Goal: Transaction & Acquisition: Purchase product/service

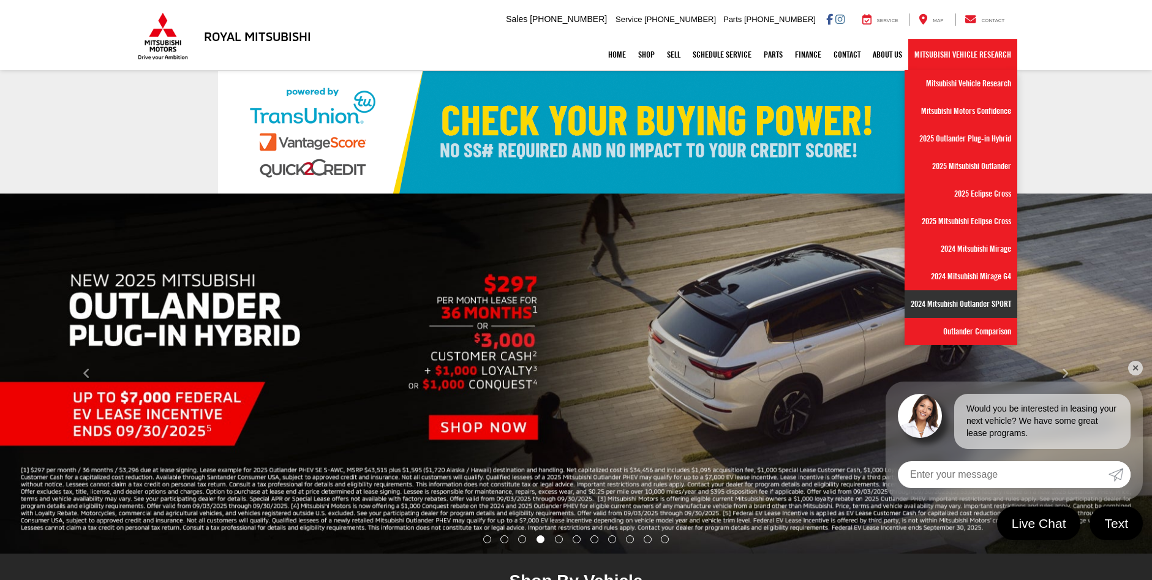
click at [949, 303] on link "2024 Mitsubishi Outlander SPORT" at bounding box center [961, 304] width 113 height 28
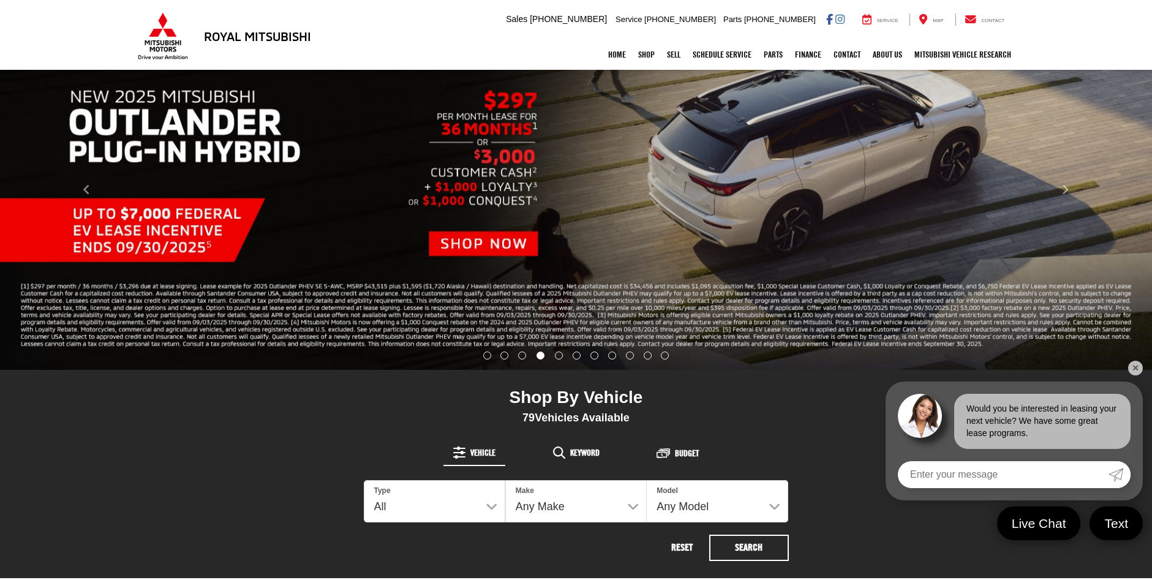
scroll to position [245, 0]
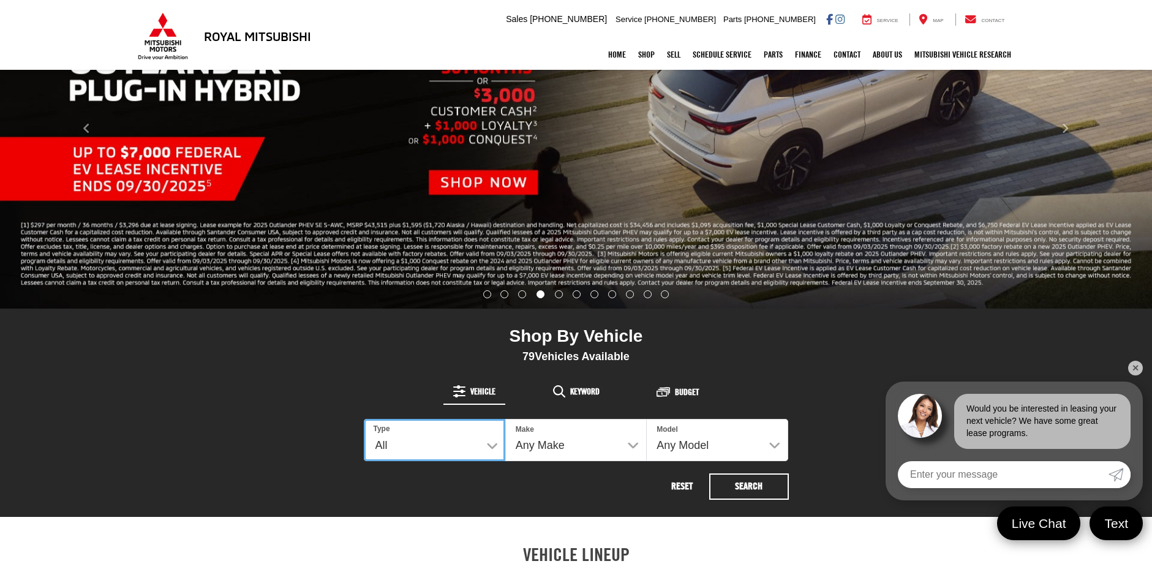
click at [490, 444] on select "All New Used" at bounding box center [434, 440] width 141 height 42
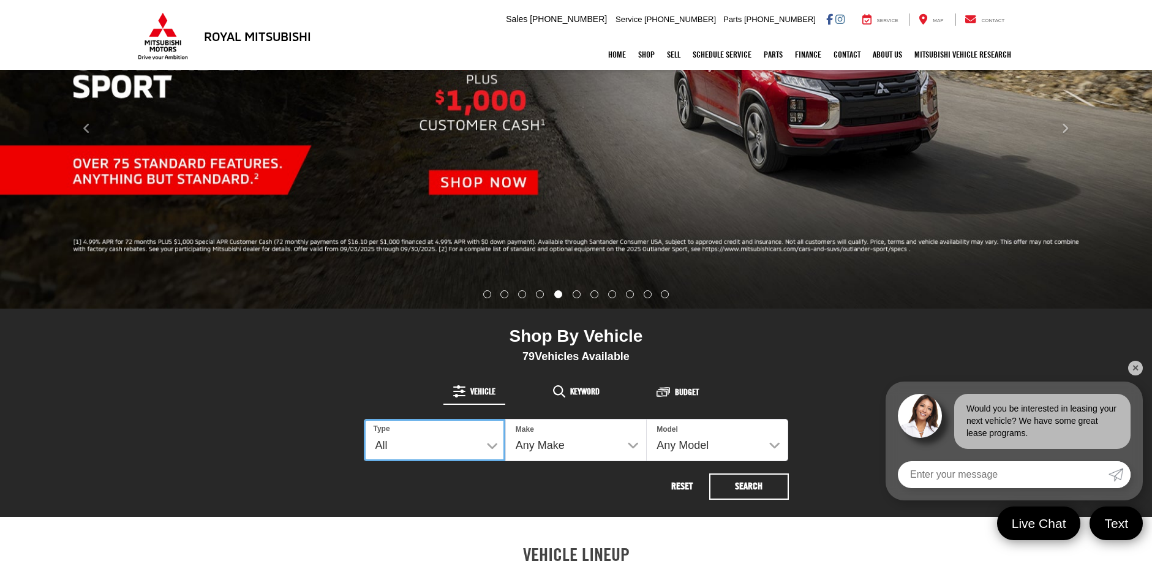
select select "Type:U"
click at [364, 419] on select "All New Used" at bounding box center [434, 440] width 141 height 42
select select
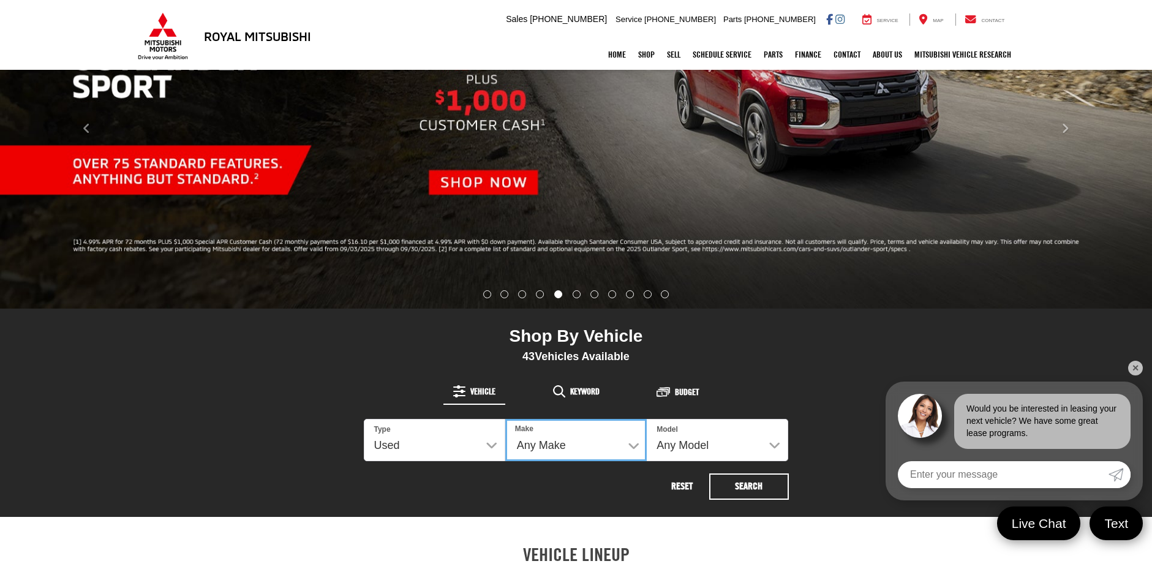
click at [626, 439] on select "Any Make Buick Chevrolet Dodge Ford GMC Hyundai Jeep Kia Mazda Mitsubishi Nissa…" at bounding box center [575, 440] width 141 height 42
select select "Mitsubishi"
click at [505, 419] on select "Any Make Buick Chevrolet Dodge Ford GMC Hyundai Jeep Kia Mazda Mitsubishi Nissa…" at bounding box center [575, 440] width 141 height 42
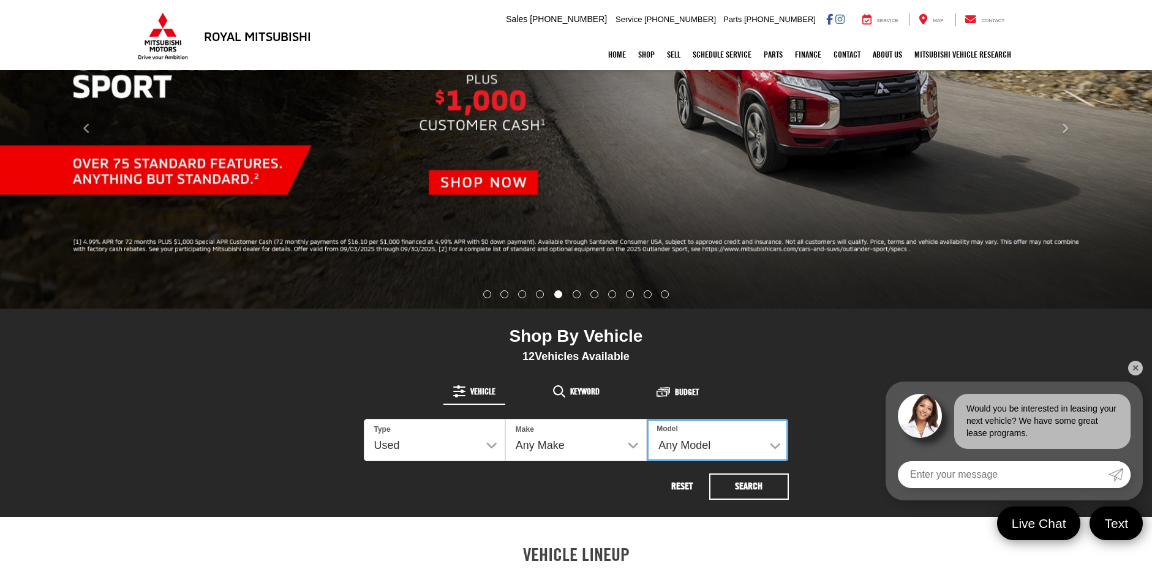
click at [774, 445] on select "Any Model Eclipse Cross Outlander Outlander PHEV Outlander Sport" at bounding box center [717, 440] width 141 height 42
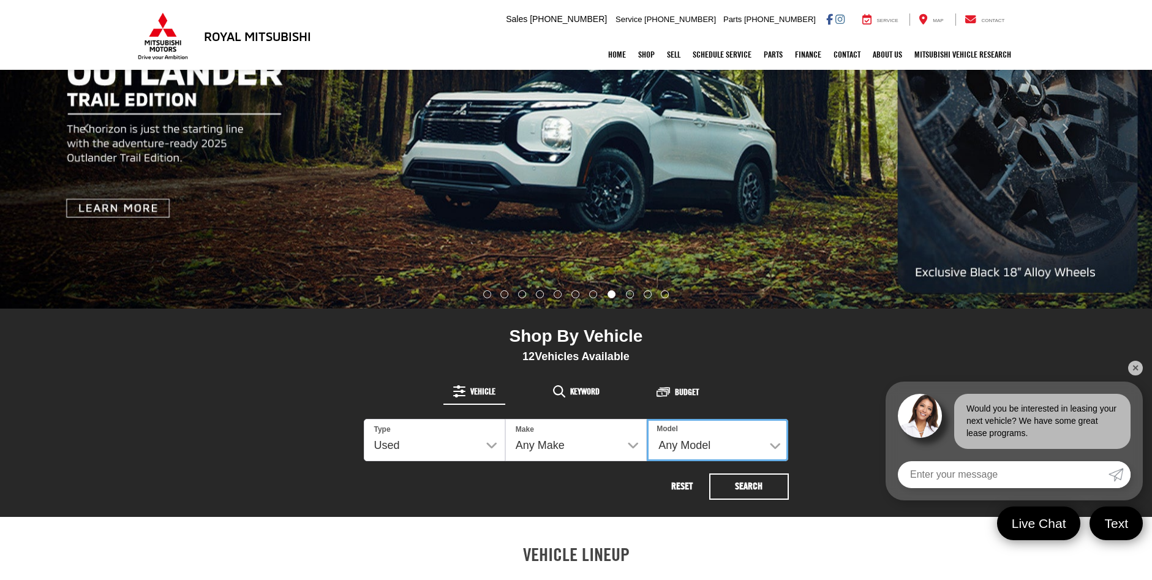
select select "Outlander"
click at [647, 419] on select "Any Model Eclipse Cross Outlander Outlander PHEV Outlander Sport" at bounding box center [717, 440] width 141 height 42
click at [732, 484] on button "Search" at bounding box center [749, 486] width 80 height 26
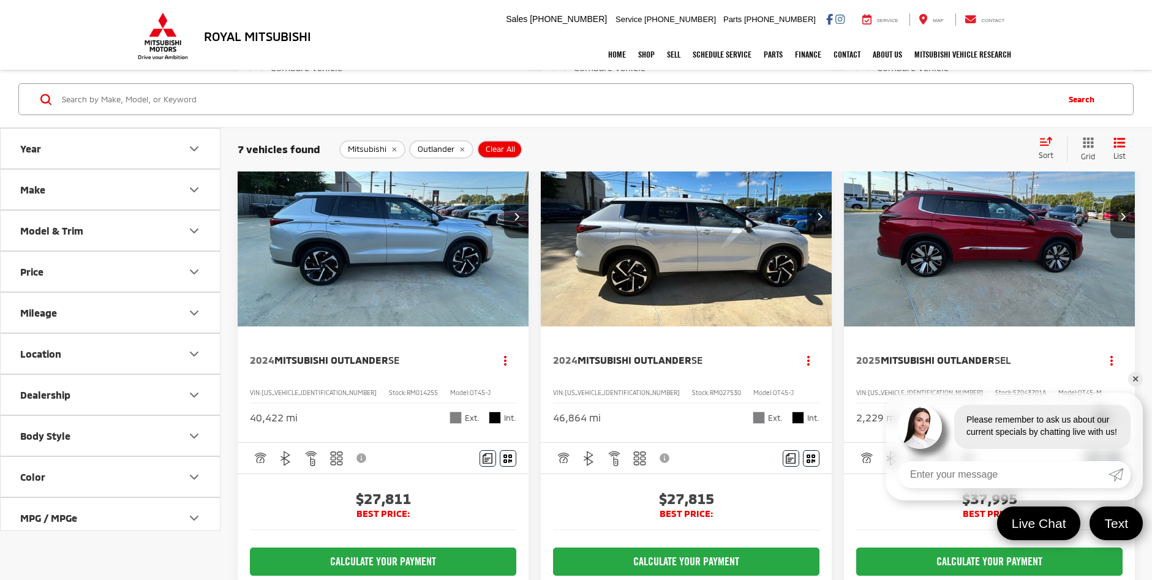
scroll to position [612, 0]
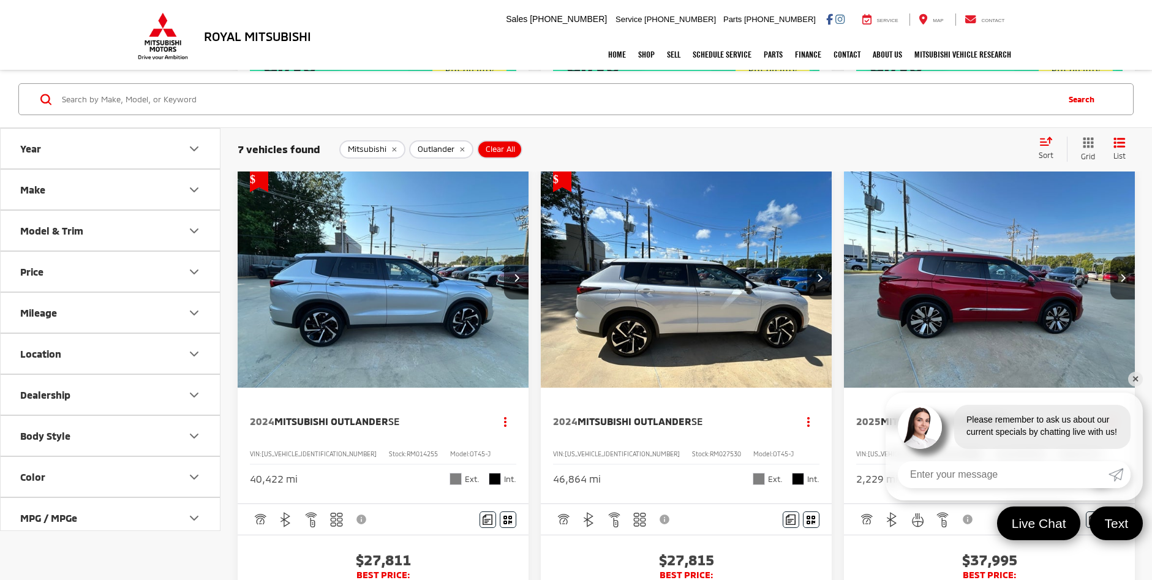
click at [429, 362] on img "2024 Mitsubishi Outlander SE 0" at bounding box center [383, 279] width 293 height 220
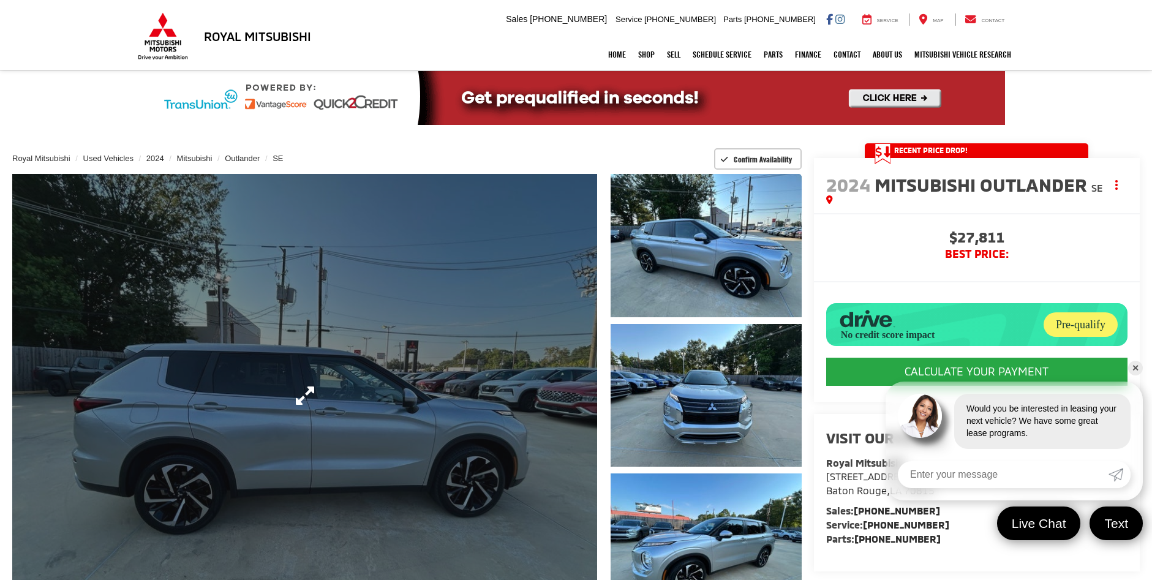
click at [494, 413] on link "Expand Photo 0" at bounding box center [304, 395] width 585 height 443
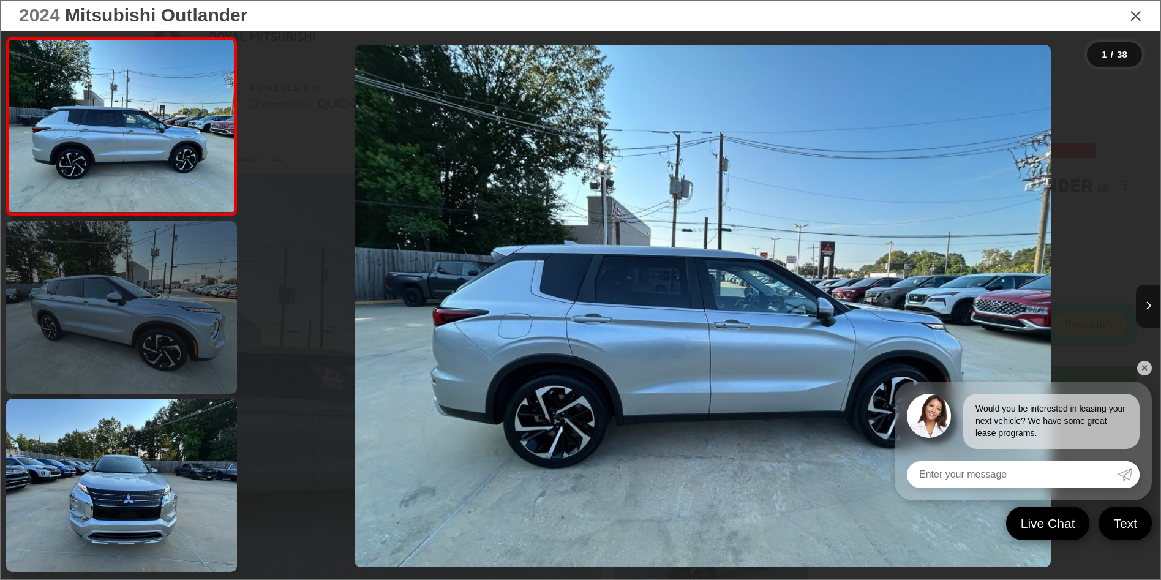
click at [160, 282] on link at bounding box center [121, 307] width 231 height 173
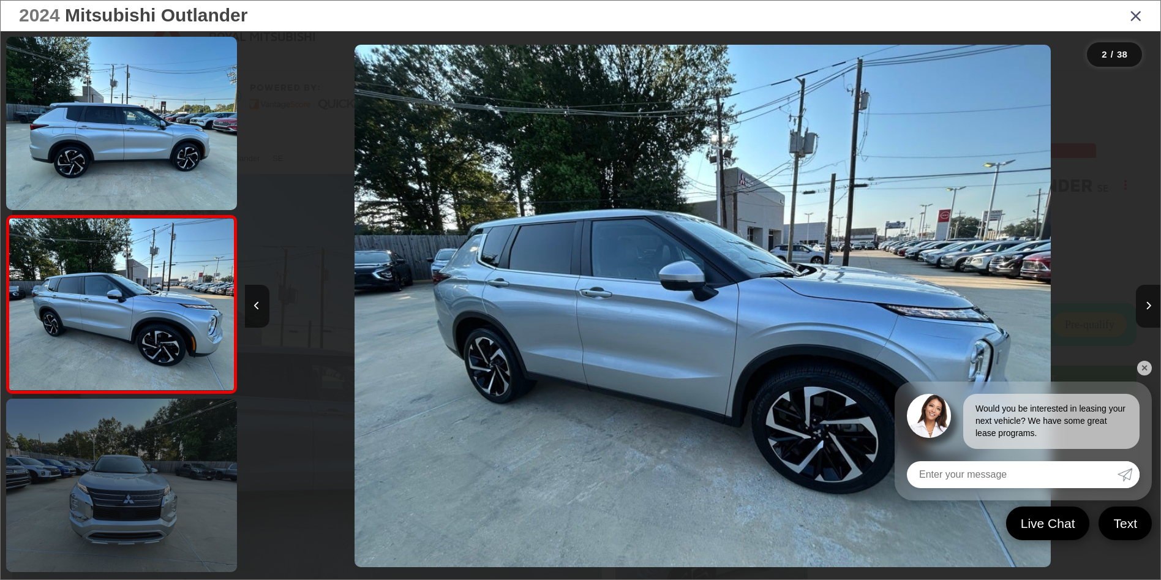
scroll to position [34, 0]
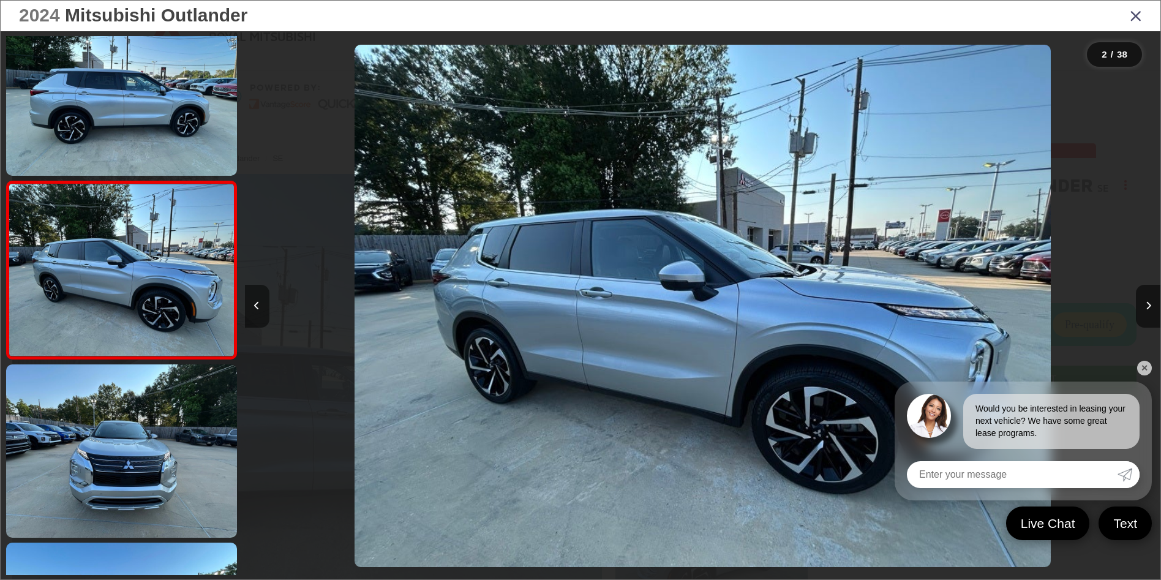
click at [259, 306] on icon "Previous image" at bounding box center [257, 305] width 6 height 9
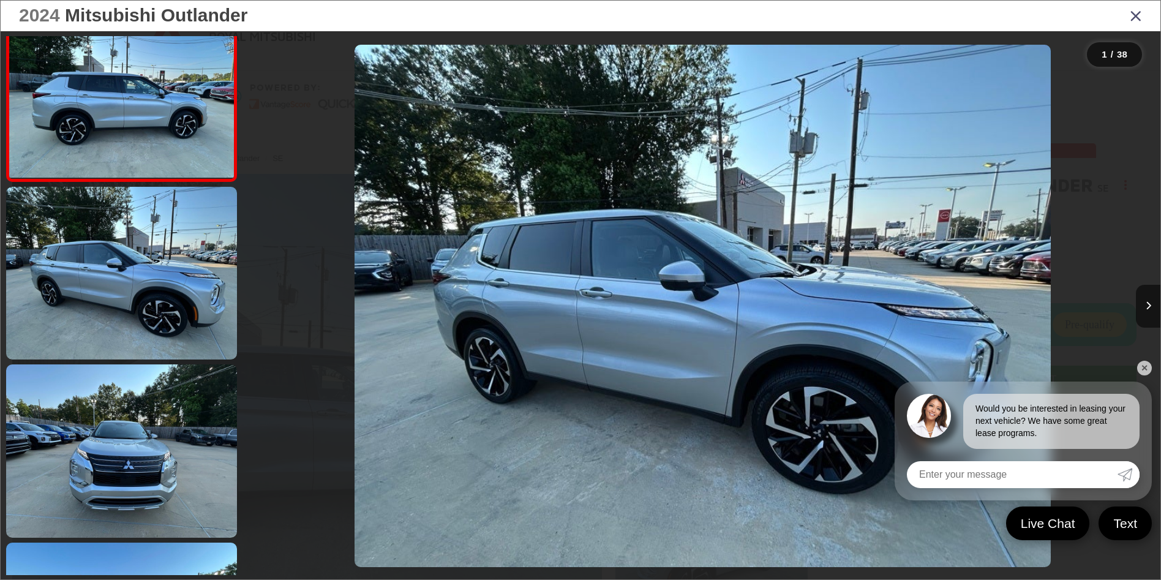
scroll to position [0, 0]
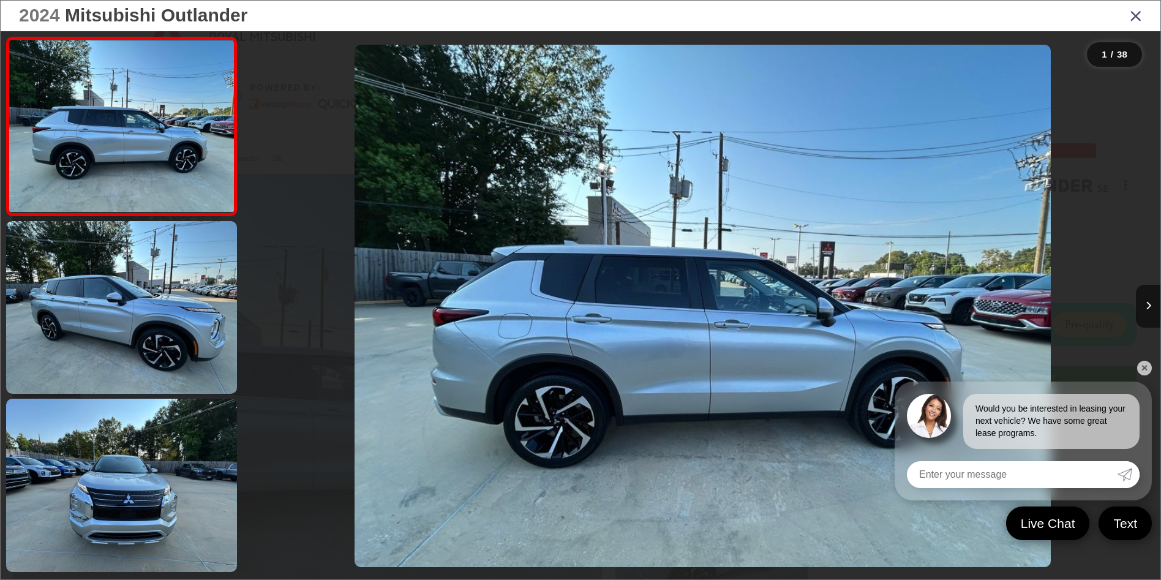
click at [259, 306] on div at bounding box center [359, 305] width 229 height 549
click at [1147, 303] on icon "Next image" at bounding box center [1149, 305] width 6 height 9
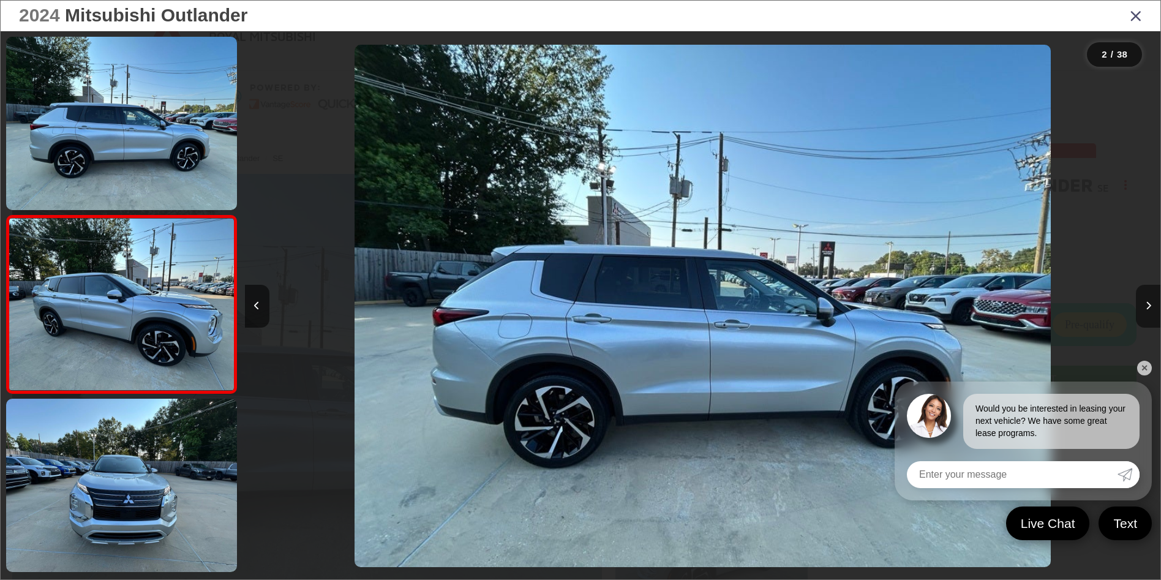
scroll to position [34, 0]
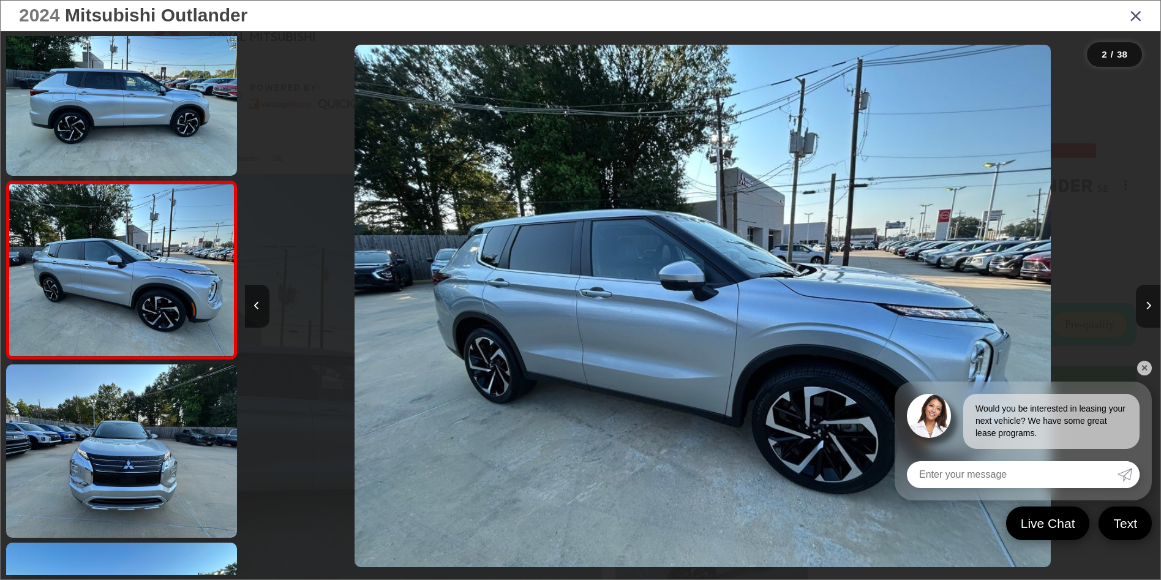
click at [1147, 303] on icon "Next image" at bounding box center [1149, 305] width 6 height 9
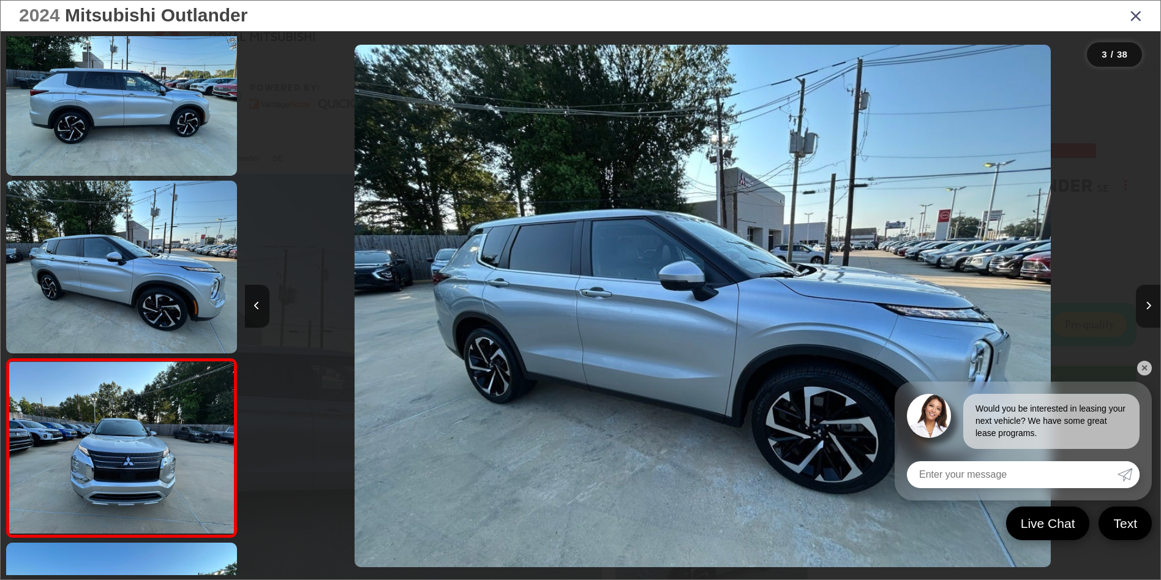
scroll to position [212, 0]
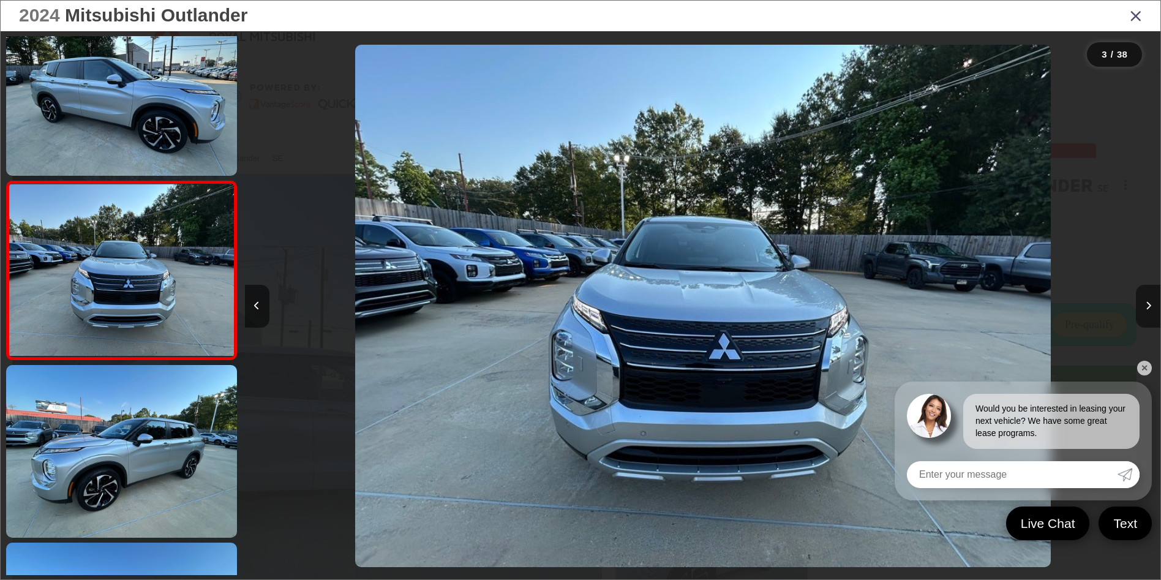
click at [1147, 303] on icon "Next image" at bounding box center [1149, 305] width 6 height 9
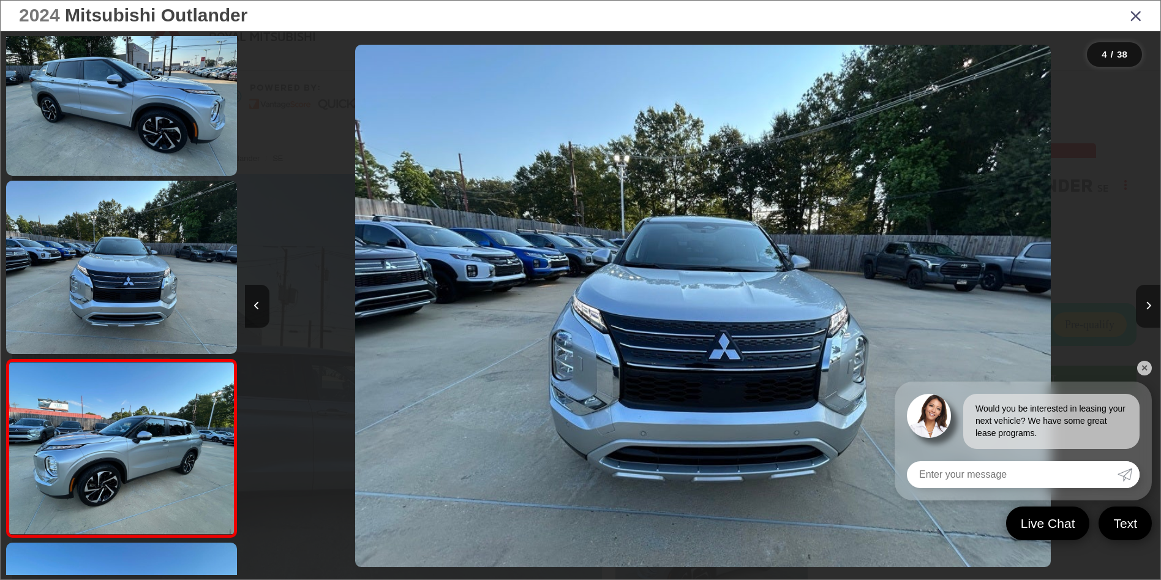
scroll to position [390, 0]
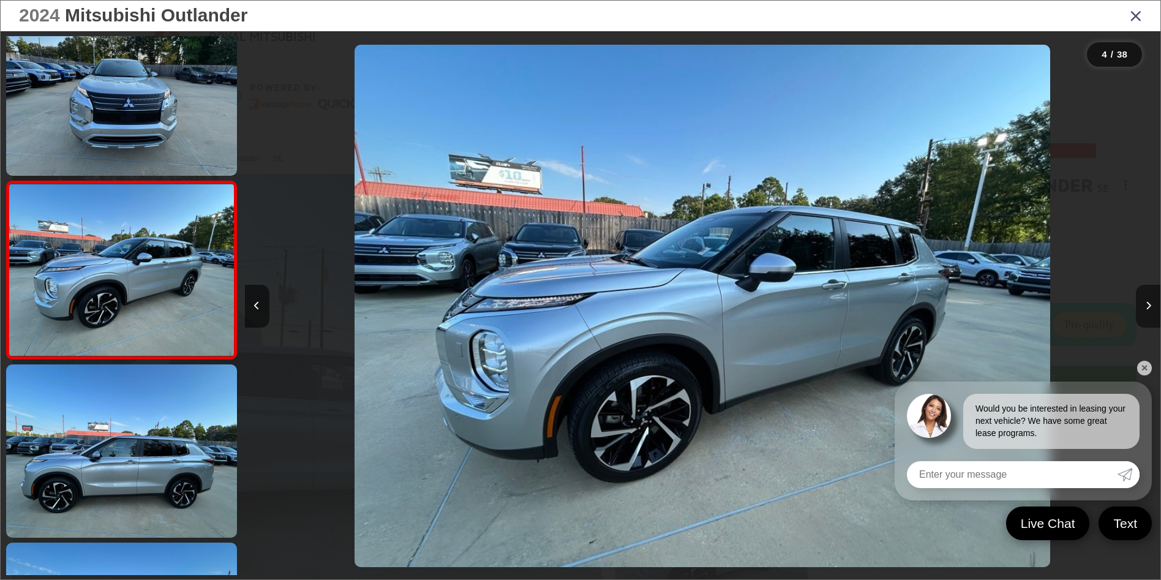
click at [1147, 303] on icon "Next image" at bounding box center [1149, 305] width 6 height 9
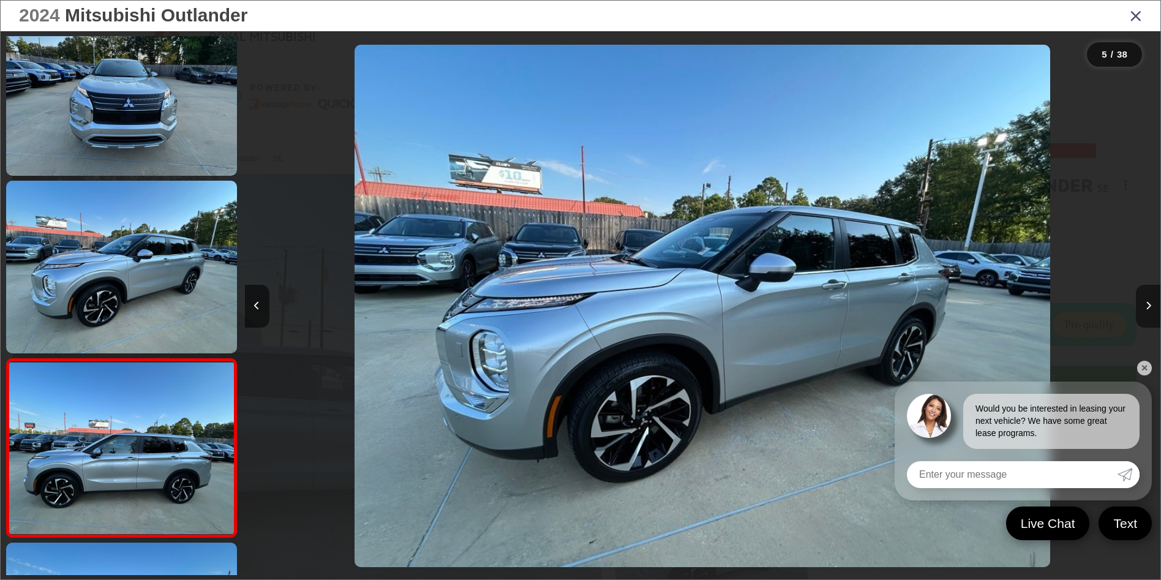
scroll to position [568, 0]
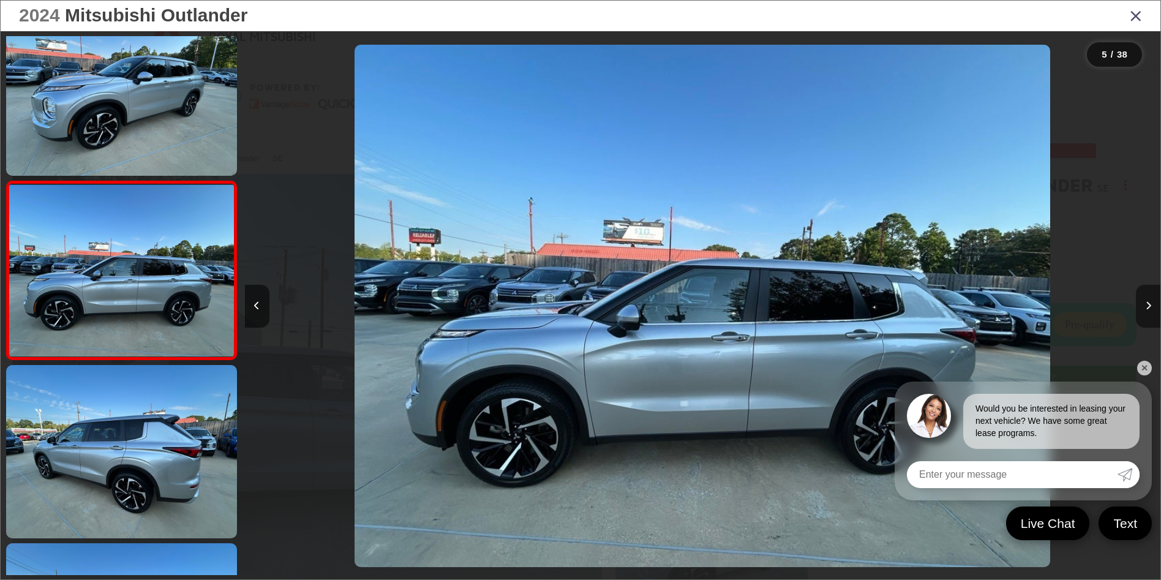
click at [1146, 305] on icon "Next image" at bounding box center [1149, 305] width 6 height 9
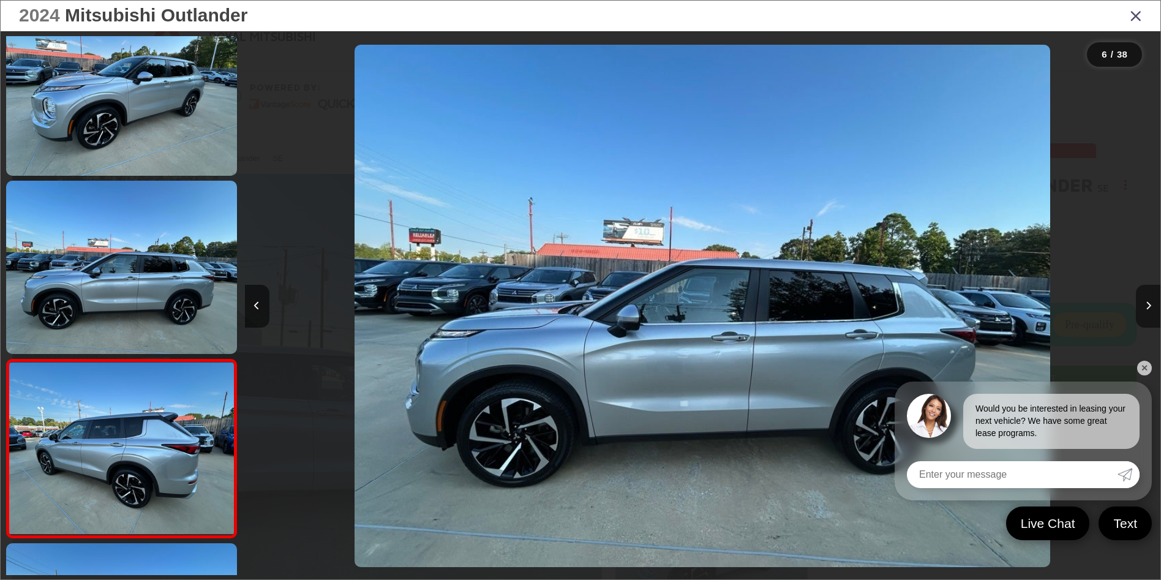
scroll to position [746, 0]
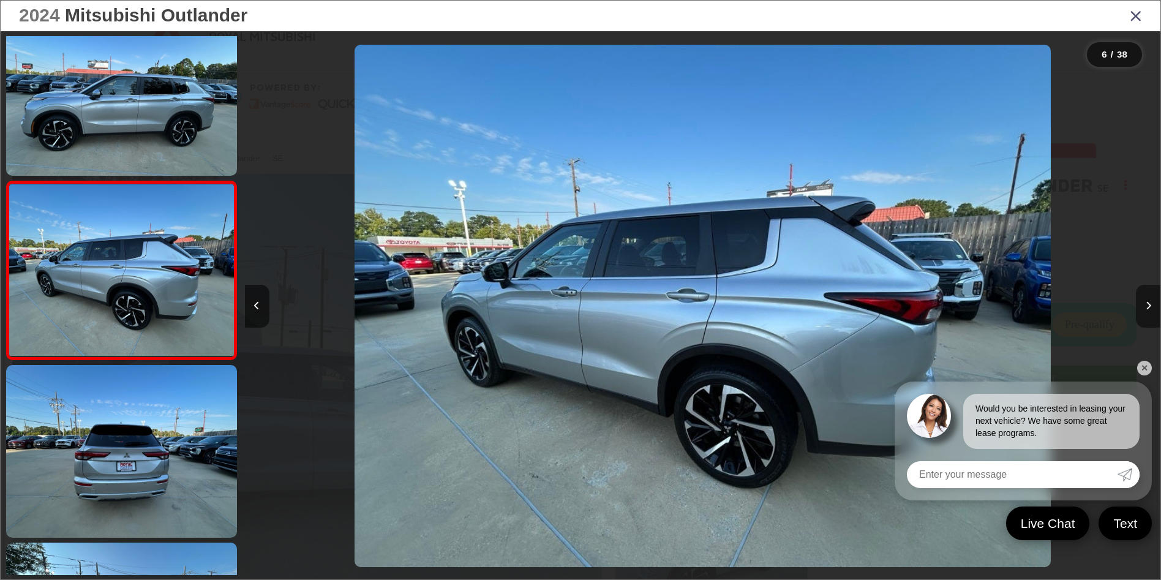
click at [1146, 305] on icon "Next image" at bounding box center [1149, 305] width 6 height 9
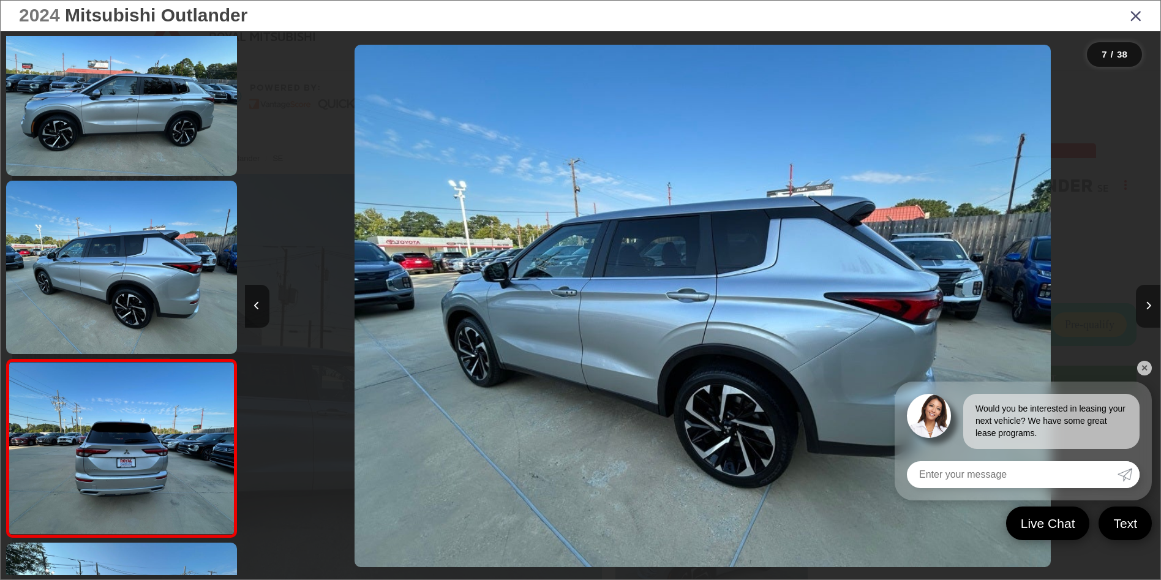
scroll to position [924, 0]
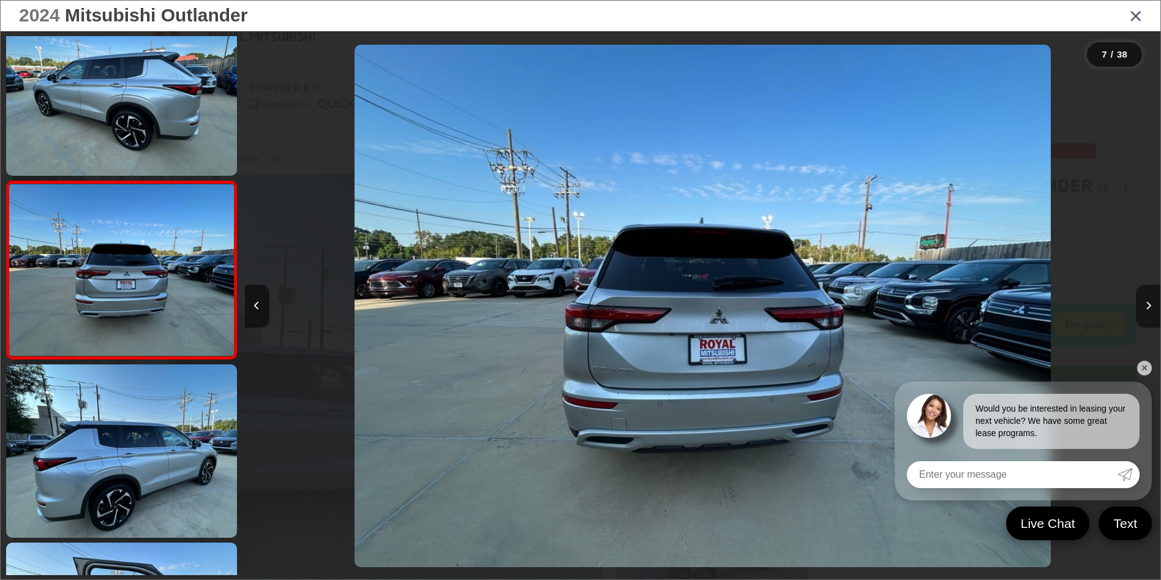
click at [1146, 305] on icon "Next image" at bounding box center [1149, 305] width 6 height 9
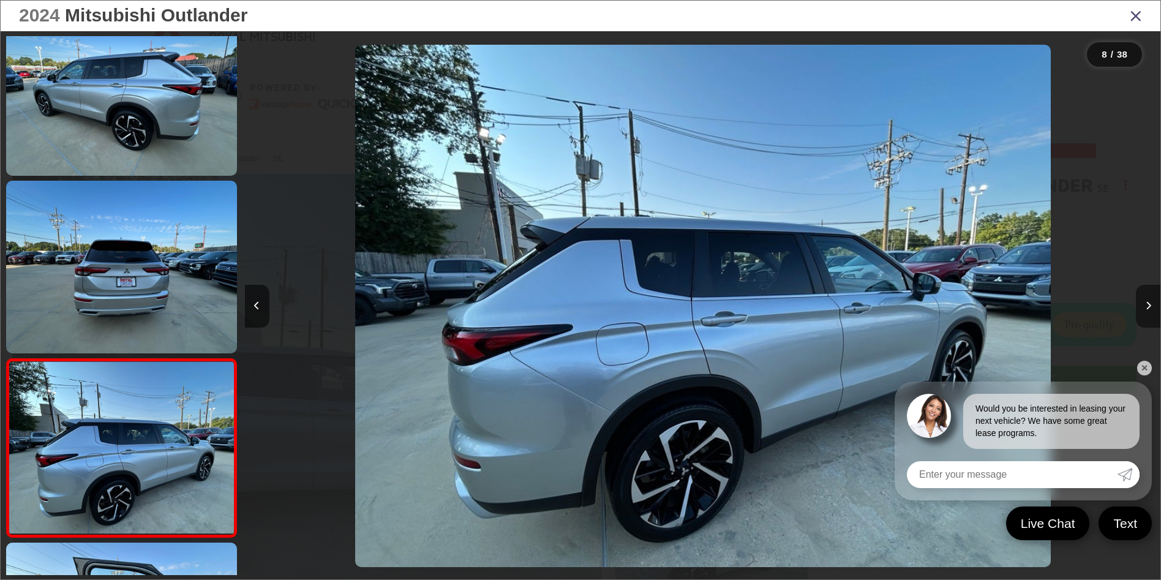
scroll to position [1102, 0]
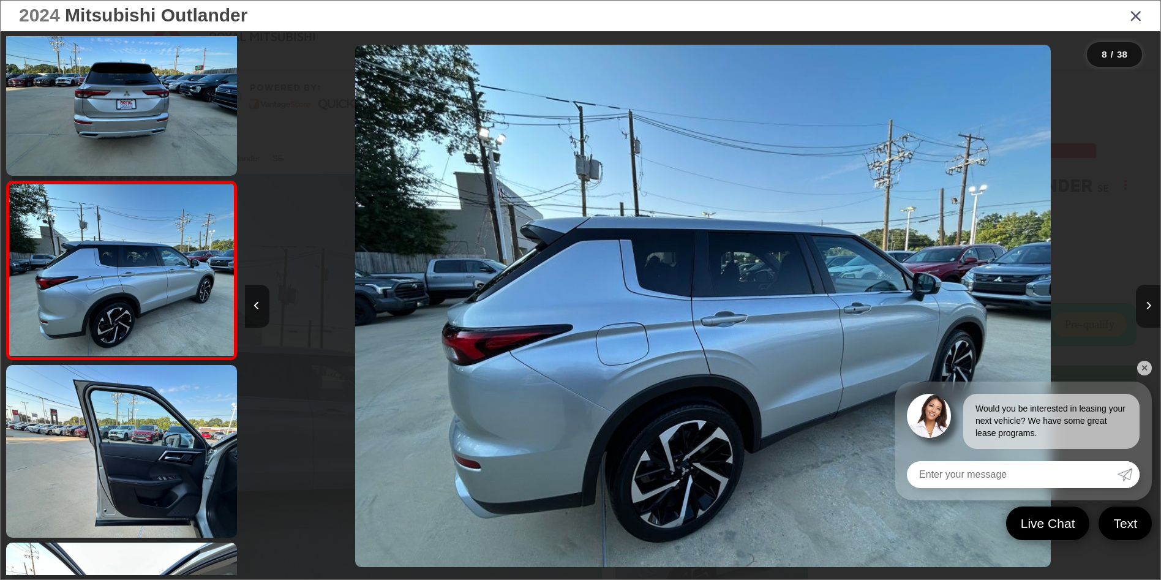
click at [1146, 305] on icon "Next image" at bounding box center [1149, 305] width 6 height 9
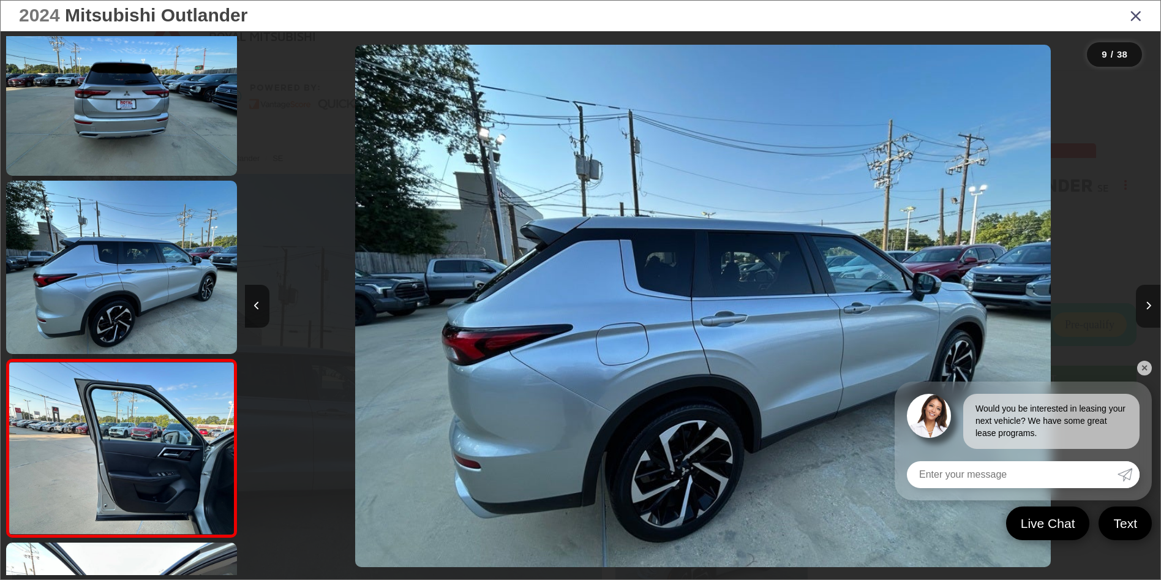
scroll to position [1280, 0]
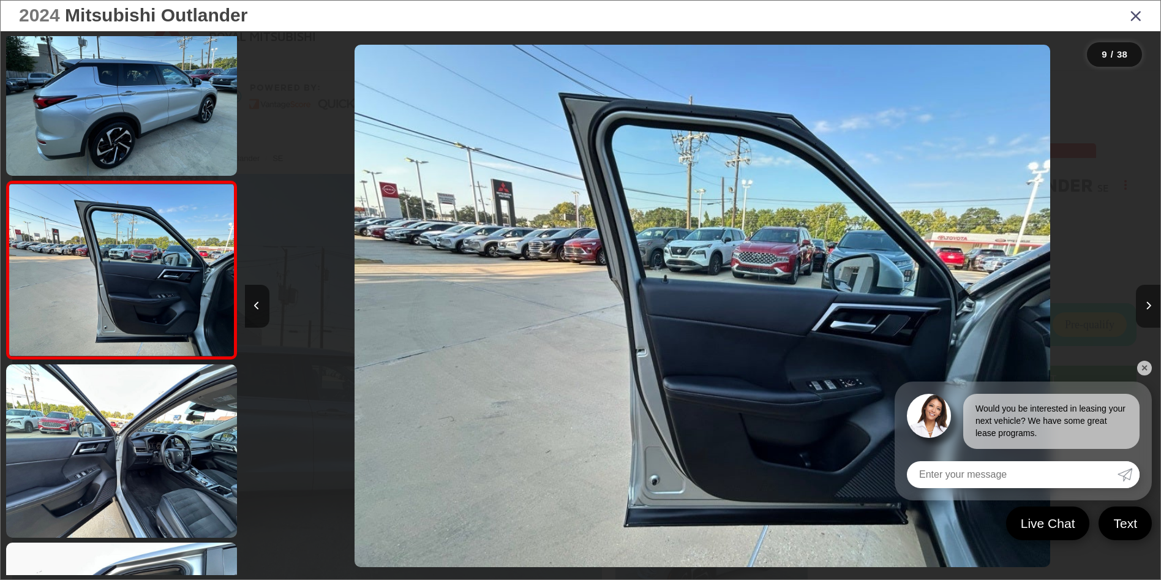
click at [1146, 305] on icon "Next image" at bounding box center [1149, 305] width 6 height 9
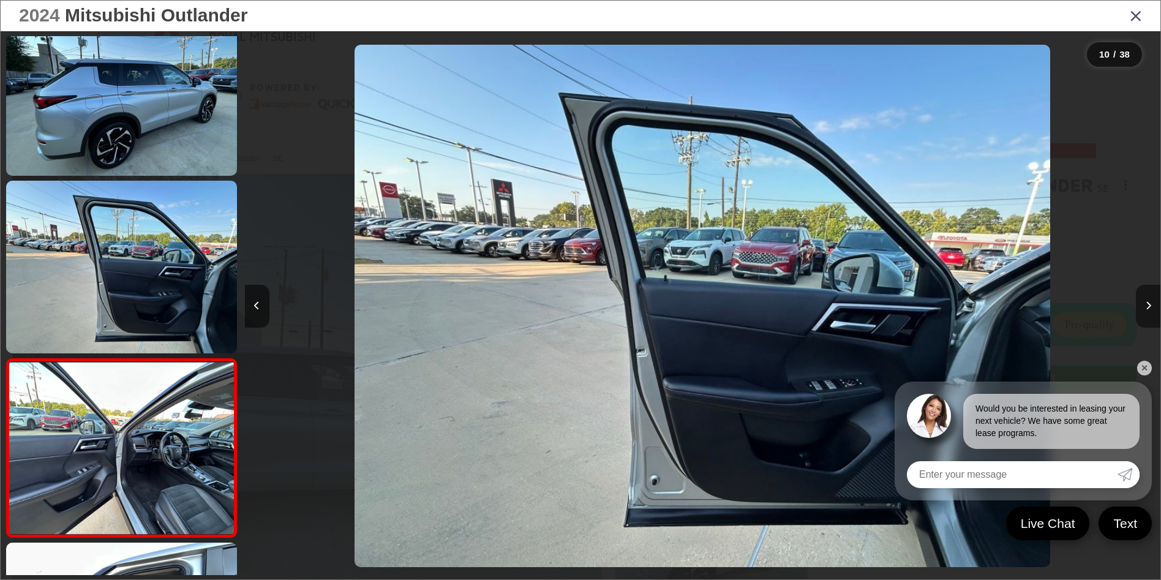
scroll to position [1458, 0]
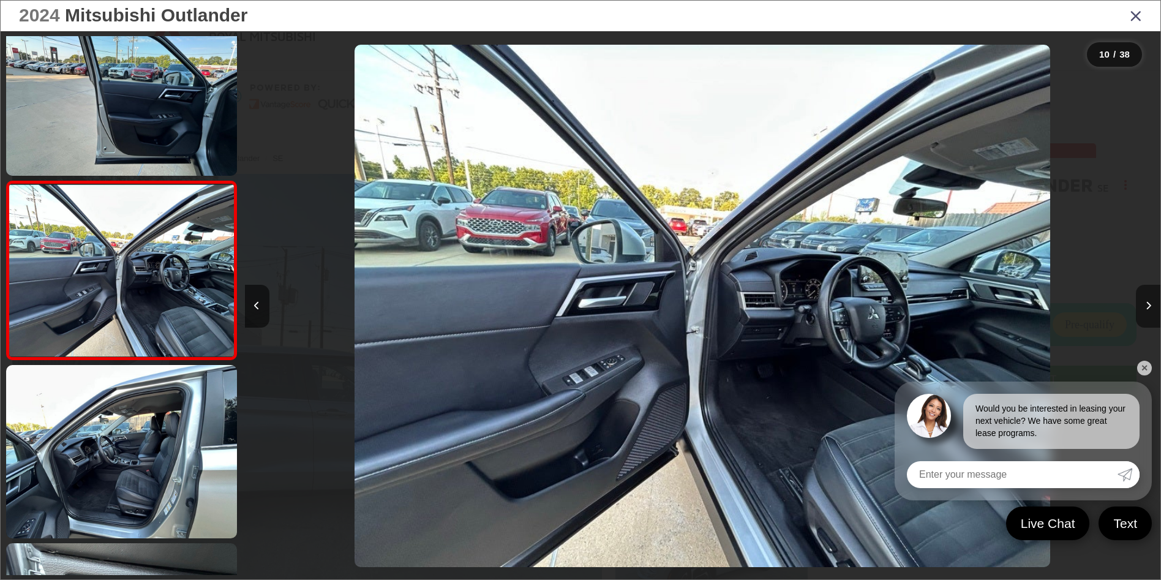
click at [1144, 307] on button "Next image" at bounding box center [1148, 306] width 24 height 43
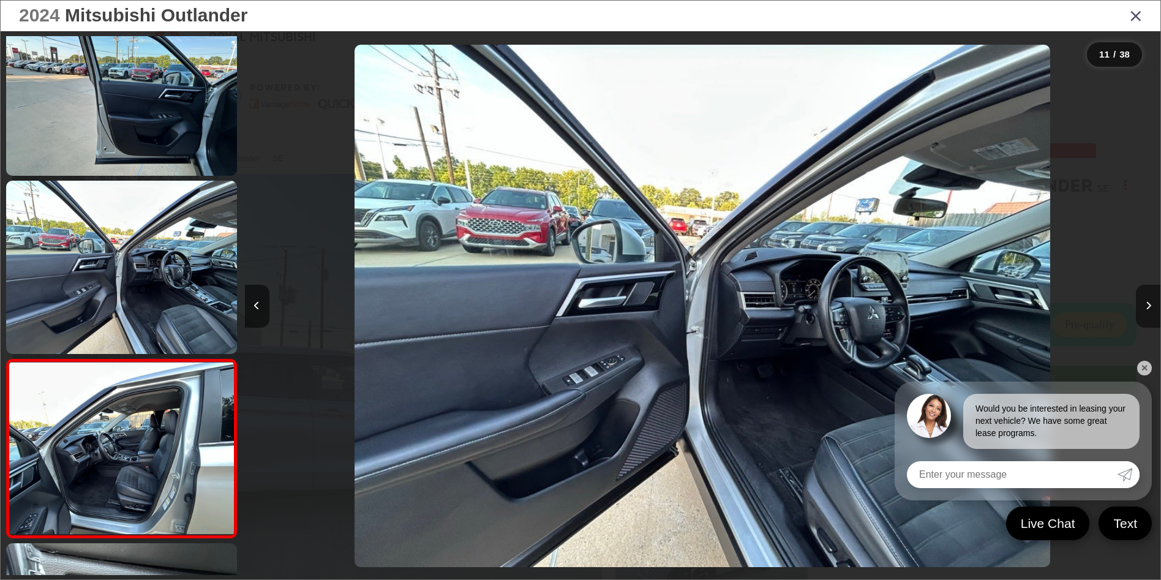
scroll to position [1636, 0]
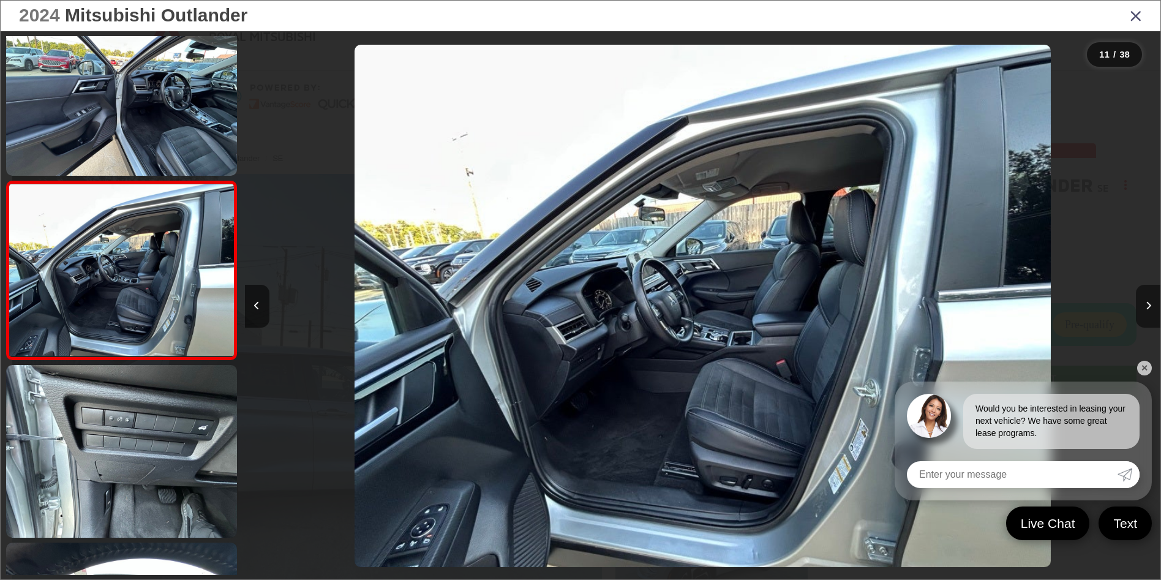
click at [1143, 307] on button "Next image" at bounding box center [1148, 306] width 24 height 43
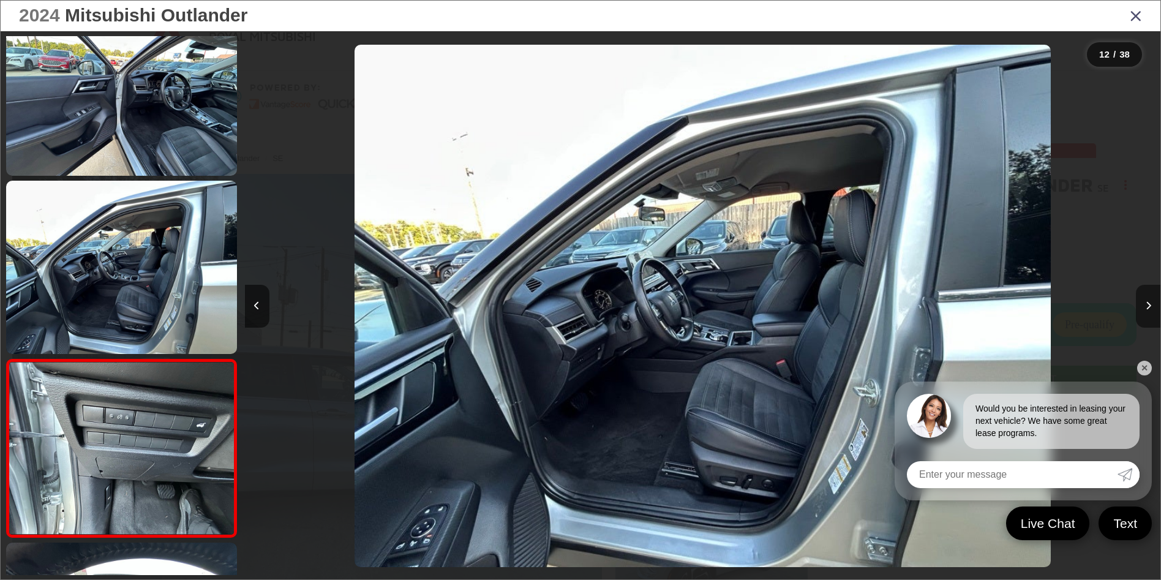
scroll to position [1814, 0]
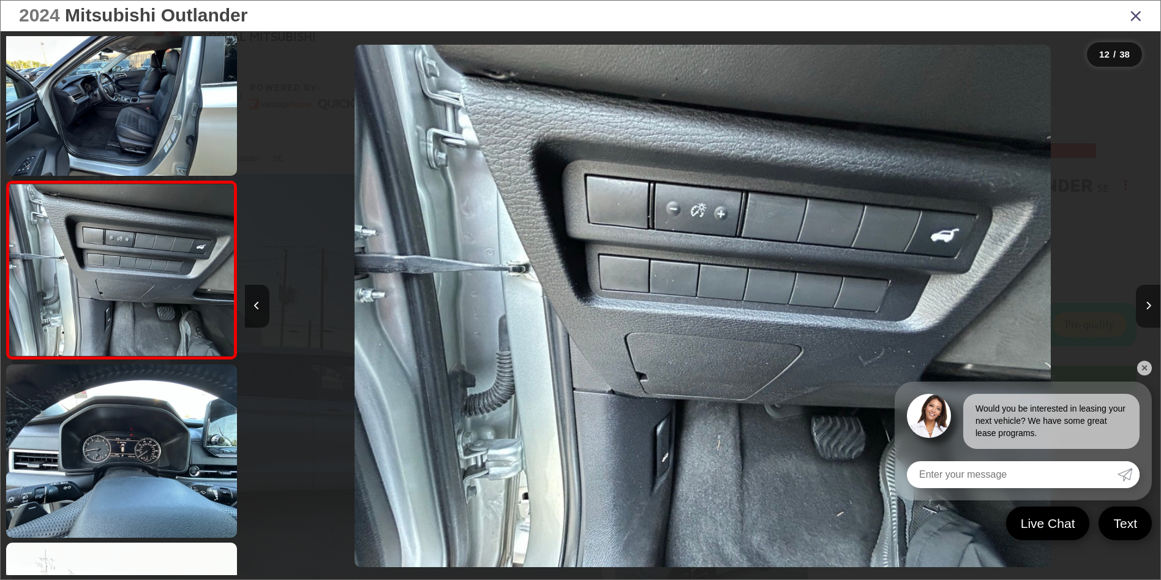
click at [1143, 307] on button "Next image" at bounding box center [1148, 306] width 24 height 43
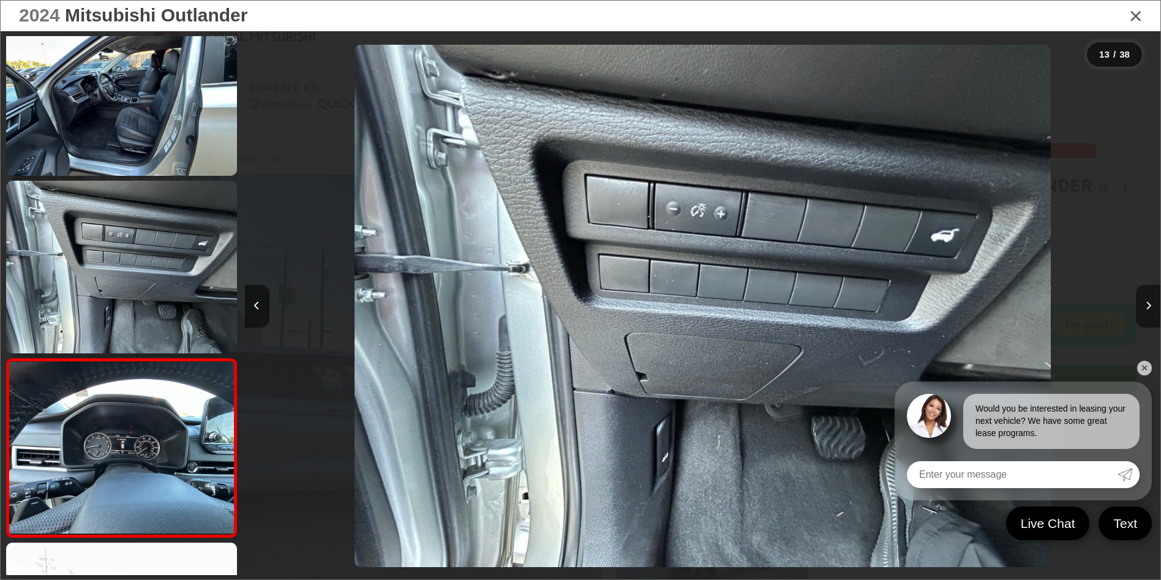
scroll to position [0, 0]
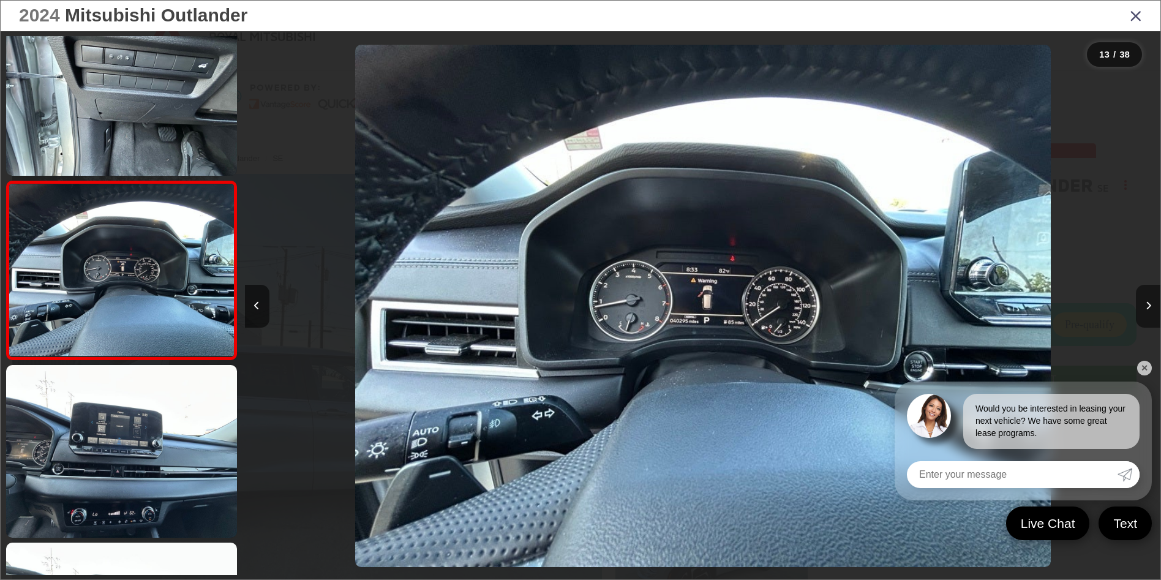
click at [1143, 307] on button "Next image" at bounding box center [1148, 306] width 24 height 43
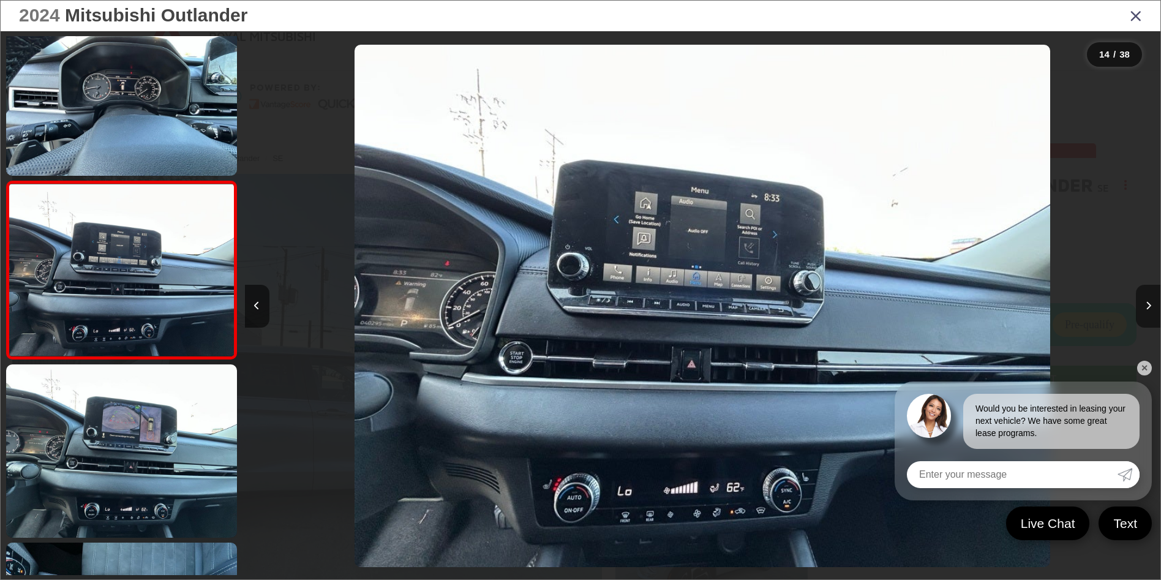
click at [1143, 307] on button "Next image" at bounding box center [1148, 306] width 24 height 43
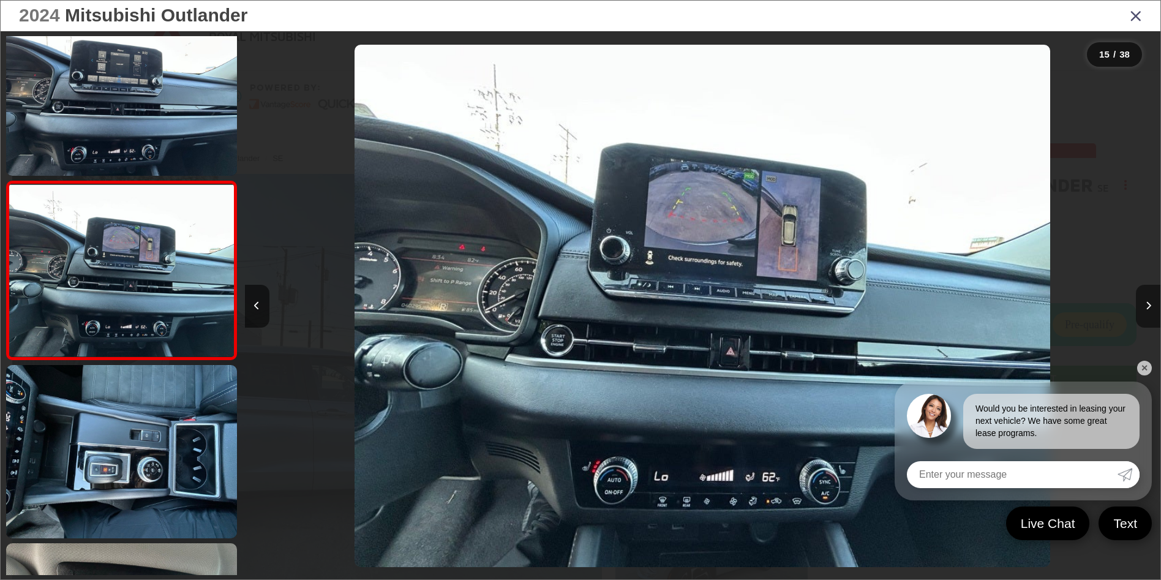
click at [1143, 307] on button "Next image" at bounding box center [1148, 306] width 24 height 43
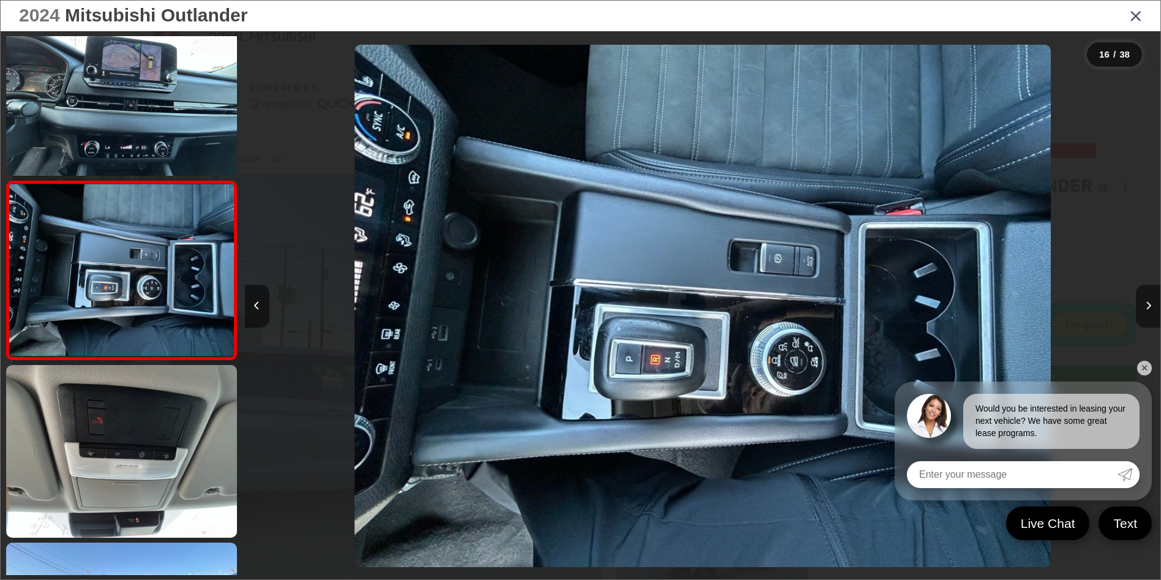
click at [1143, 308] on button "Next image" at bounding box center [1148, 306] width 24 height 43
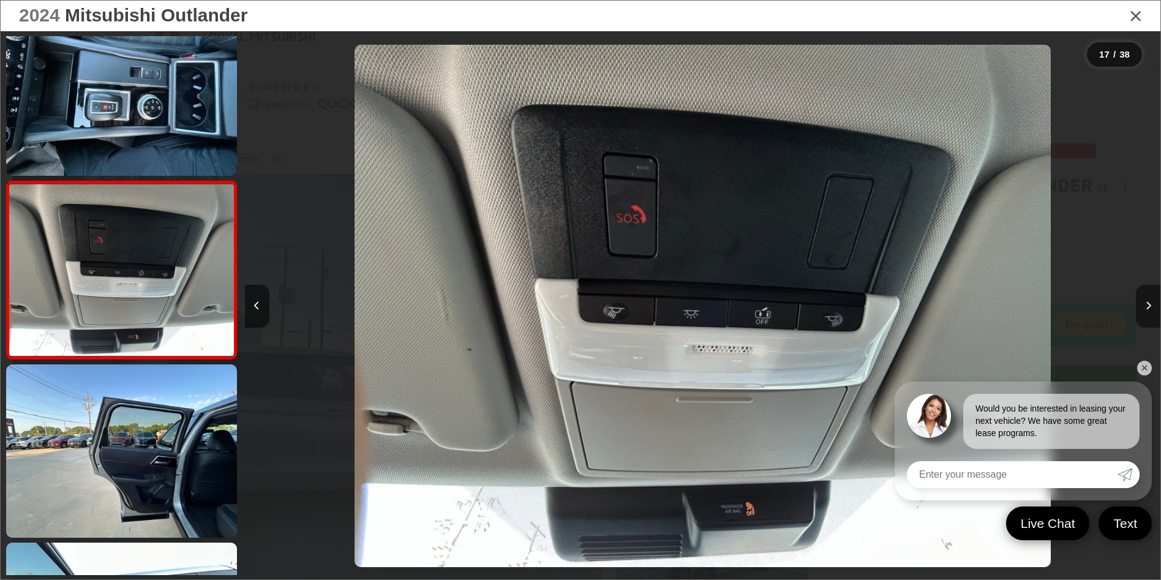
click at [1143, 305] on button "Next image" at bounding box center [1148, 306] width 24 height 43
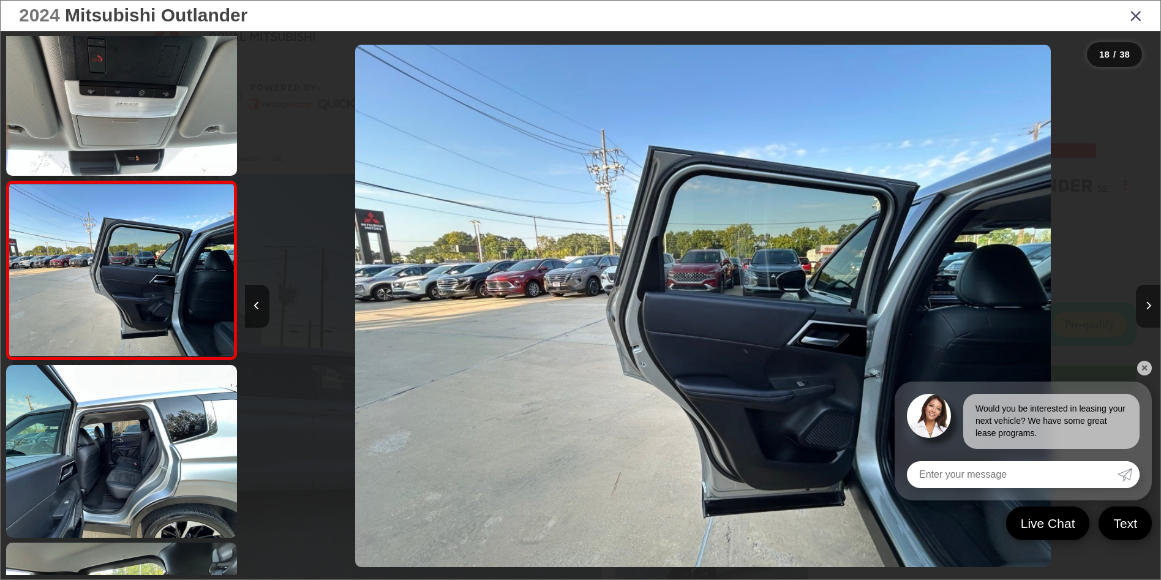
click at [1143, 307] on button "Next image" at bounding box center [1148, 306] width 24 height 43
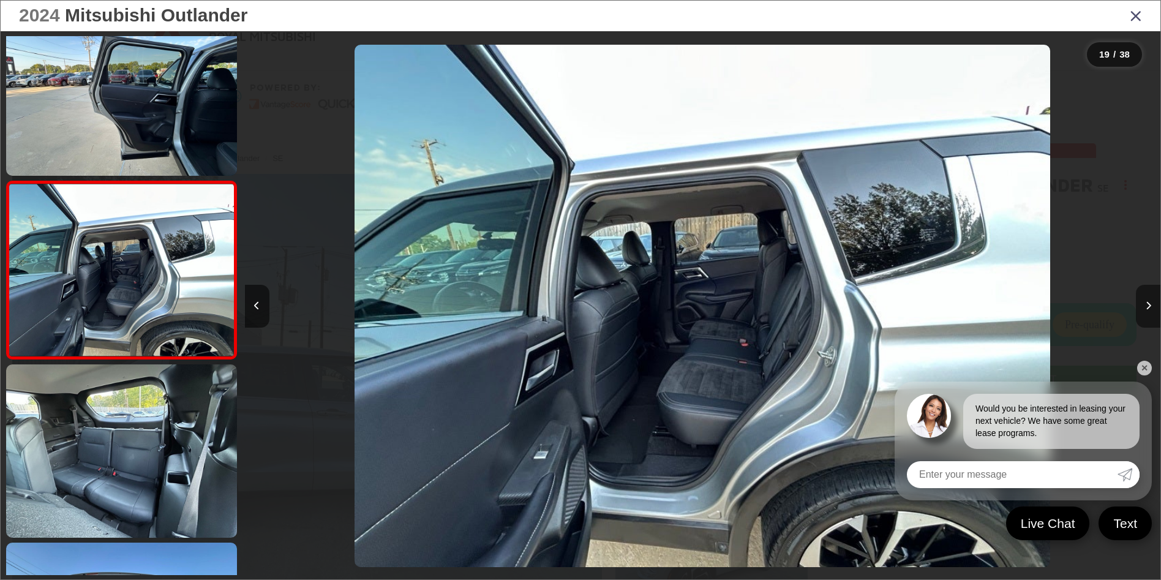
click at [1140, 309] on button "Next image" at bounding box center [1148, 306] width 24 height 43
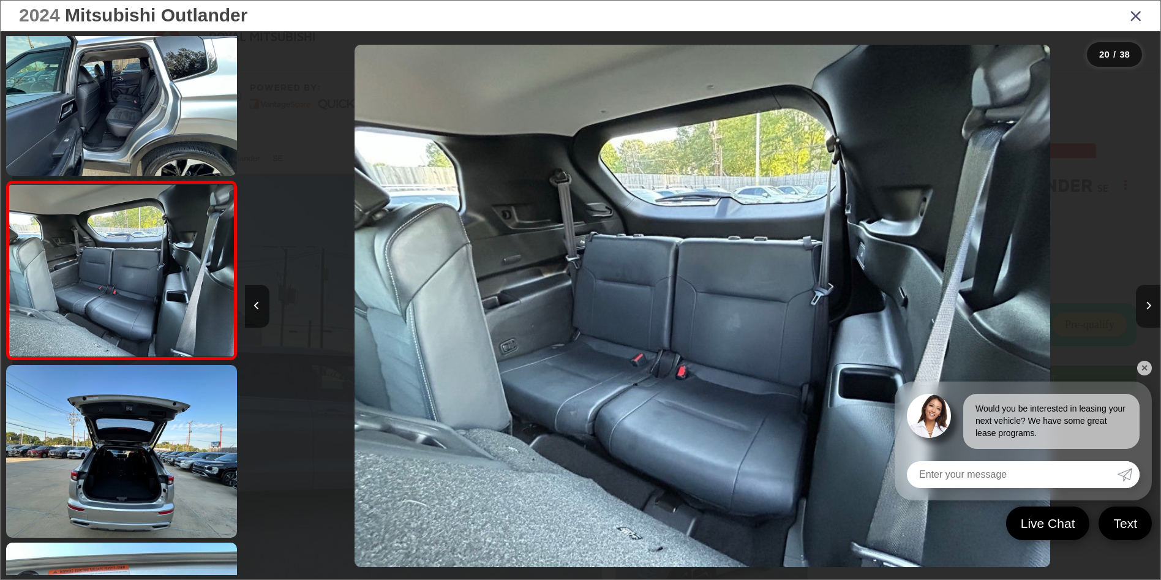
click at [1151, 312] on button "Next image" at bounding box center [1148, 306] width 24 height 43
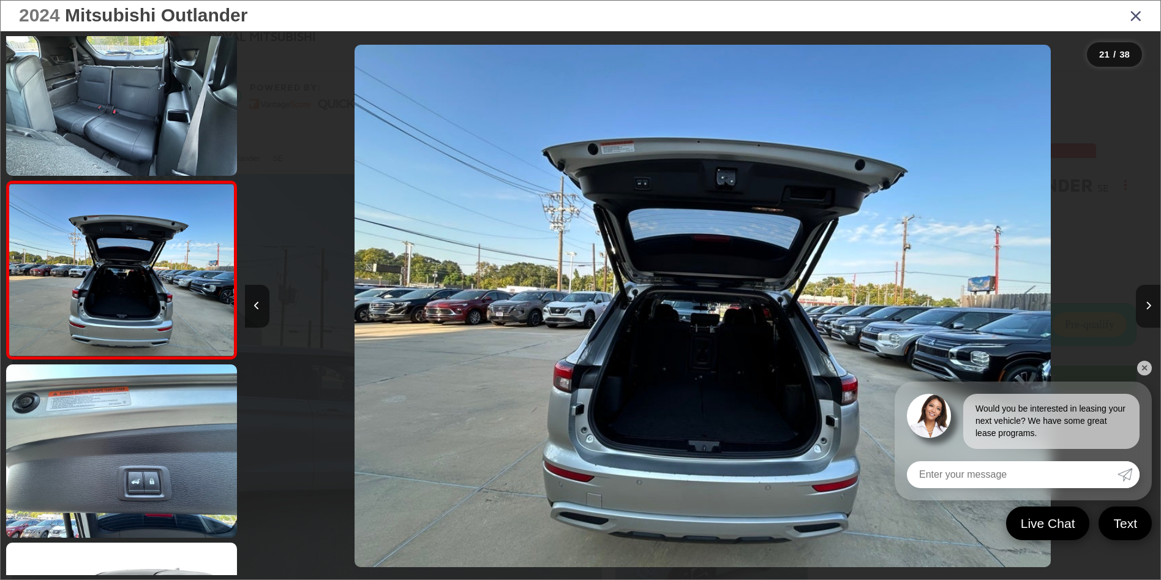
click at [1151, 312] on button "Next image" at bounding box center [1148, 306] width 24 height 43
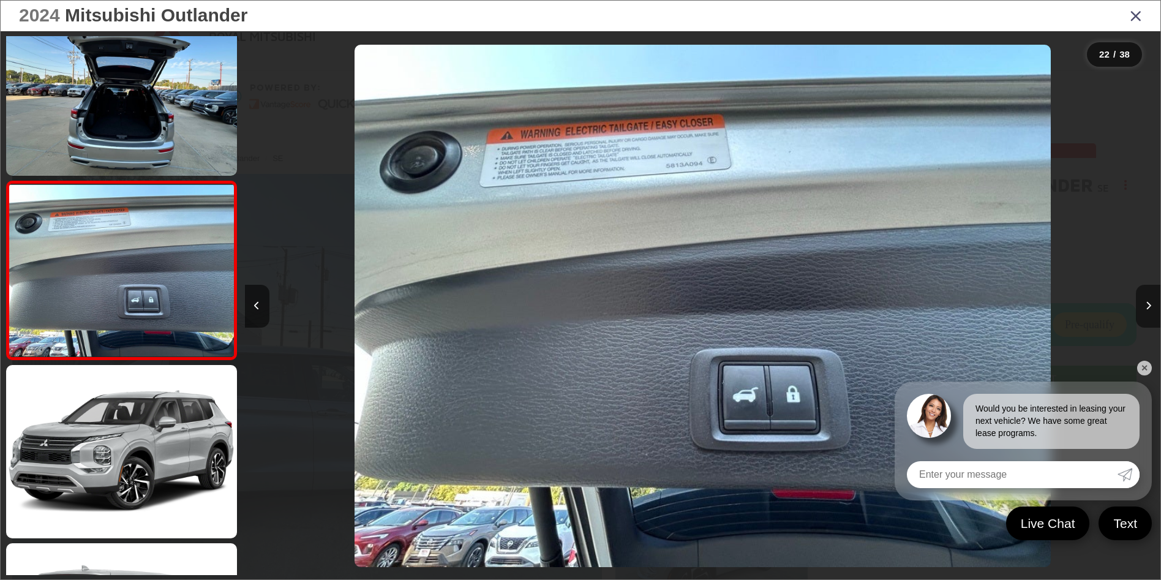
click at [1151, 312] on button "Next image" at bounding box center [1148, 306] width 24 height 43
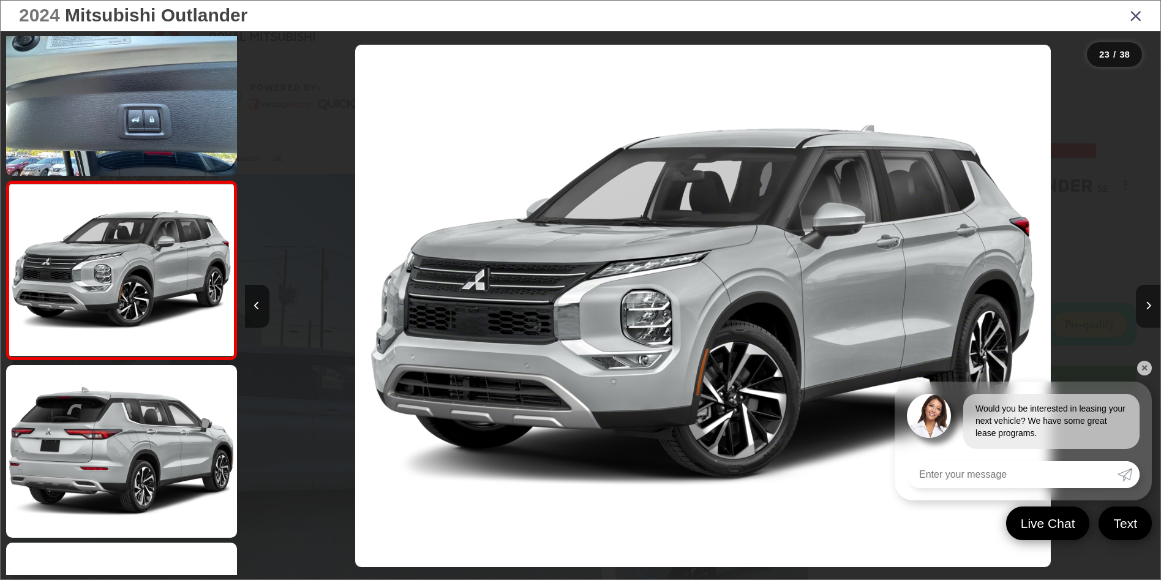
click at [1151, 312] on button "Next image" at bounding box center [1148, 306] width 24 height 43
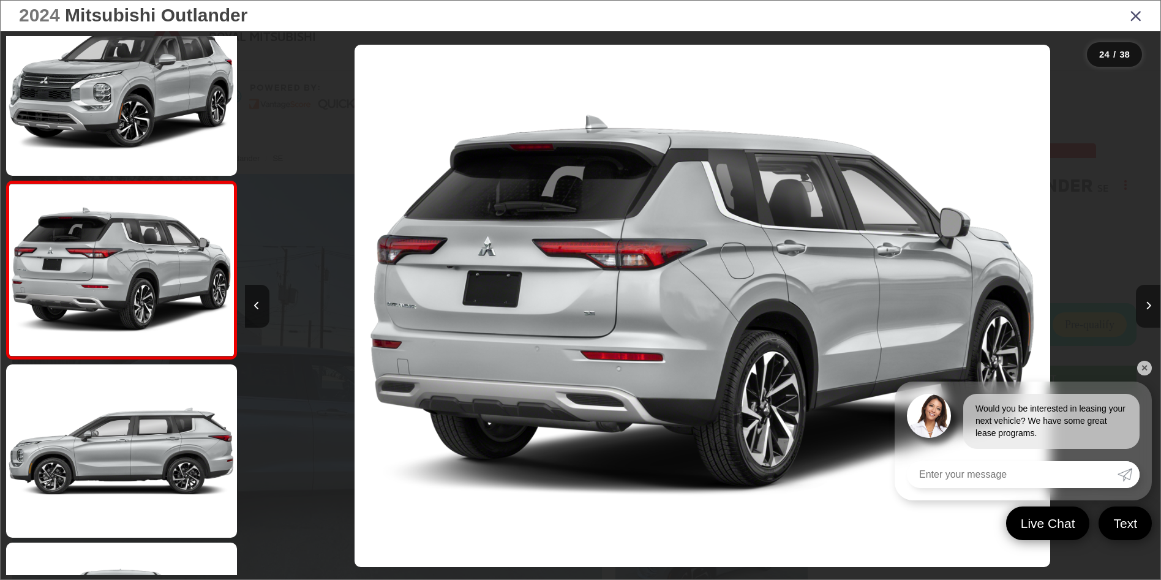
click at [1151, 312] on button "Next image" at bounding box center [1148, 306] width 24 height 43
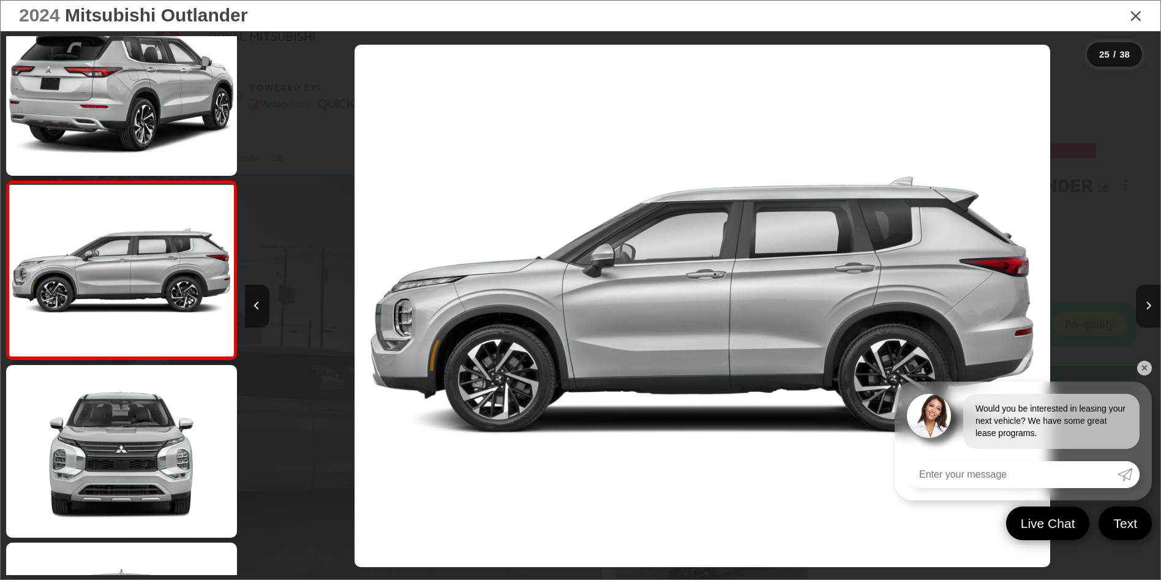
click at [1149, 312] on button "Next image" at bounding box center [1148, 306] width 24 height 43
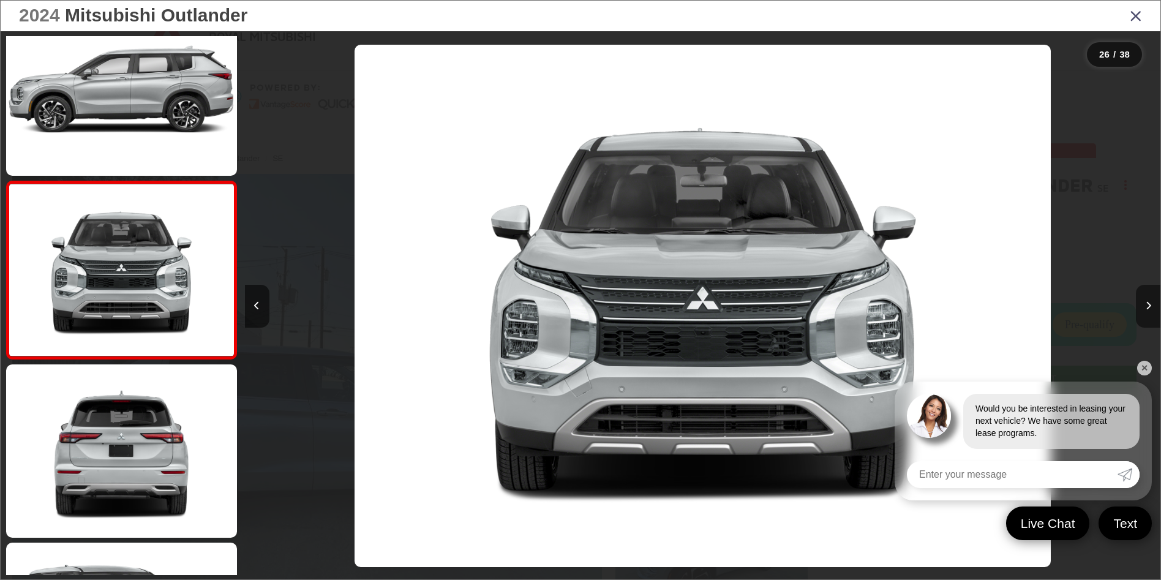
click at [1148, 309] on icon "Next image" at bounding box center [1149, 305] width 6 height 9
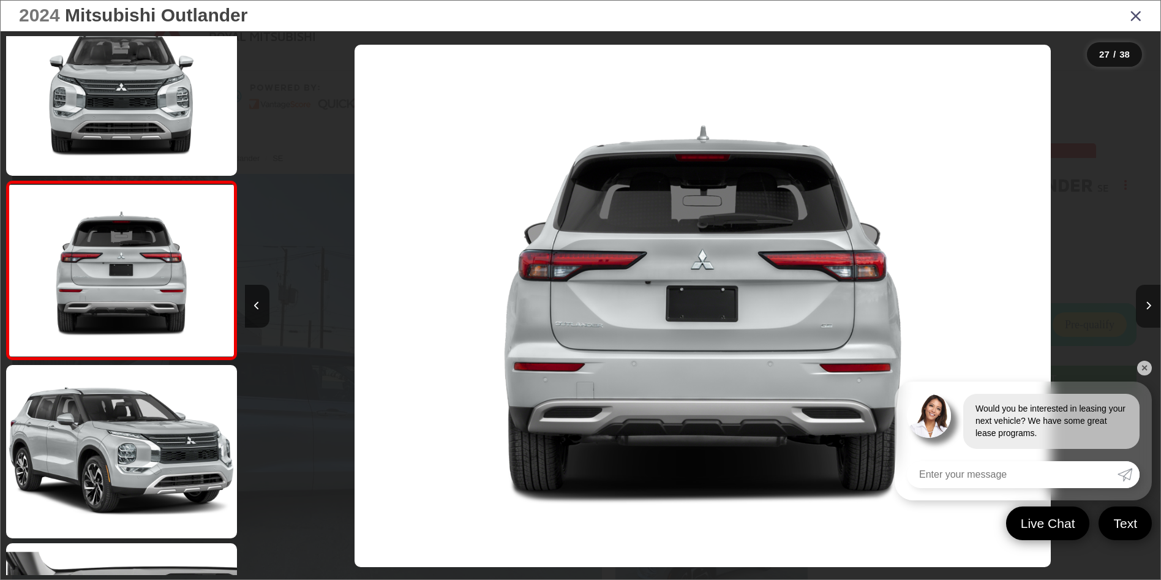
click at [1148, 309] on icon "Next image" at bounding box center [1149, 305] width 6 height 9
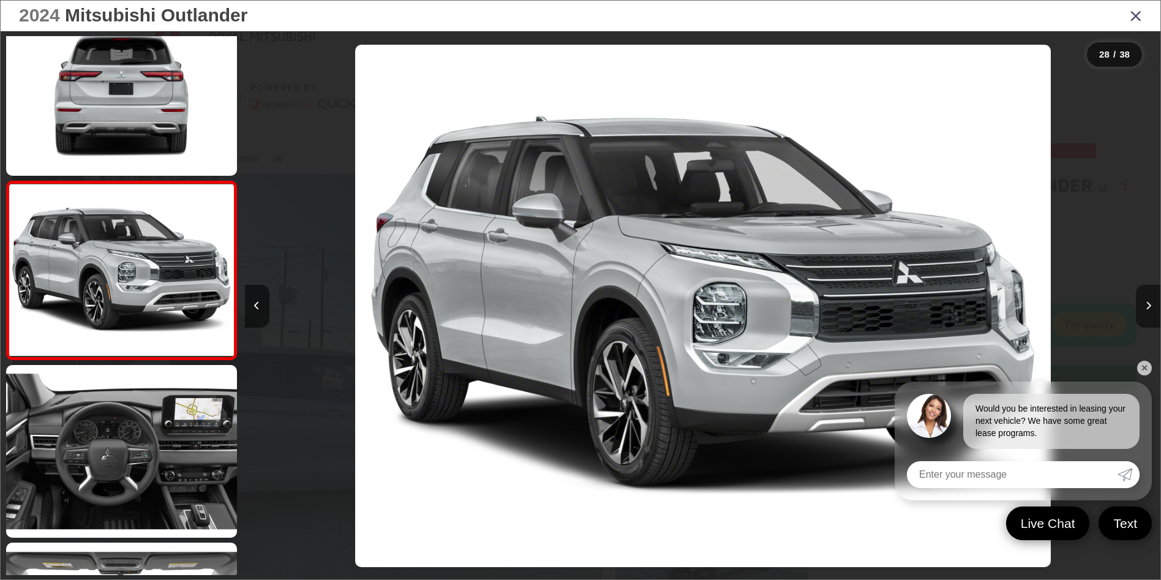
click at [1148, 309] on icon "Next image" at bounding box center [1149, 305] width 6 height 9
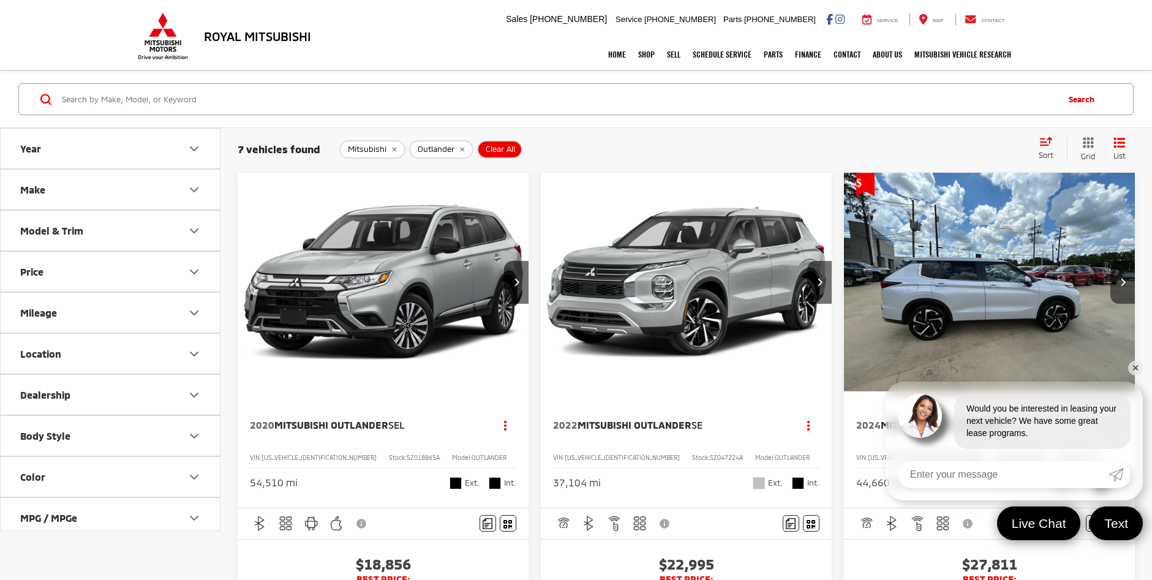
click at [1115, 281] on button "Next image" at bounding box center [1122, 282] width 24 height 43
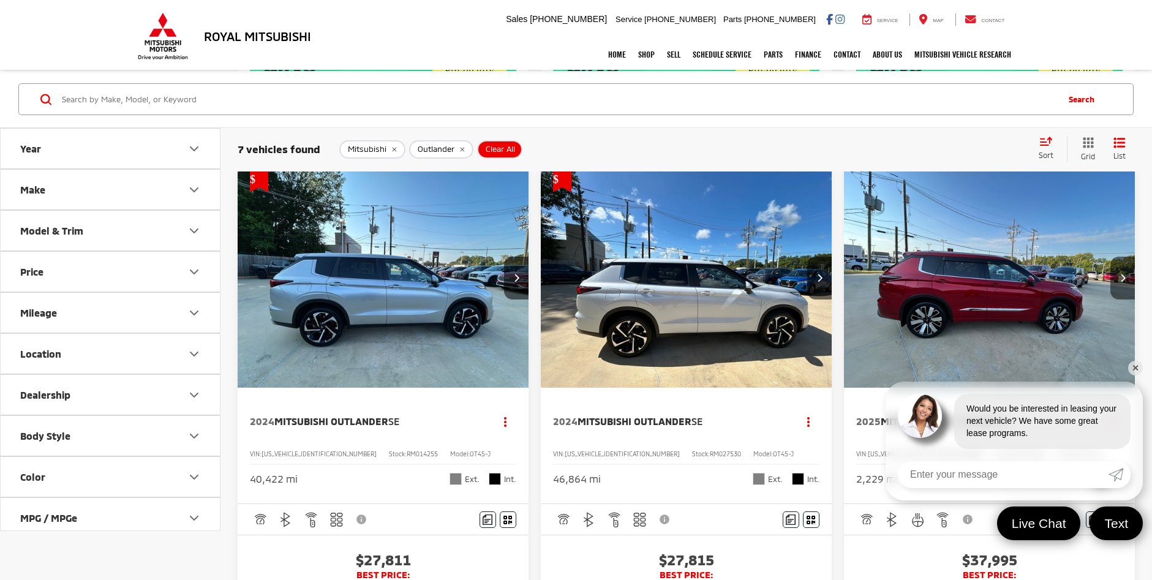
click at [1123, 299] on button "Next image" at bounding box center [1122, 278] width 24 height 43
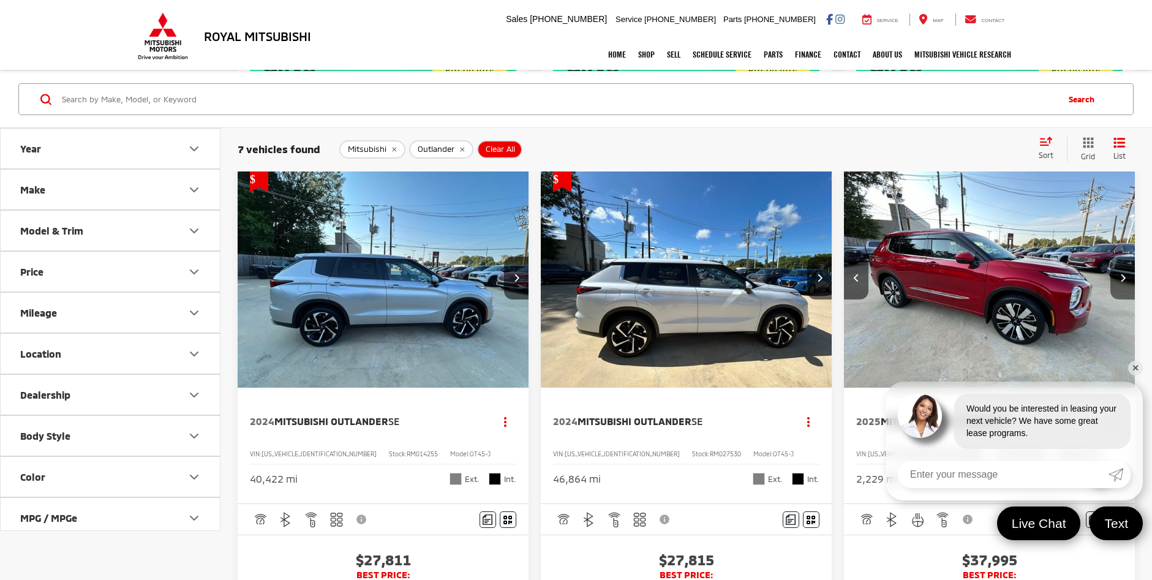
click at [1122, 299] on button "Next image" at bounding box center [1122, 278] width 24 height 43
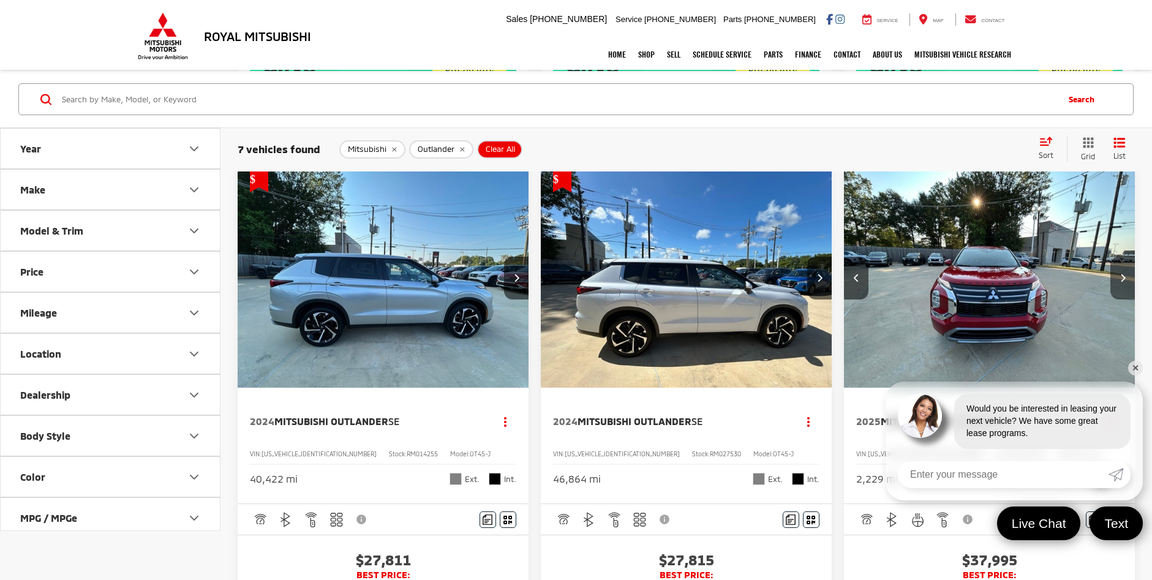
click at [1122, 282] on icon "Next image" at bounding box center [1123, 277] width 6 height 9
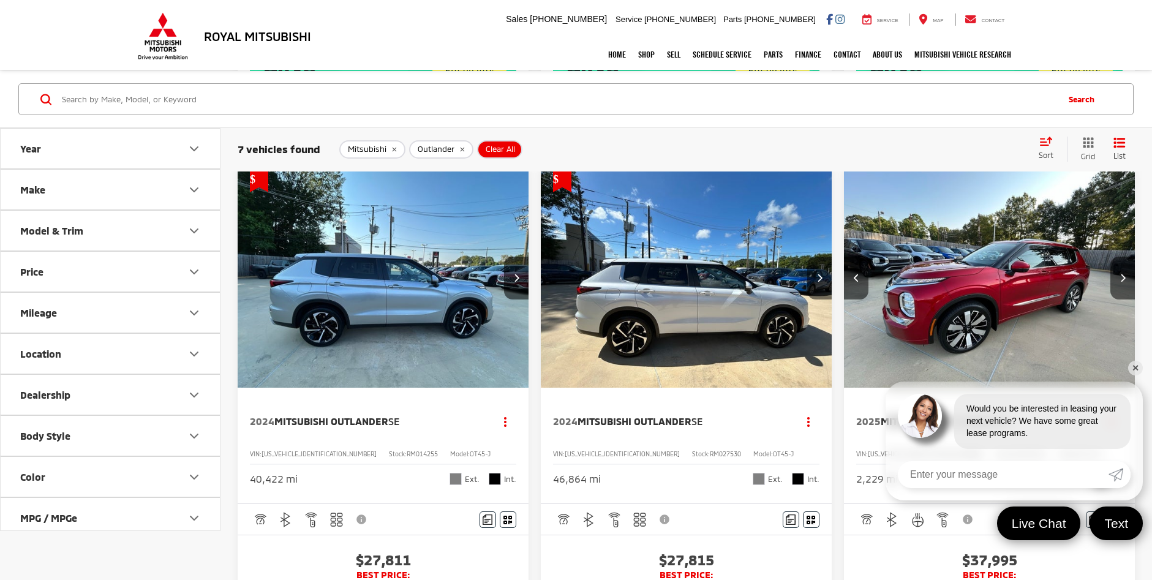
click at [811, 299] on button "Next image" at bounding box center [819, 278] width 24 height 43
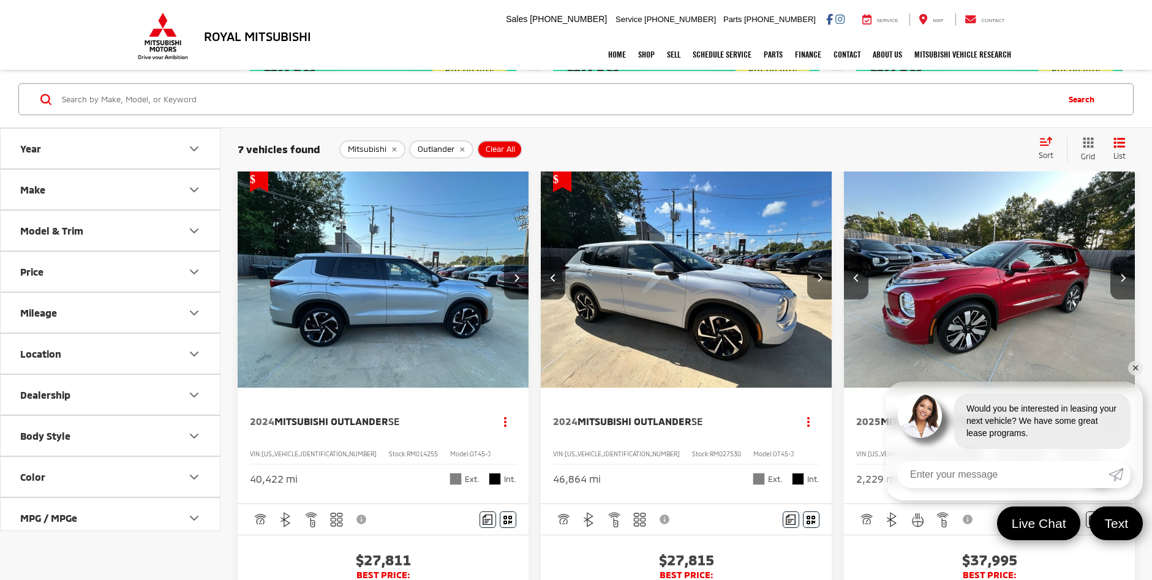
click at [814, 299] on button "Next image" at bounding box center [819, 278] width 24 height 43
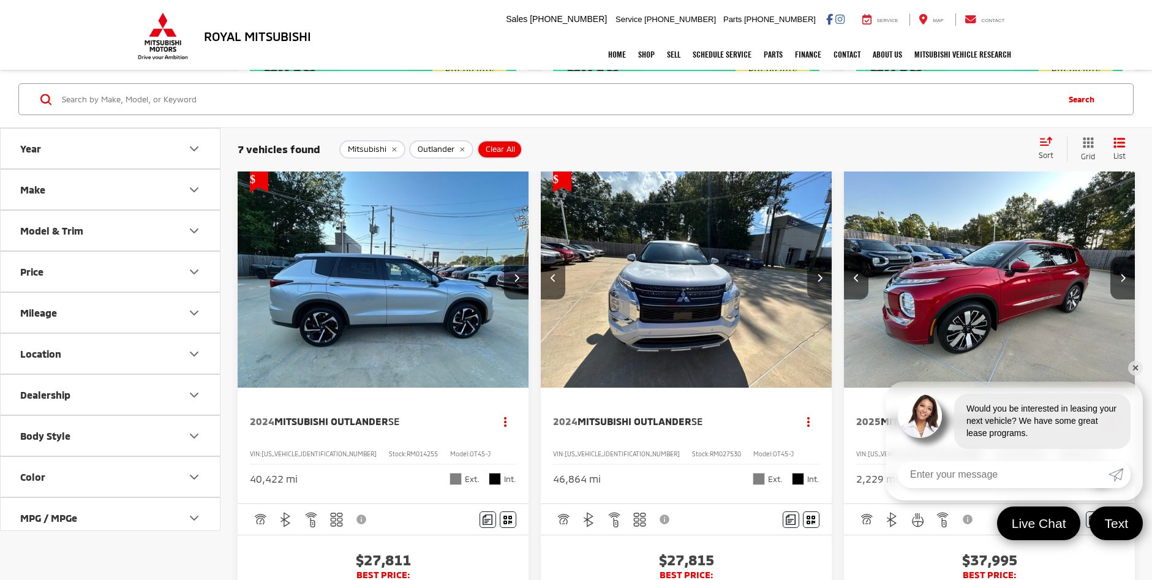
click at [813, 299] on button "Next image" at bounding box center [819, 278] width 24 height 43
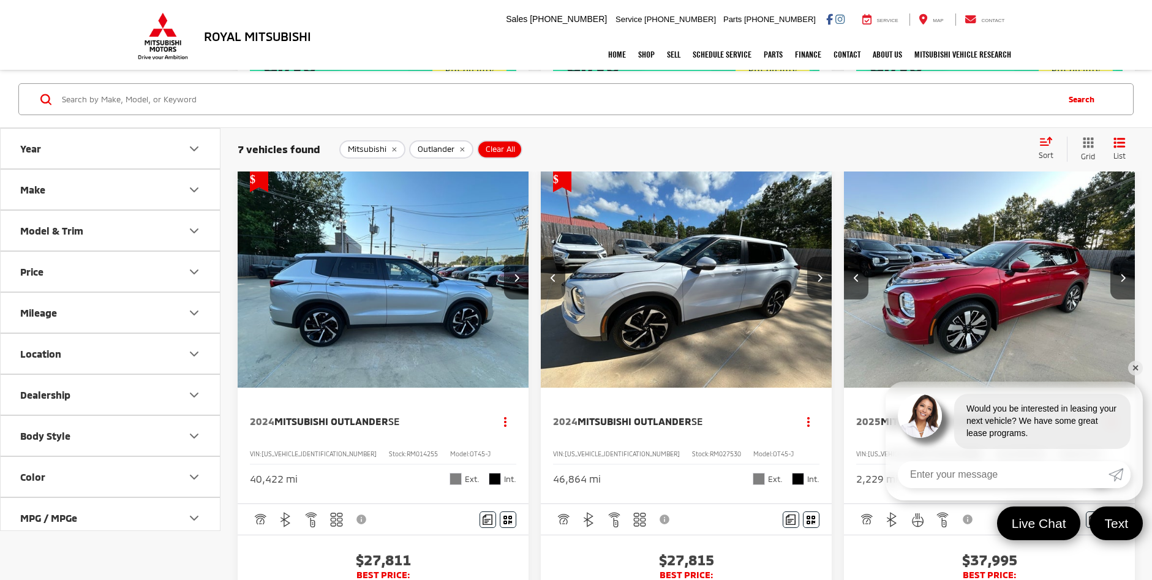
click at [816, 299] on button "Next image" at bounding box center [819, 278] width 24 height 43
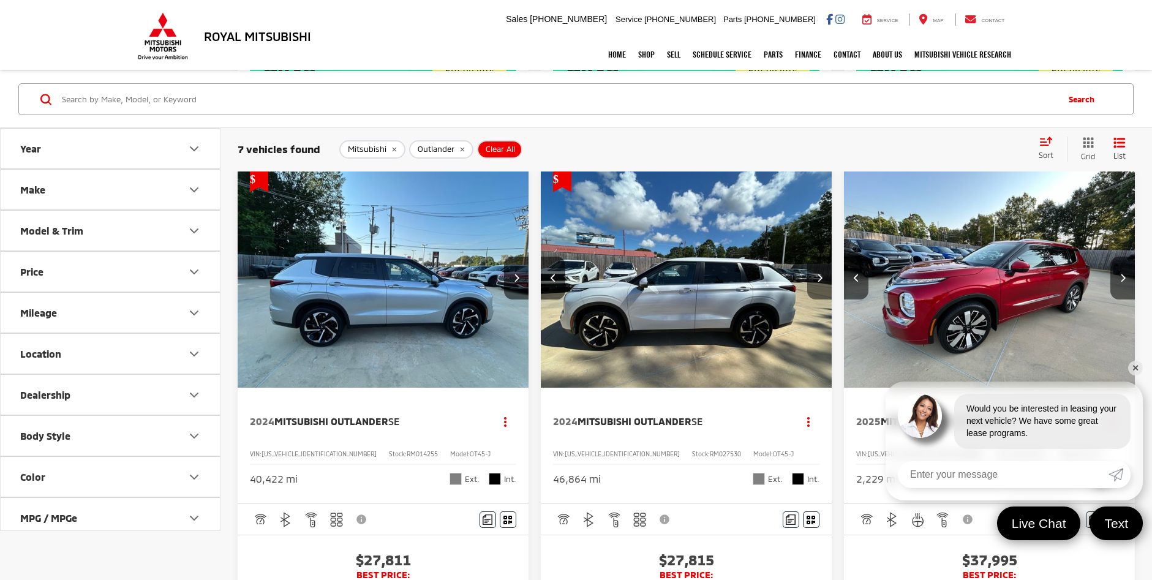
click at [816, 299] on button "Next image" at bounding box center [819, 278] width 24 height 43
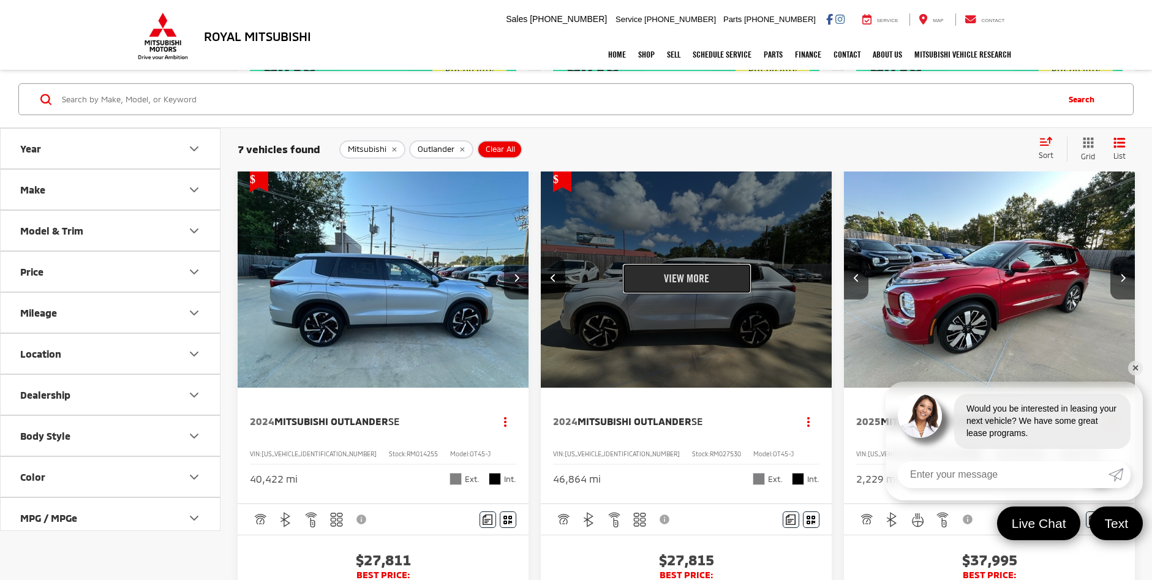
click at [696, 294] on button "View More" at bounding box center [686, 278] width 129 height 31
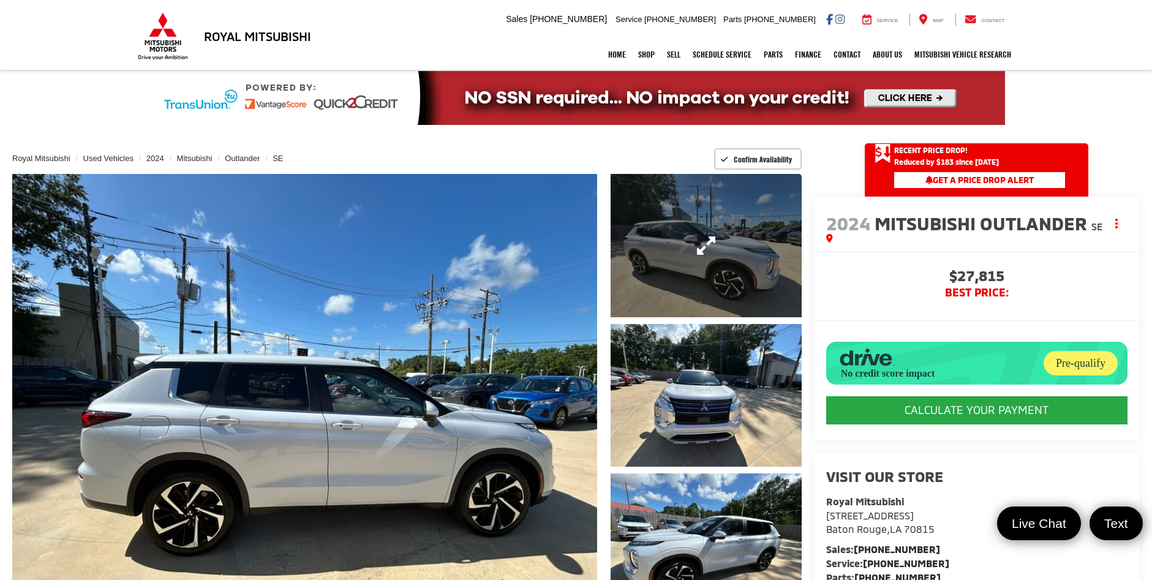
click at [728, 284] on link "Expand Photo 1" at bounding box center [706, 245] width 191 height 143
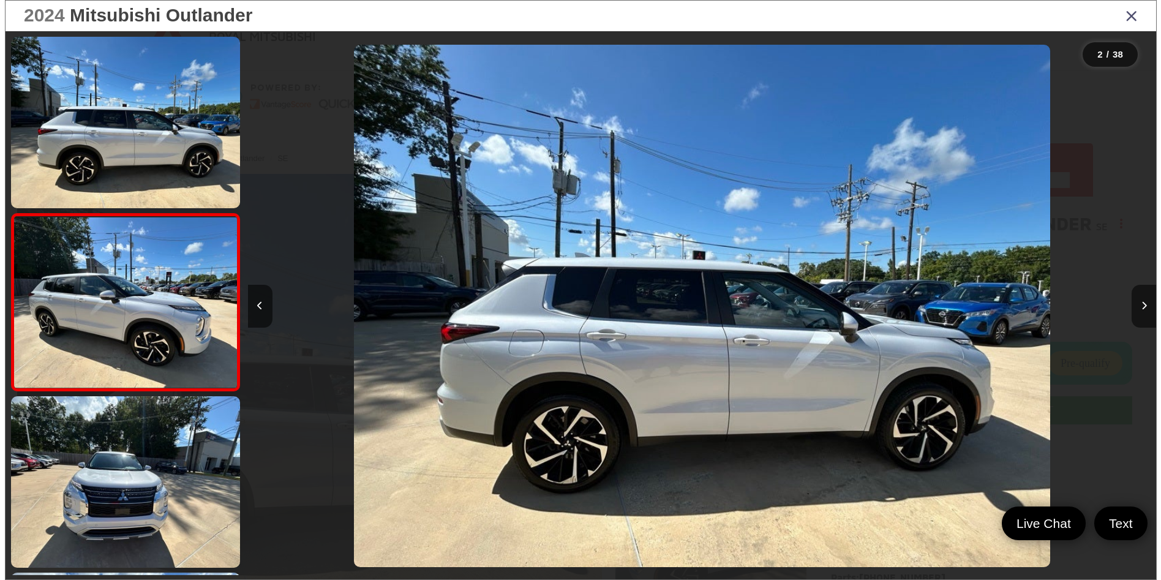
scroll to position [34, 0]
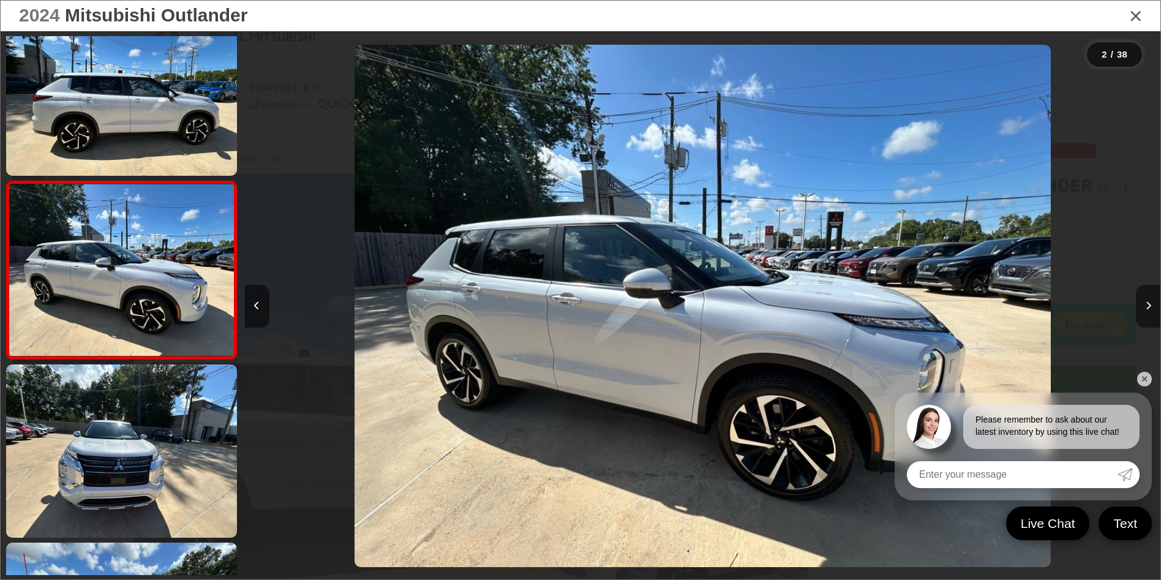
click at [1143, 302] on button "Next image" at bounding box center [1148, 306] width 24 height 43
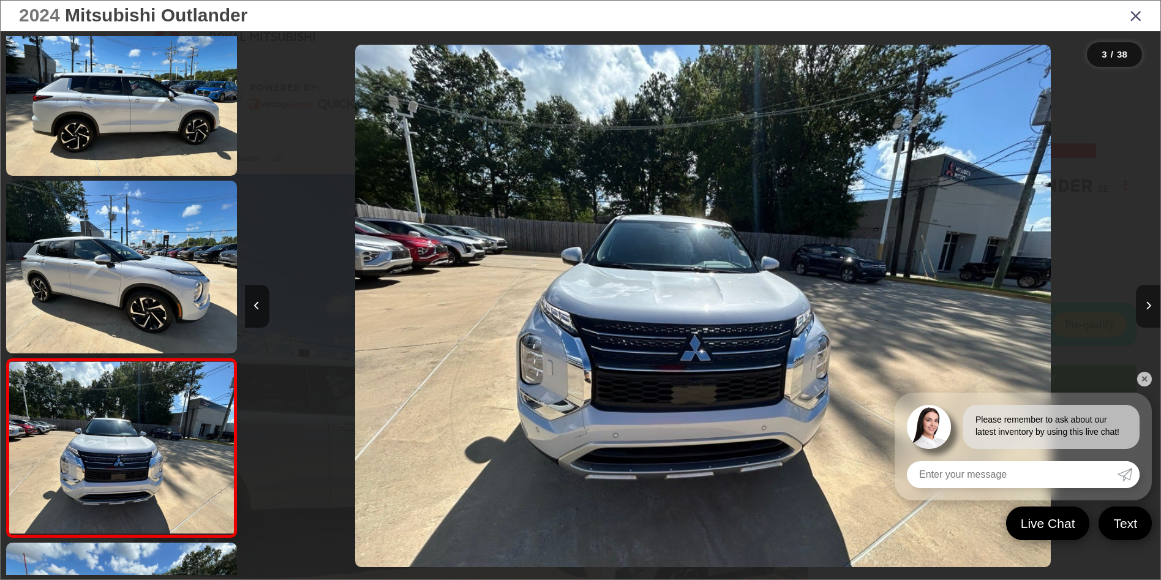
scroll to position [212, 0]
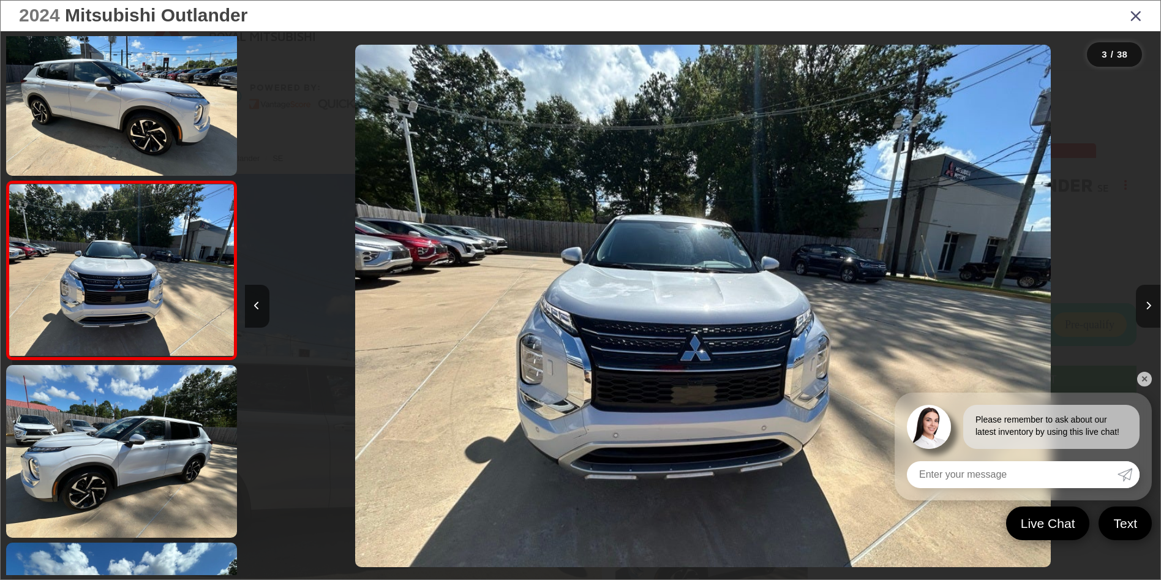
click at [1143, 302] on button "Next image" at bounding box center [1148, 306] width 24 height 43
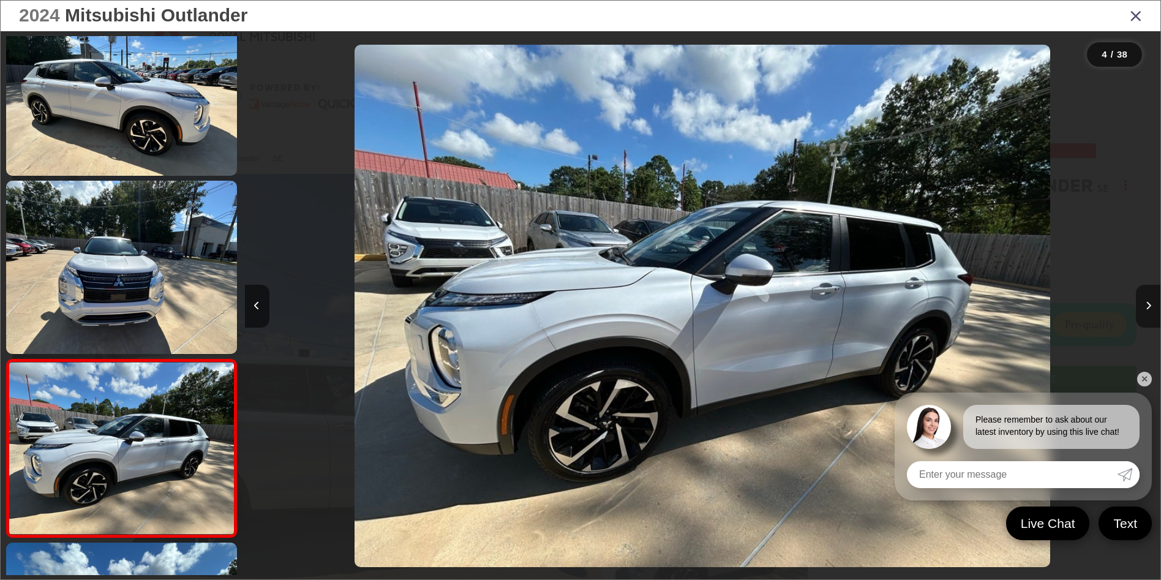
scroll to position [390, 0]
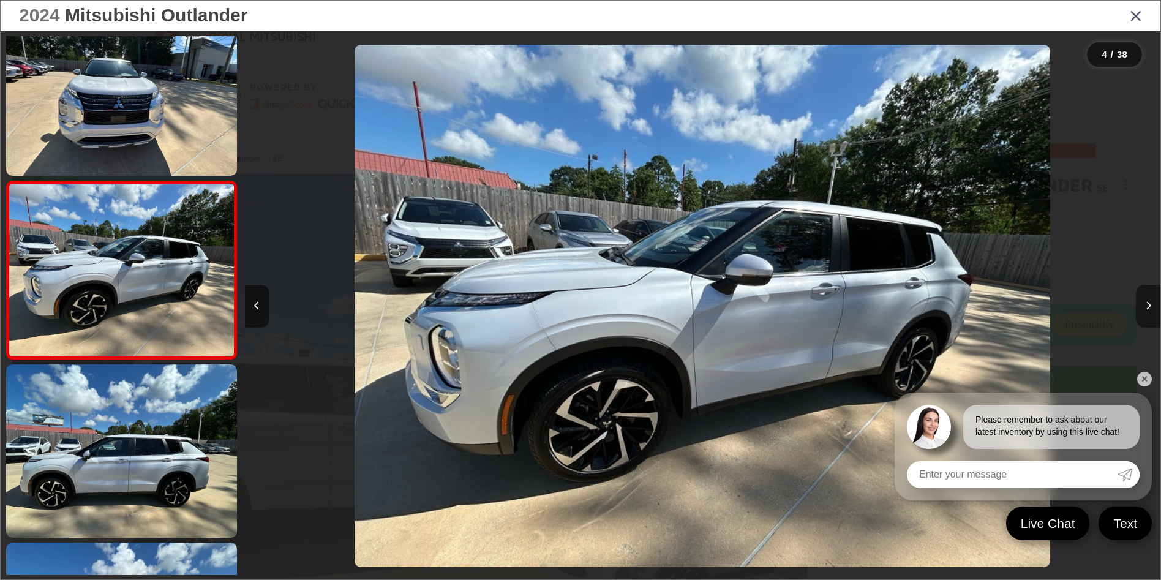
click at [1143, 302] on button "Next image" at bounding box center [1148, 306] width 24 height 43
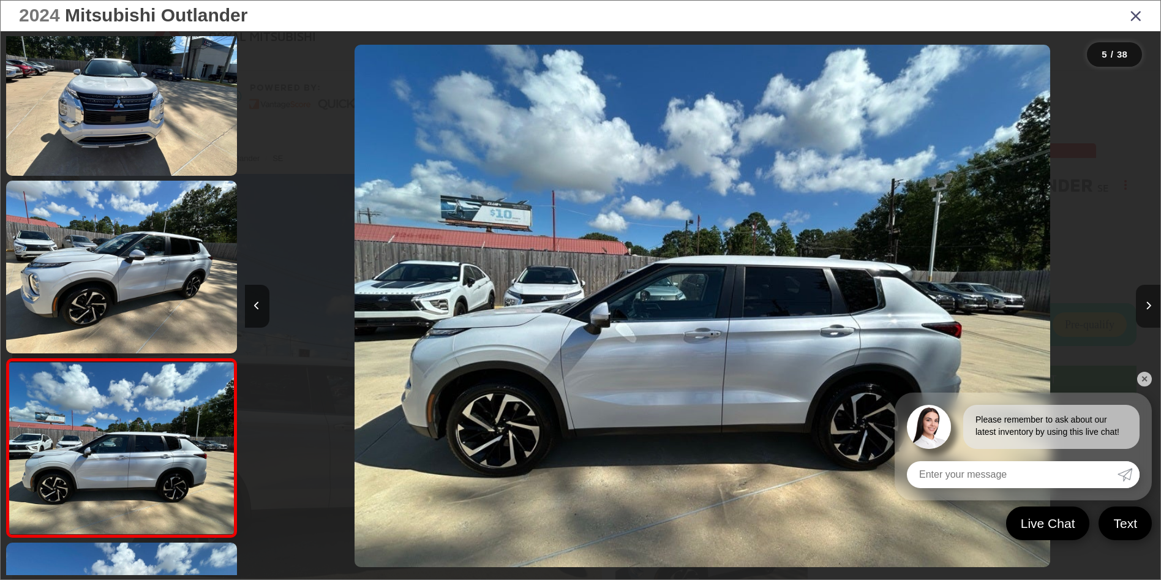
scroll to position [568, 0]
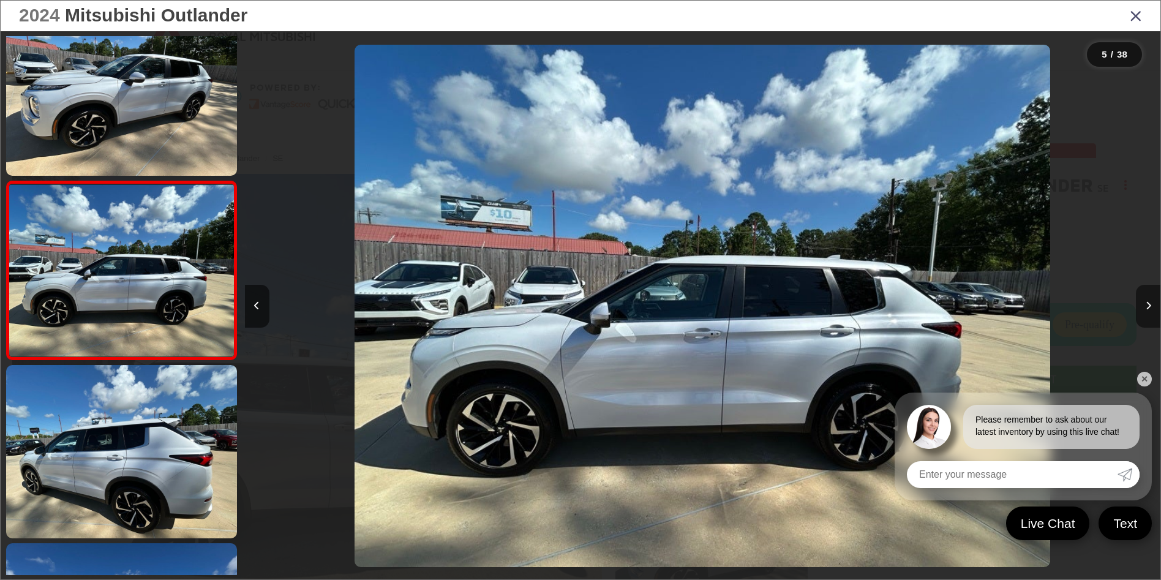
click at [1143, 302] on button "Next image" at bounding box center [1148, 306] width 24 height 43
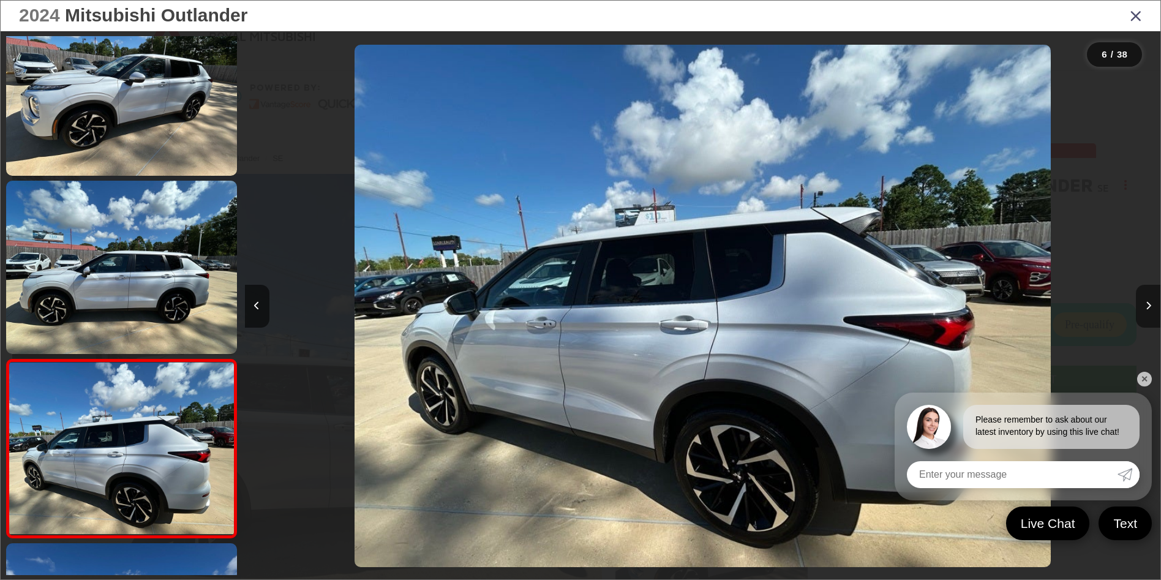
scroll to position [746, 0]
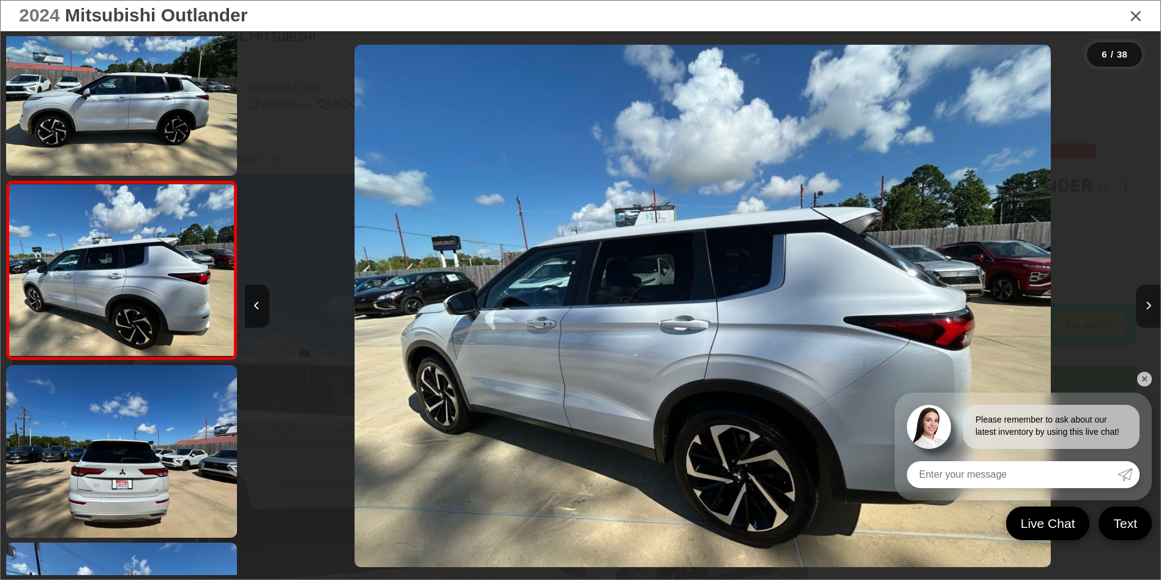
click at [1143, 302] on button "Next image" at bounding box center [1148, 306] width 24 height 43
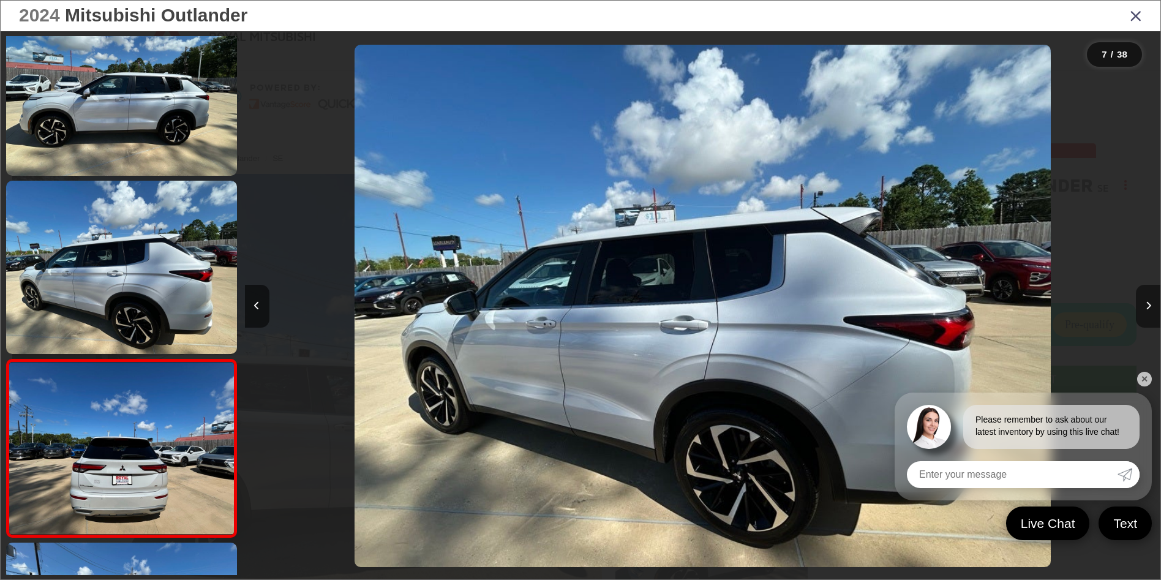
scroll to position [924, 0]
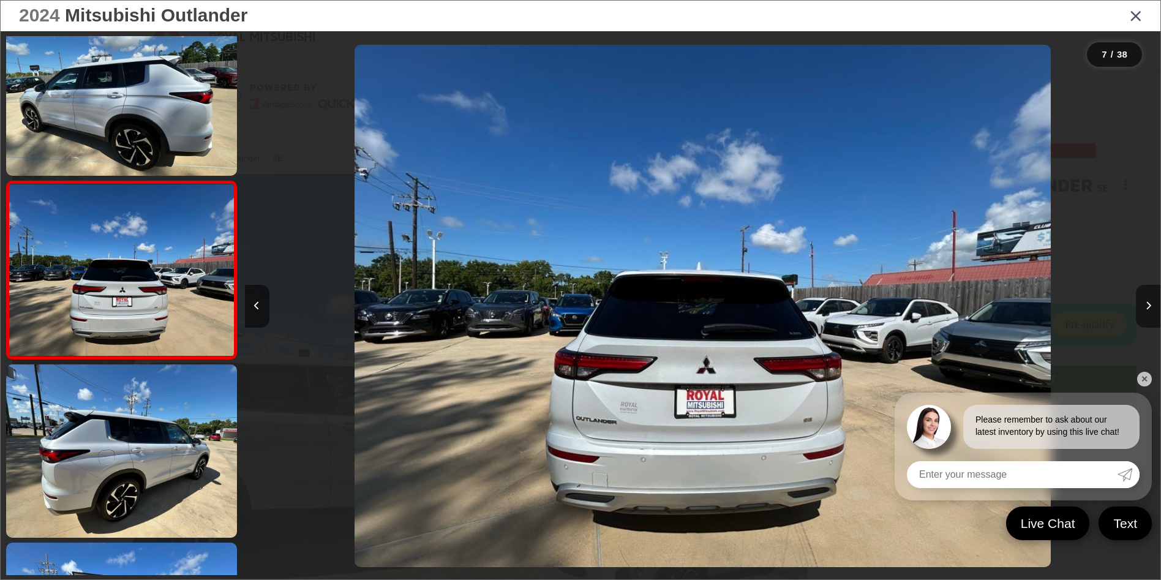
click at [1143, 302] on button "Next image" at bounding box center [1148, 306] width 24 height 43
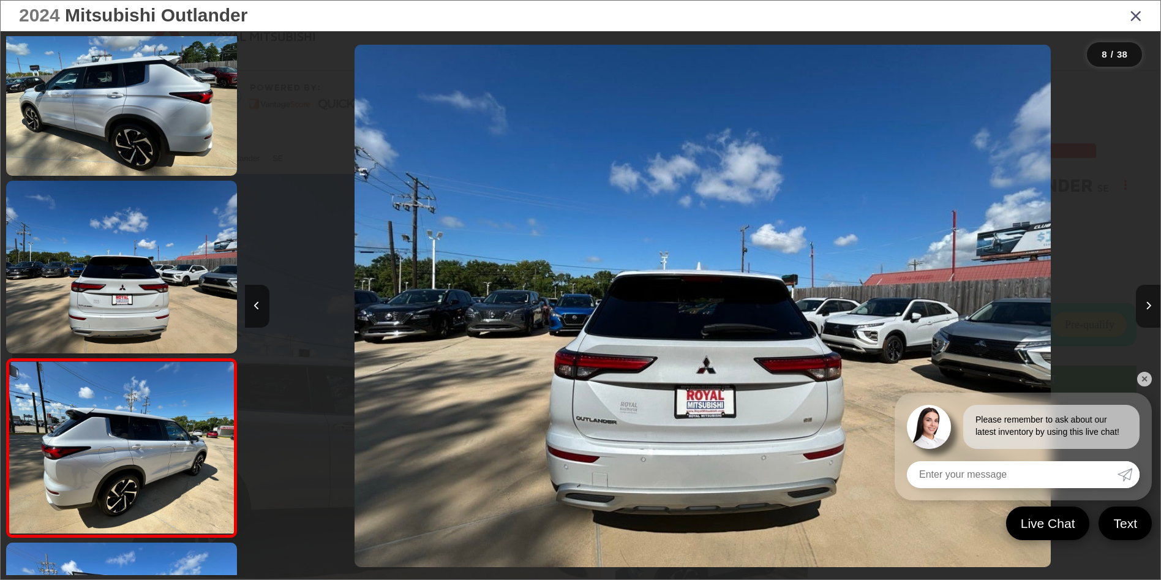
scroll to position [1102, 0]
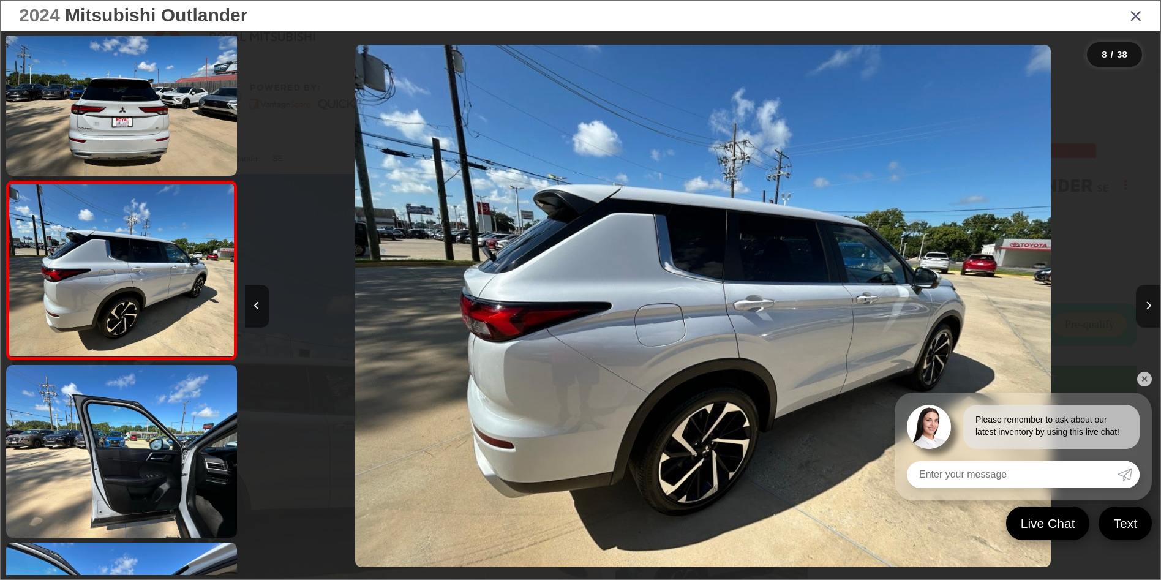
click at [1142, 303] on button "Next image" at bounding box center [1148, 306] width 24 height 43
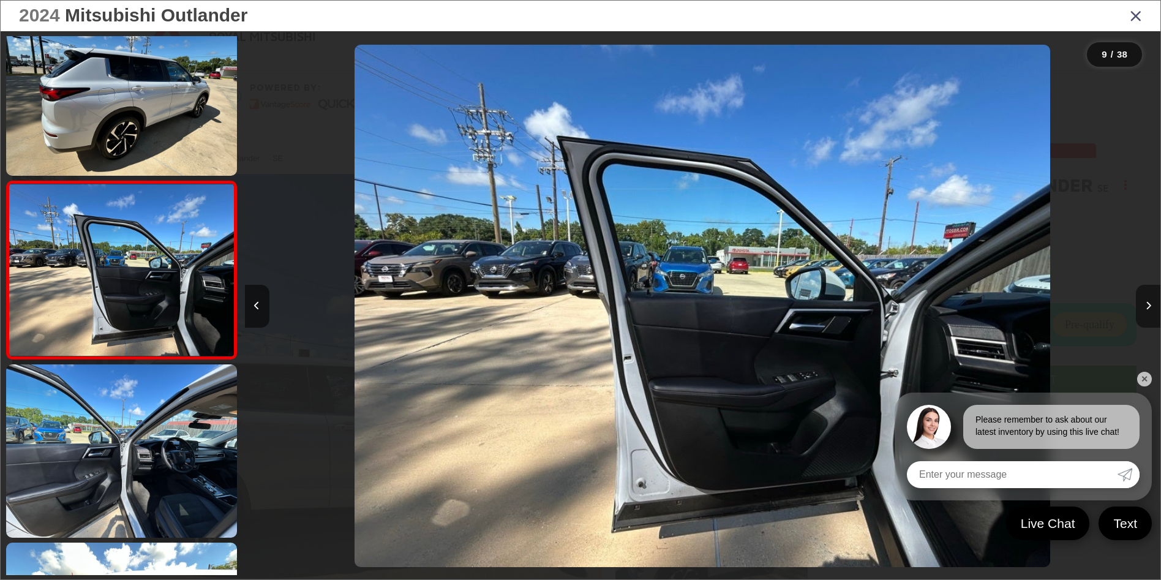
click at [1142, 304] on button "Next image" at bounding box center [1148, 306] width 24 height 43
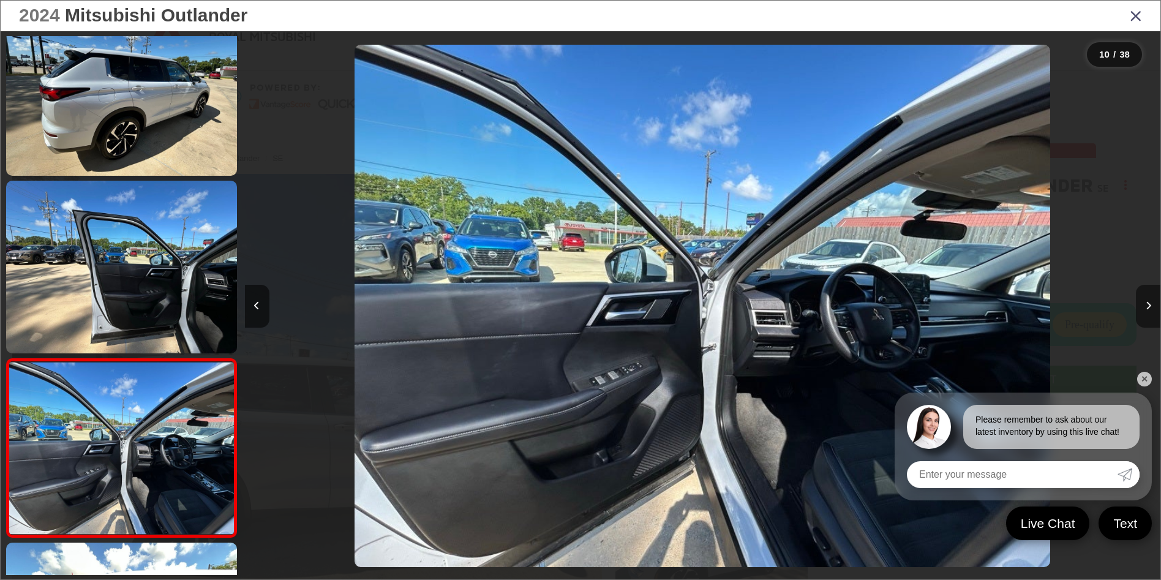
scroll to position [1458, 0]
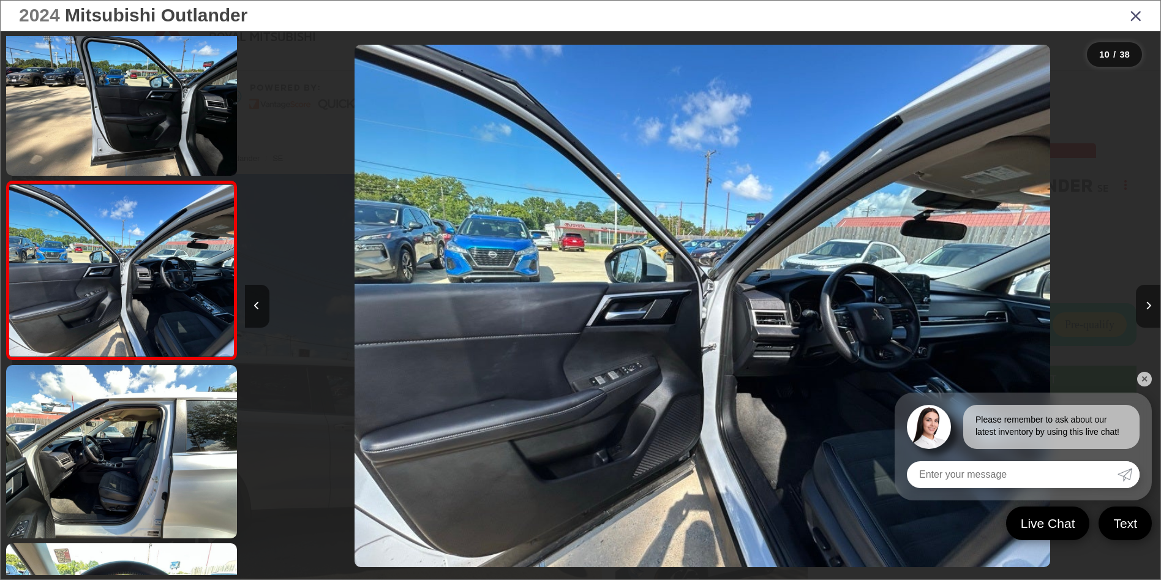
click at [1142, 304] on button "Next image" at bounding box center [1148, 306] width 24 height 43
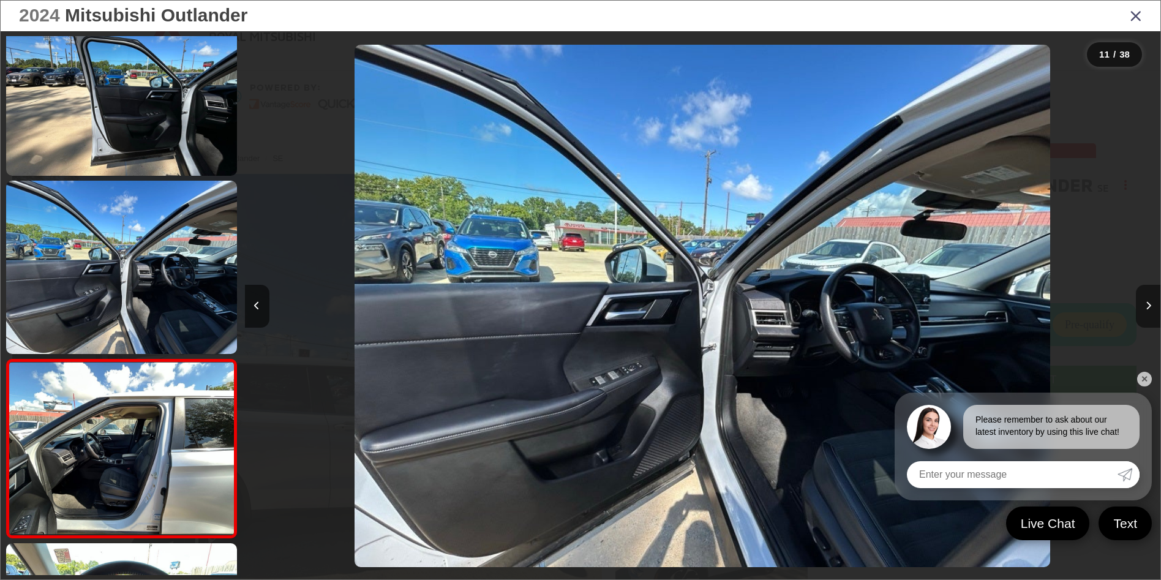
scroll to position [1636, 0]
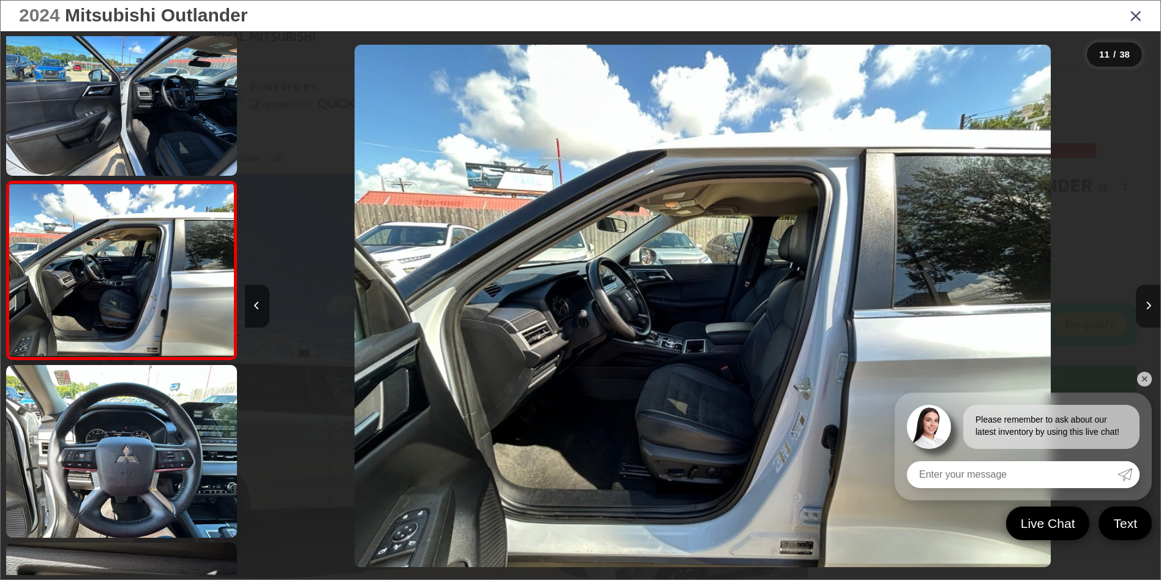
click at [1142, 301] on button "Next image" at bounding box center [1148, 306] width 24 height 43
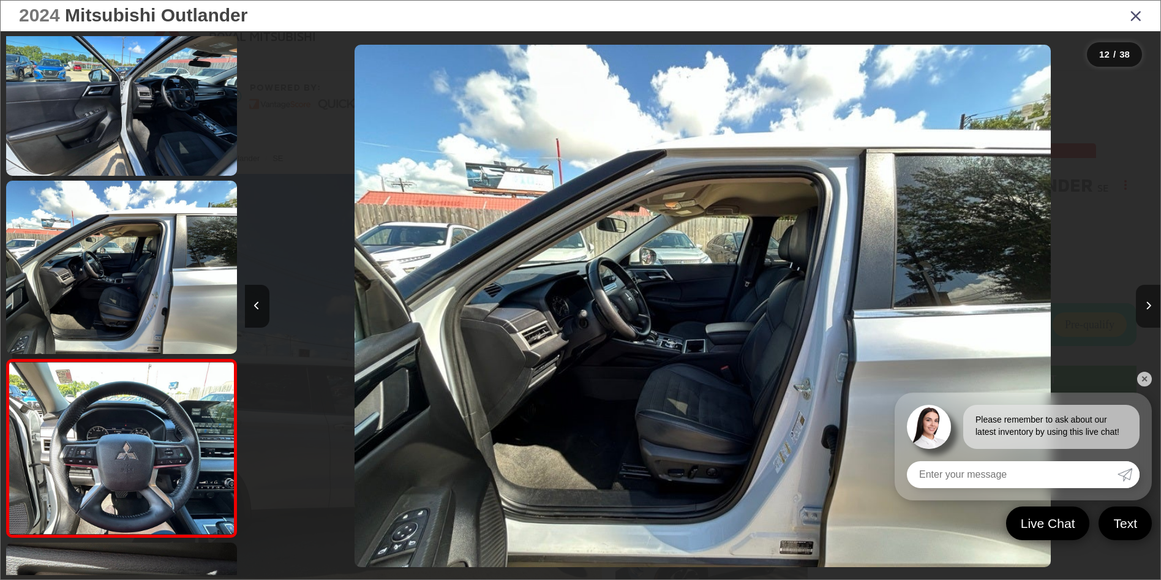
scroll to position [1814, 0]
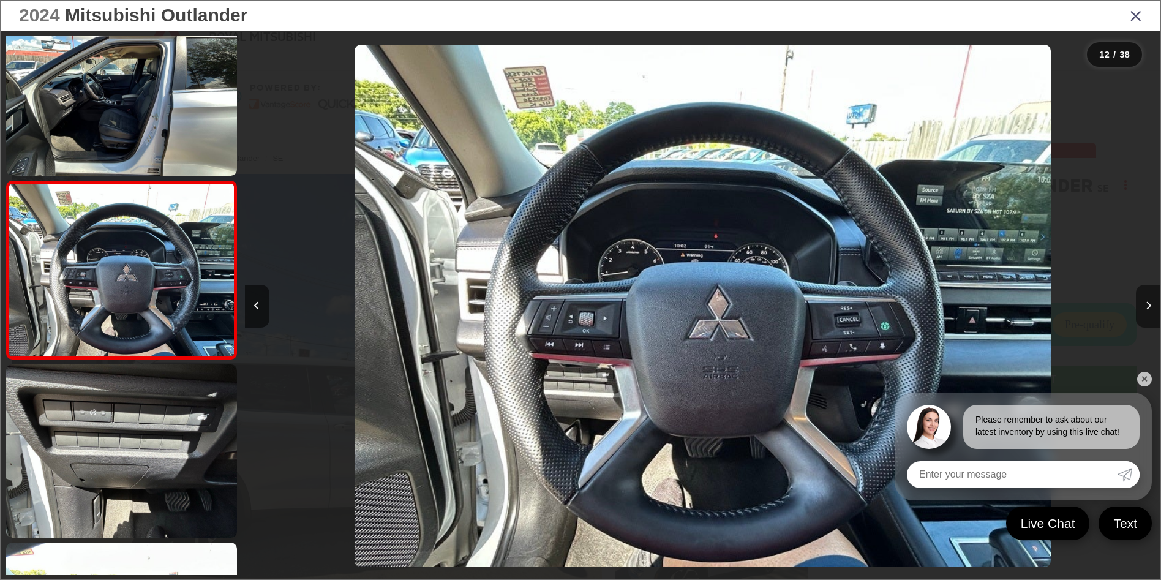
click at [1142, 301] on button "Next image" at bounding box center [1148, 306] width 24 height 43
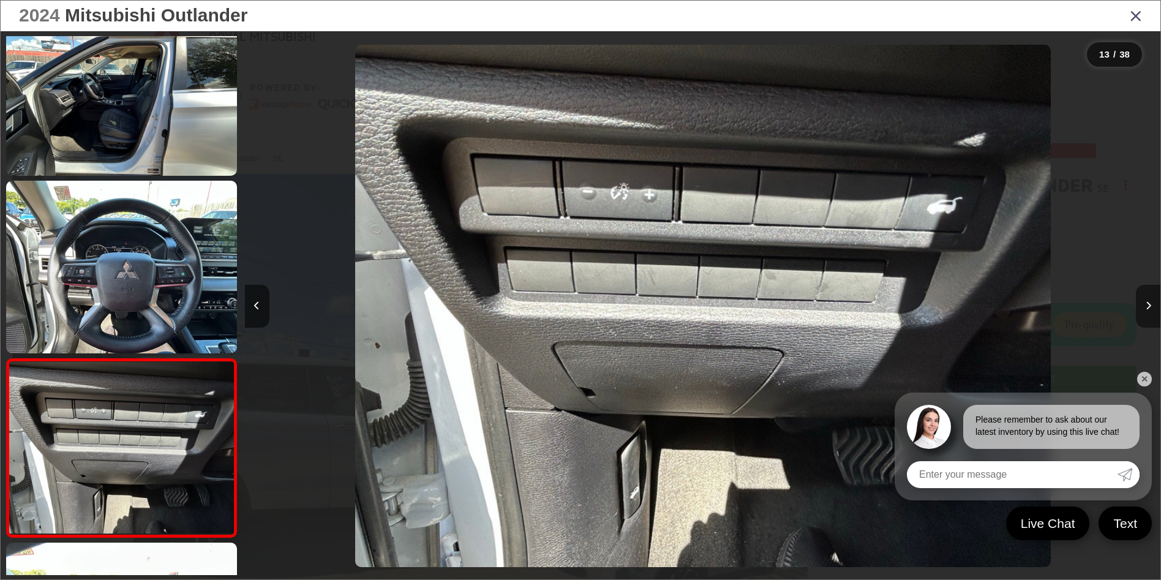
scroll to position [1992, 0]
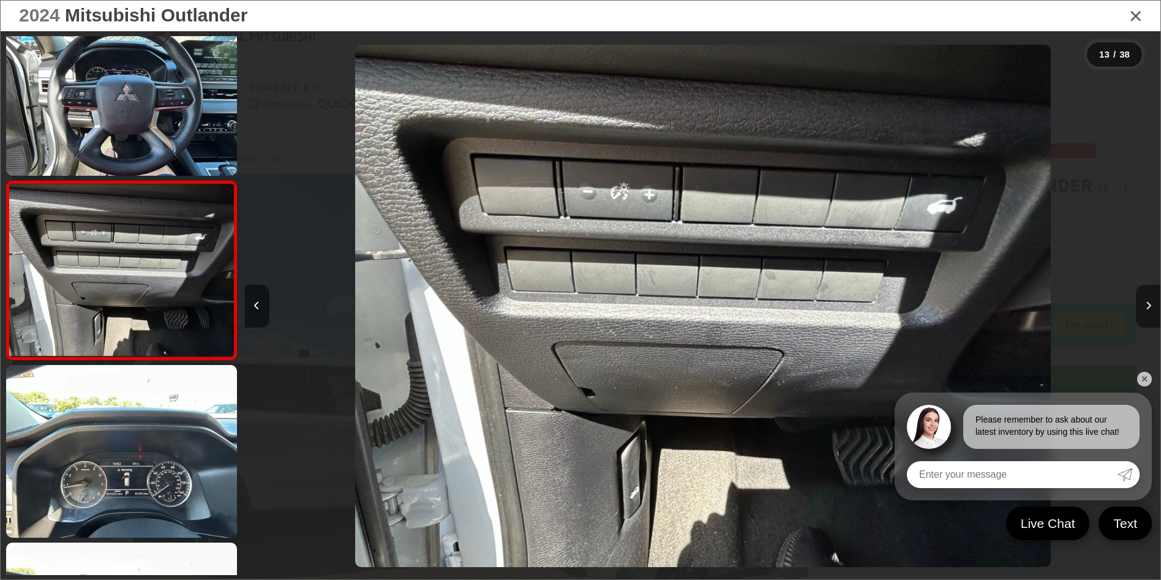
click at [1142, 301] on button "Next image" at bounding box center [1148, 306] width 24 height 43
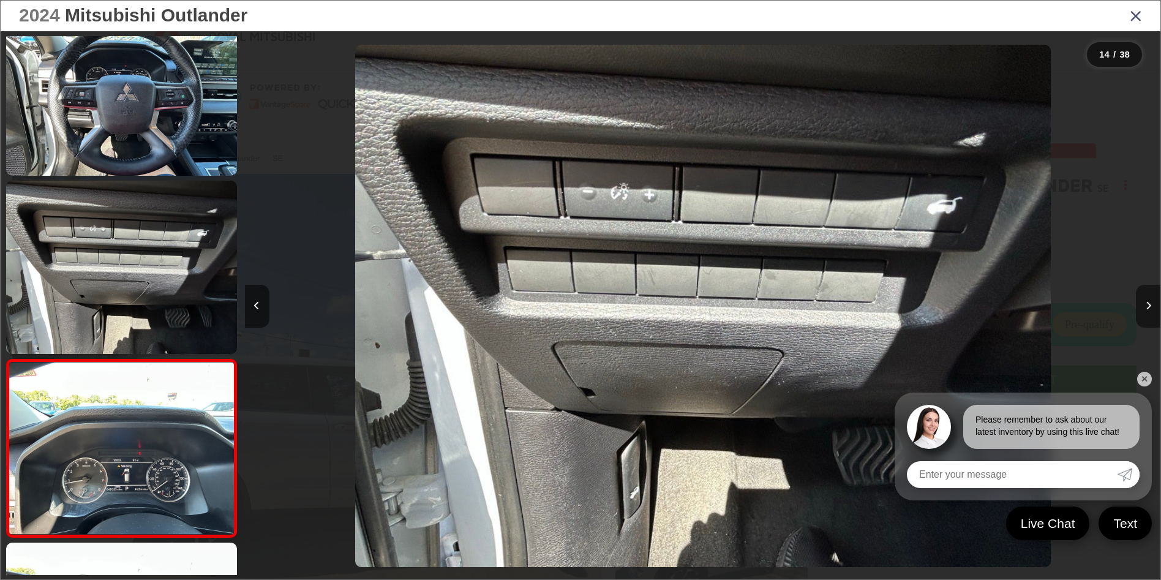
scroll to position [2170, 0]
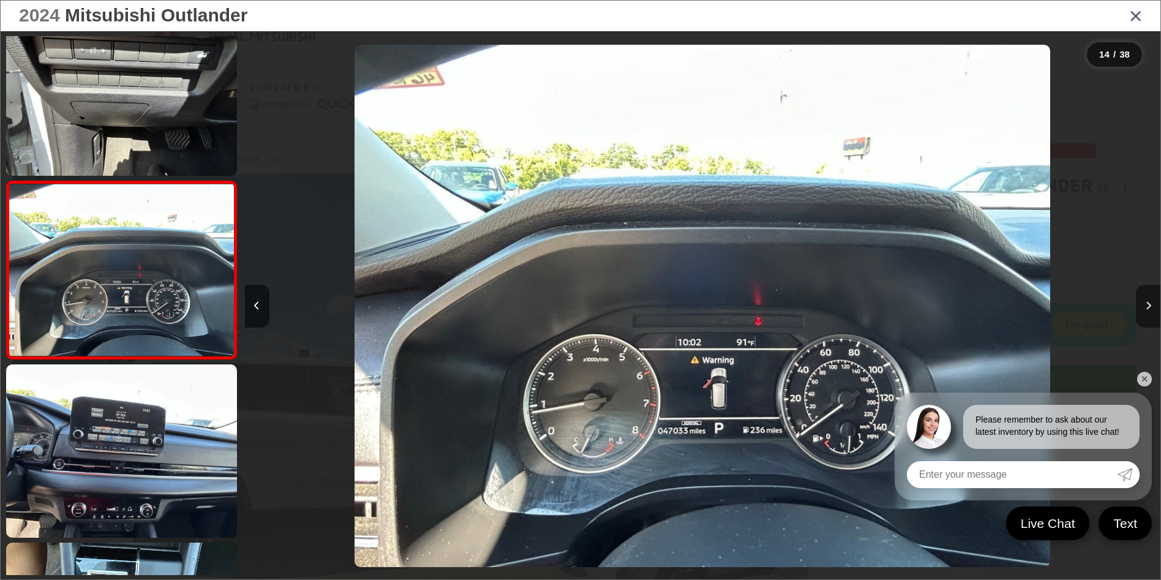
click at [1142, 301] on button "Next image" at bounding box center [1148, 306] width 24 height 43
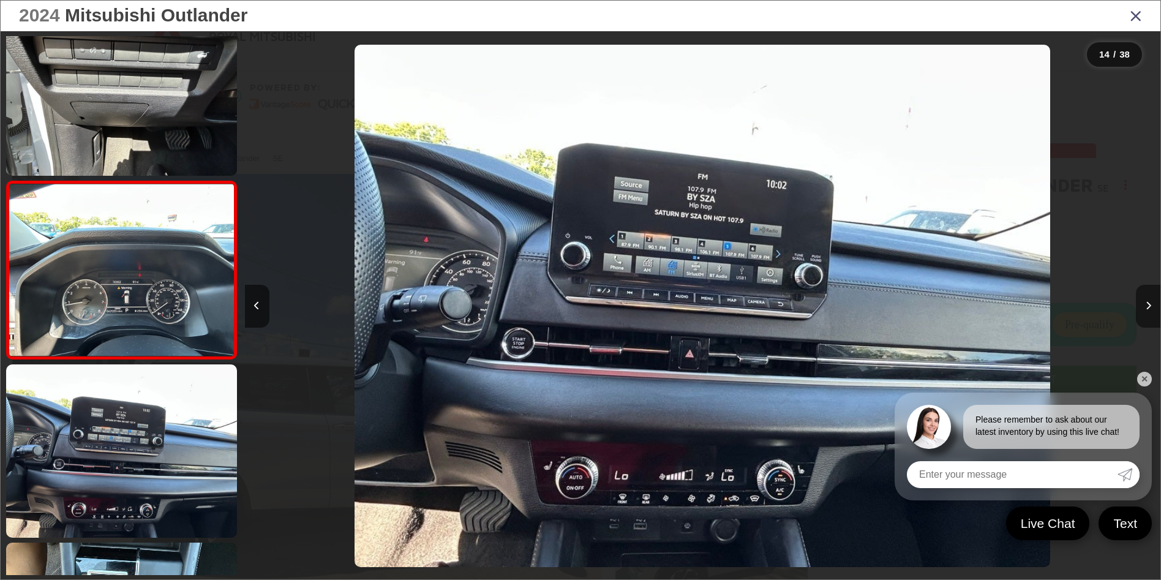
scroll to position [0, 0]
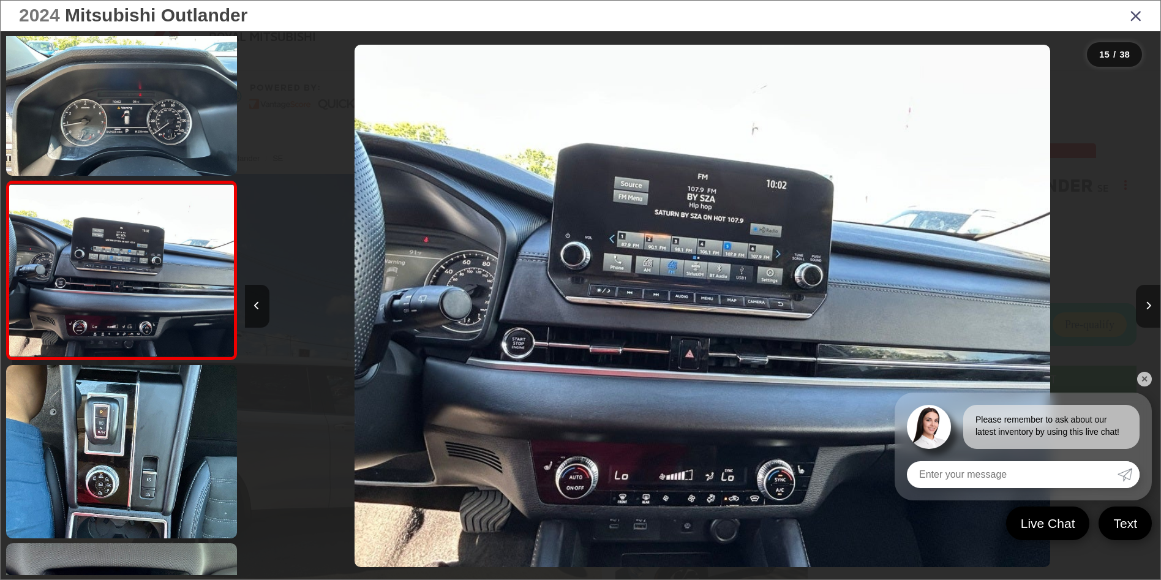
click at [1142, 301] on button "Next image" at bounding box center [1148, 306] width 24 height 43
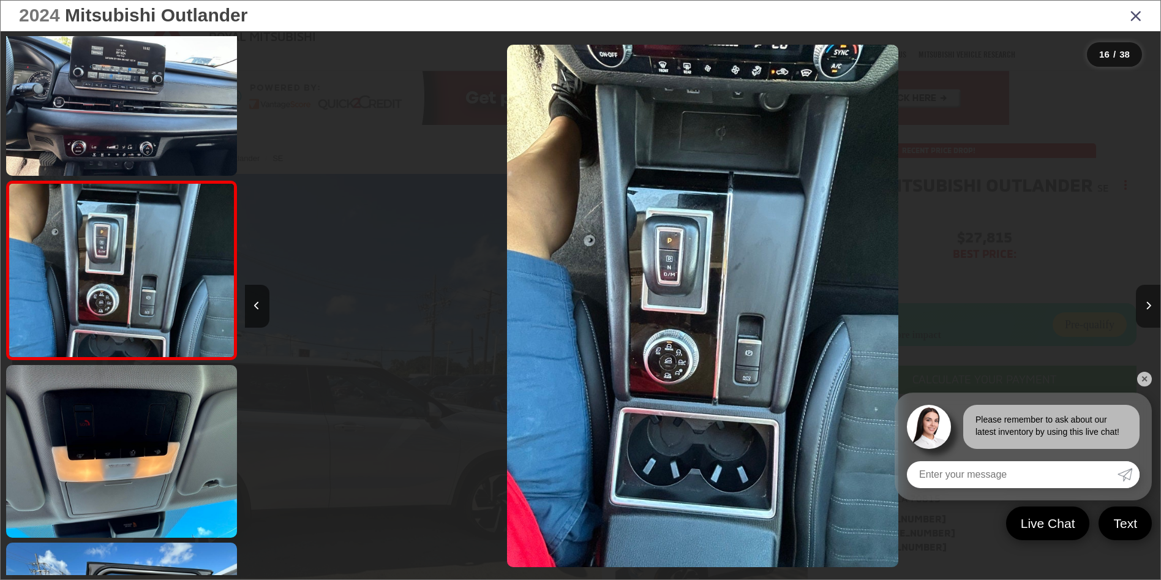
click at [1142, 301] on button "Next image" at bounding box center [1148, 306] width 24 height 43
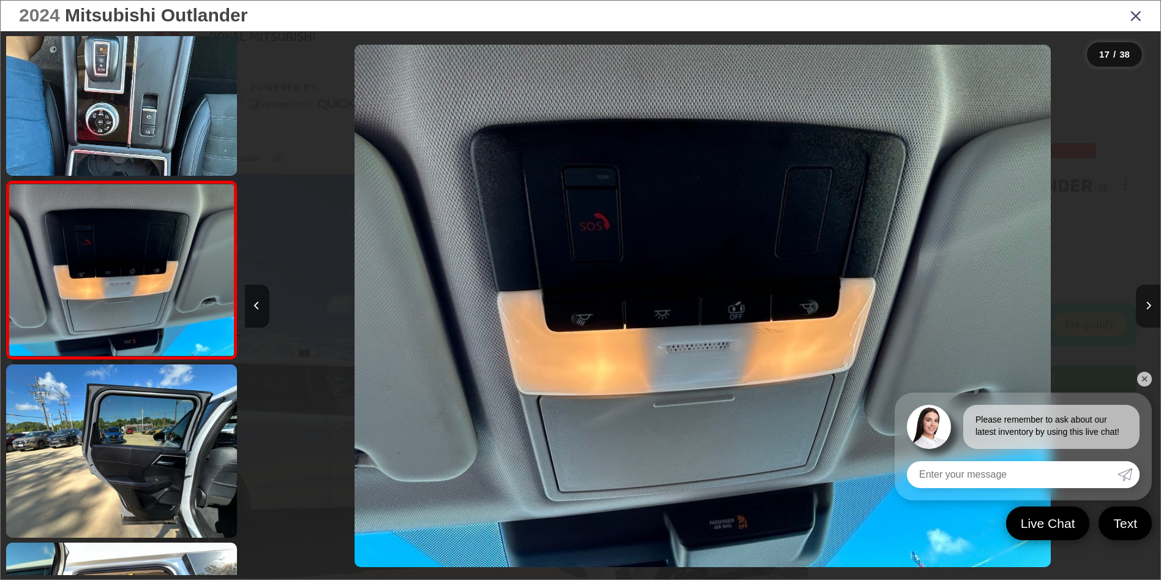
click at [1142, 301] on button "Next image" at bounding box center [1148, 306] width 24 height 43
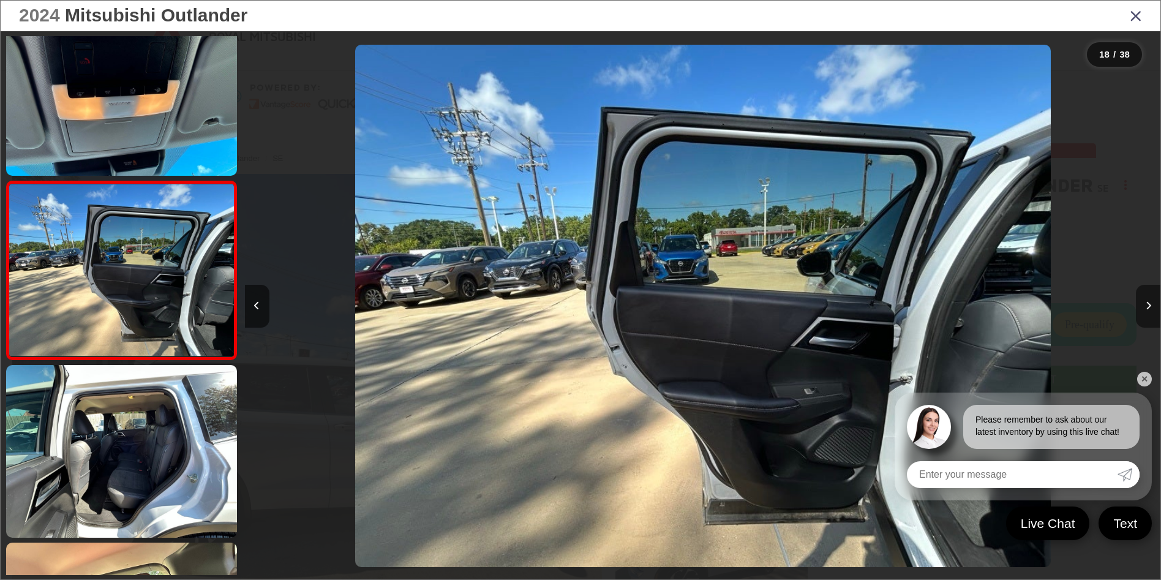
click at [1142, 301] on button "Next image" at bounding box center [1148, 306] width 24 height 43
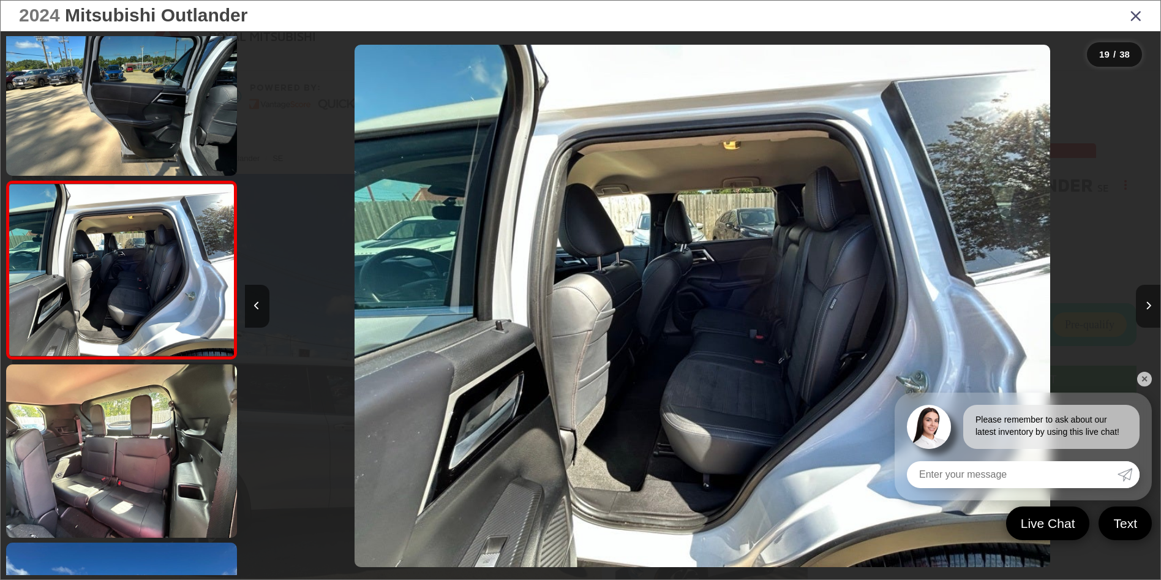
click at [1142, 301] on button "Next image" at bounding box center [1148, 306] width 24 height 43
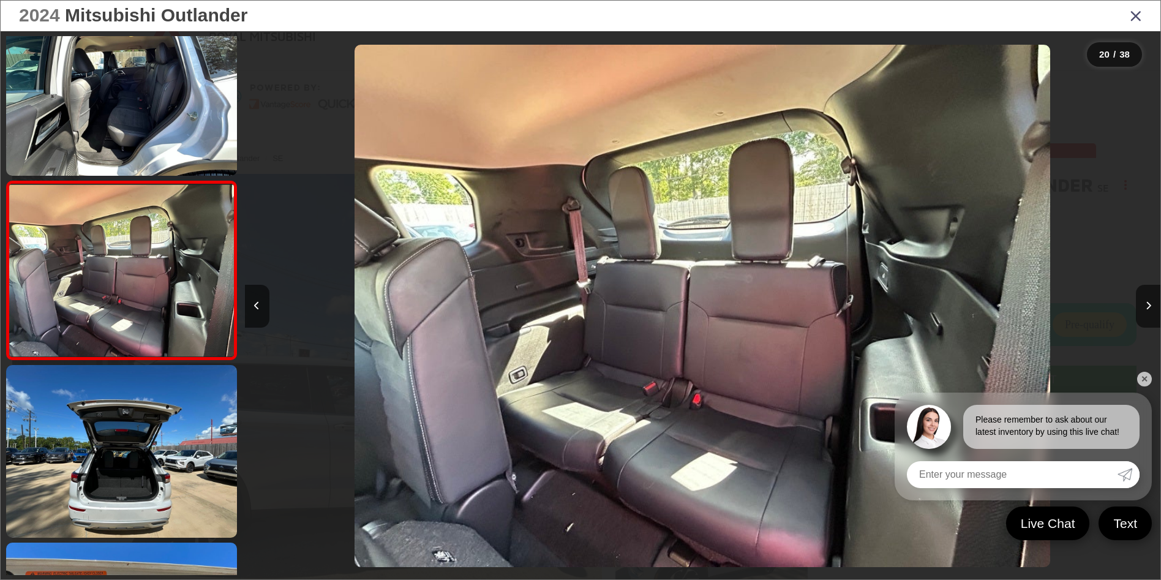
click at [1130, 296] on div at bounding box center [1046, 305] width 229 height 549
click at [1146, 307] on icon "Next image" at bounding box center [1149, 305] width 6 height 9
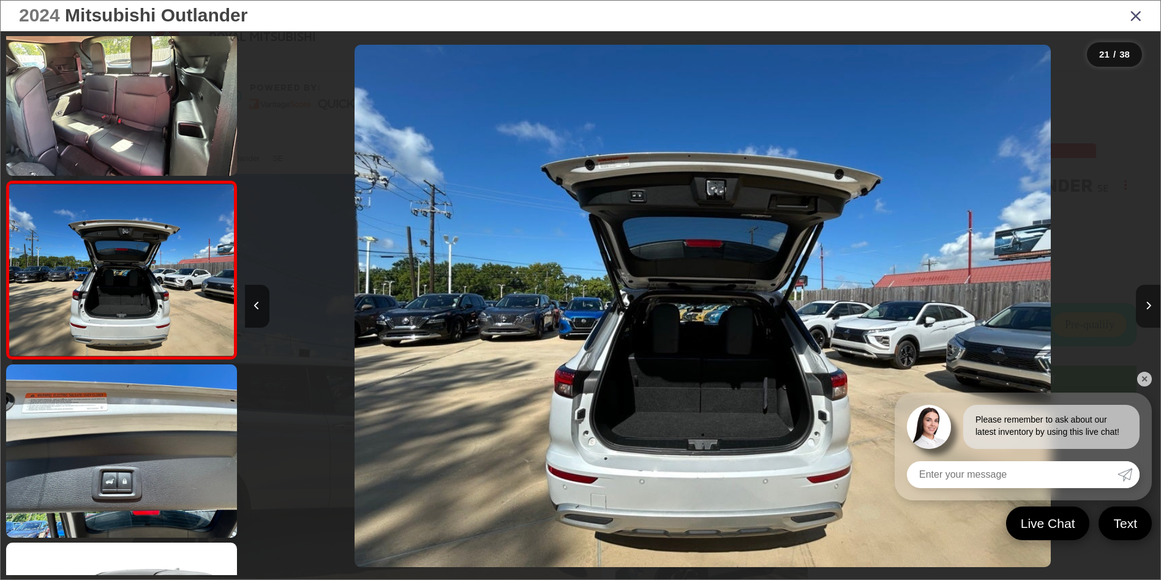
click at [1146, 307] on icon "Next image" at bounding box center [1149, 305] width 6 height 9
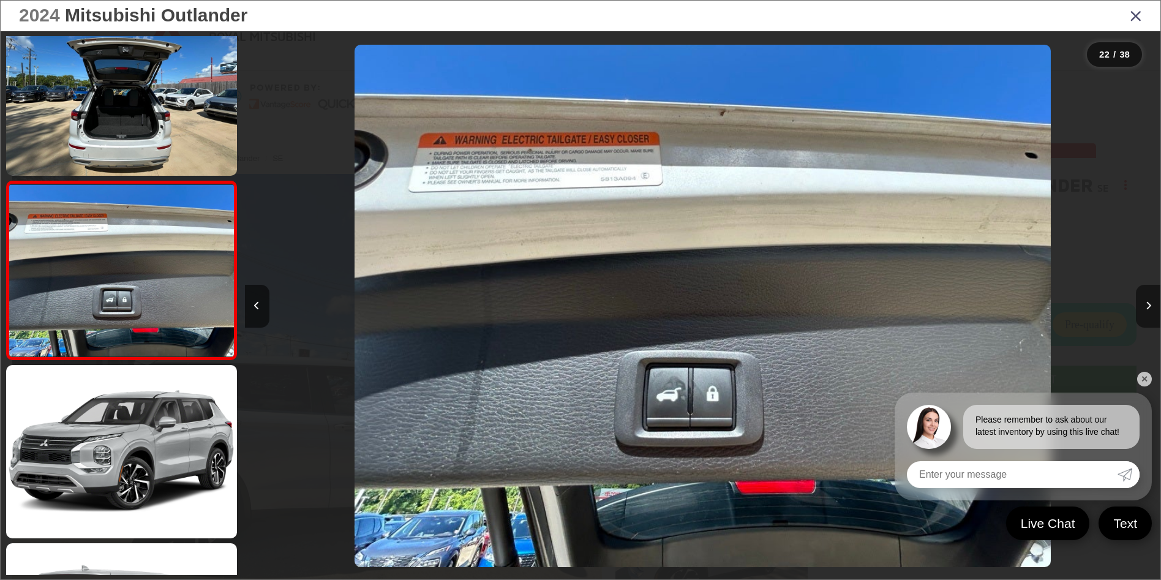
click at [1146, 307] on icon "Next image" at bounding box center [1149, 305] width 6 height 9
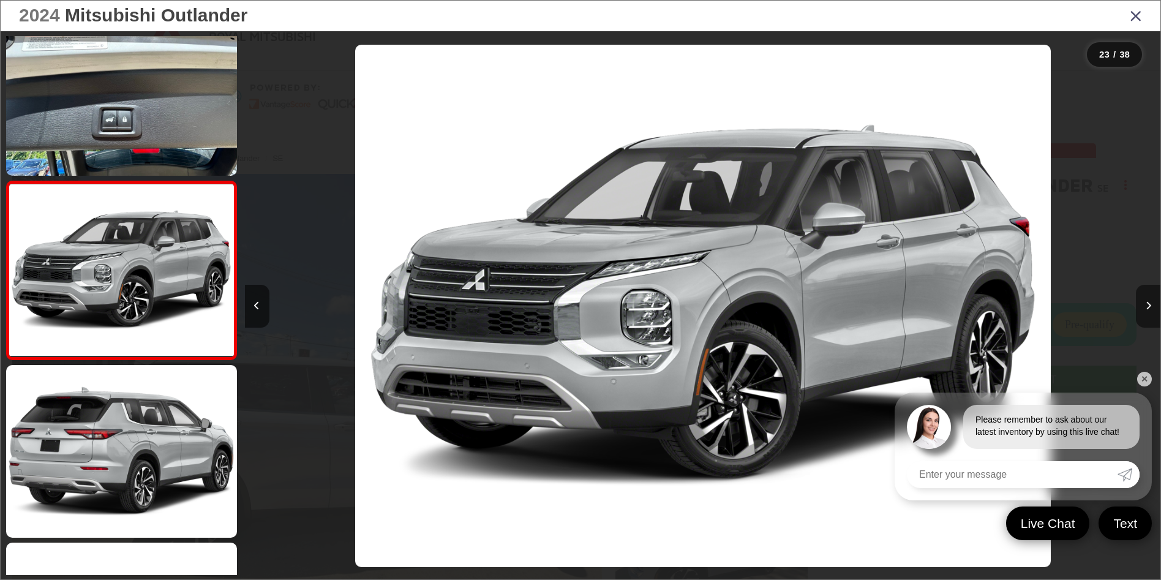
click at [1146, 307] on icon "Next image" at bounding box center [1149, 305] width 6 height 9
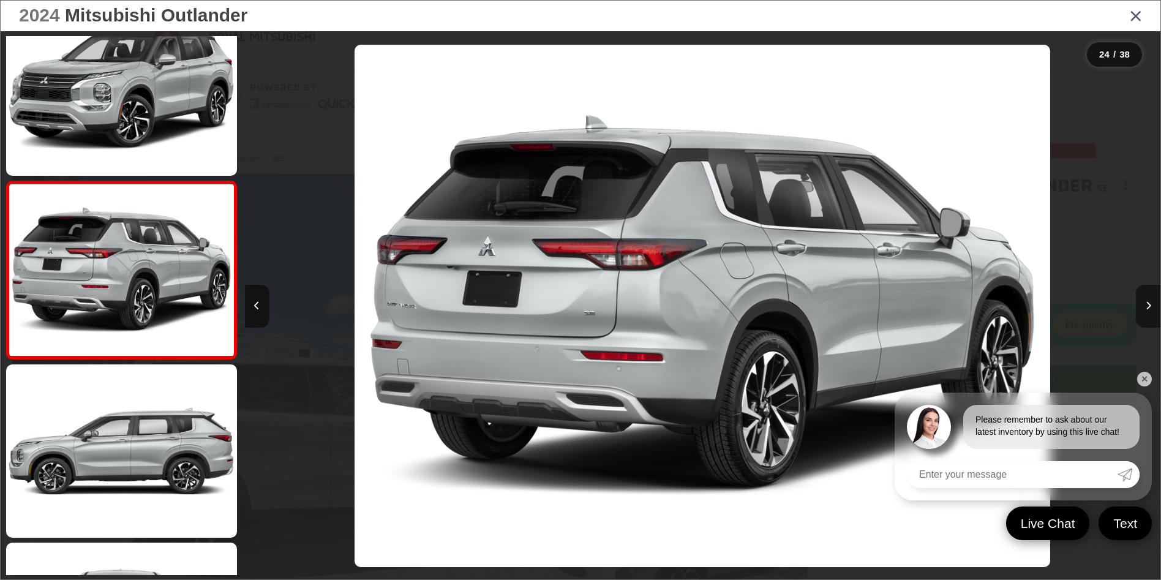
click at [1146, 307] on icon "Next image" at bounding box center [1149, 305] width 6 height 9
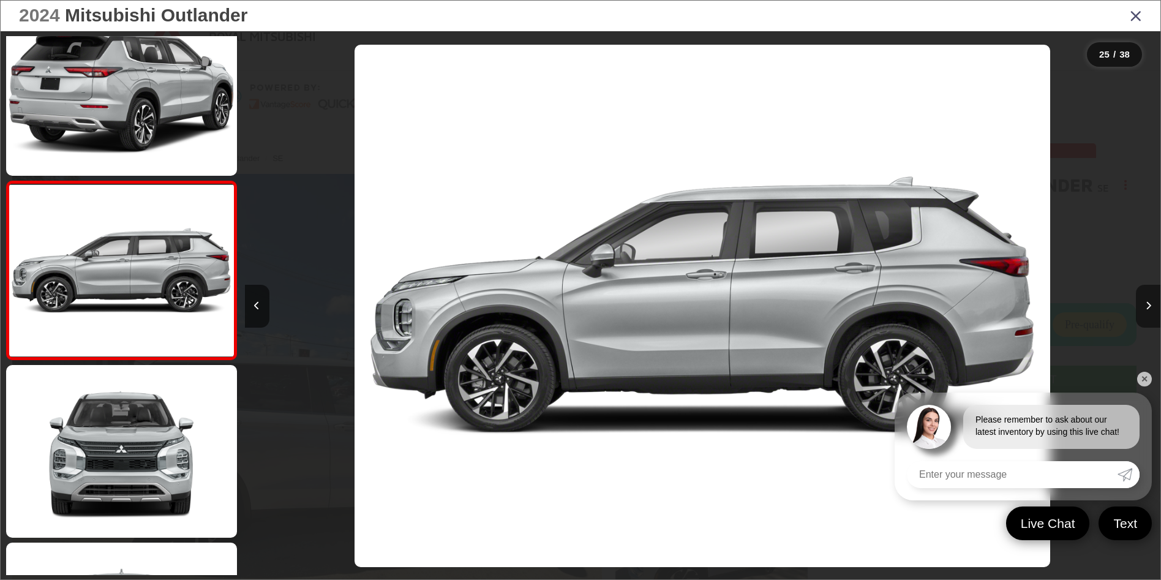
click at [1146, 307] on icon "Next image" at bounding box center [1149, 305] width 6 height 9
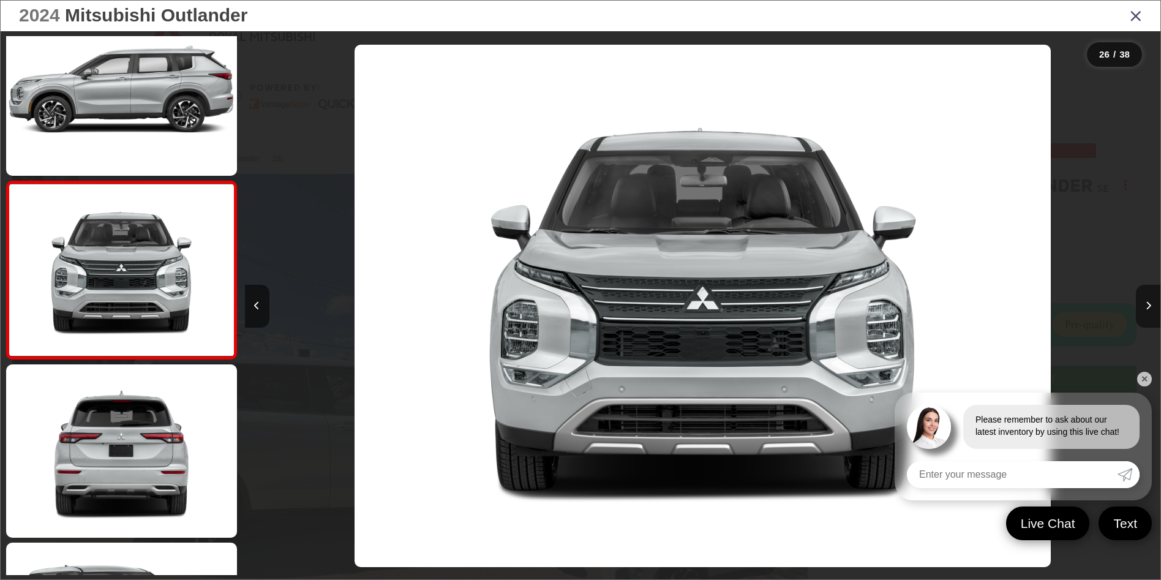
click at [1146, 307] on icon "Next image" at bounding box center [1149, 305] width 6 height 9
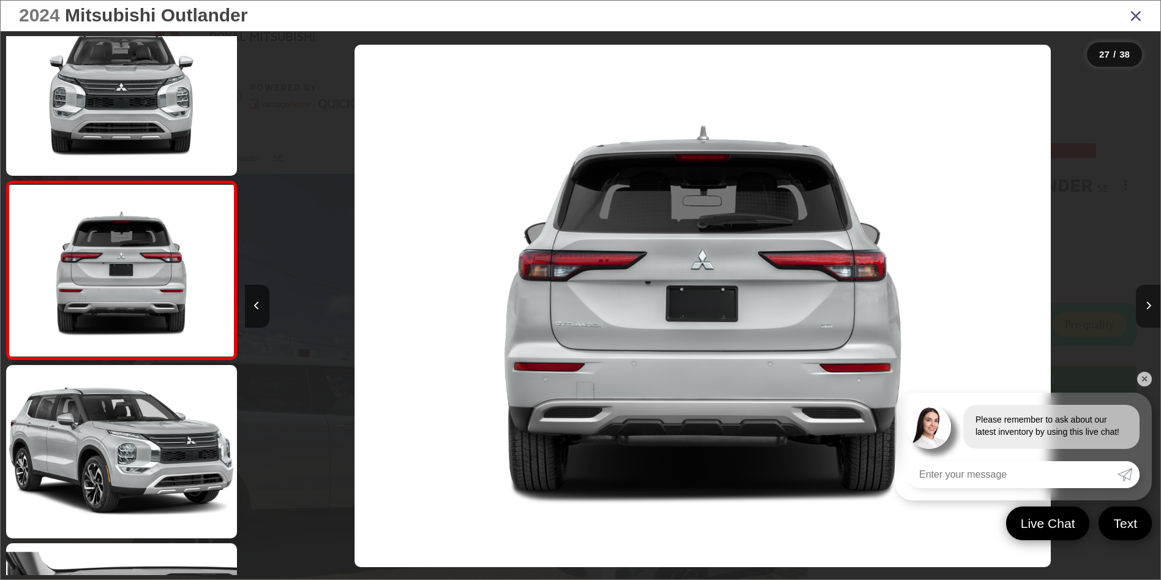
click at [1146, 307] on icon "Next image" at bounding box center [1149, 305] width 6 height 9
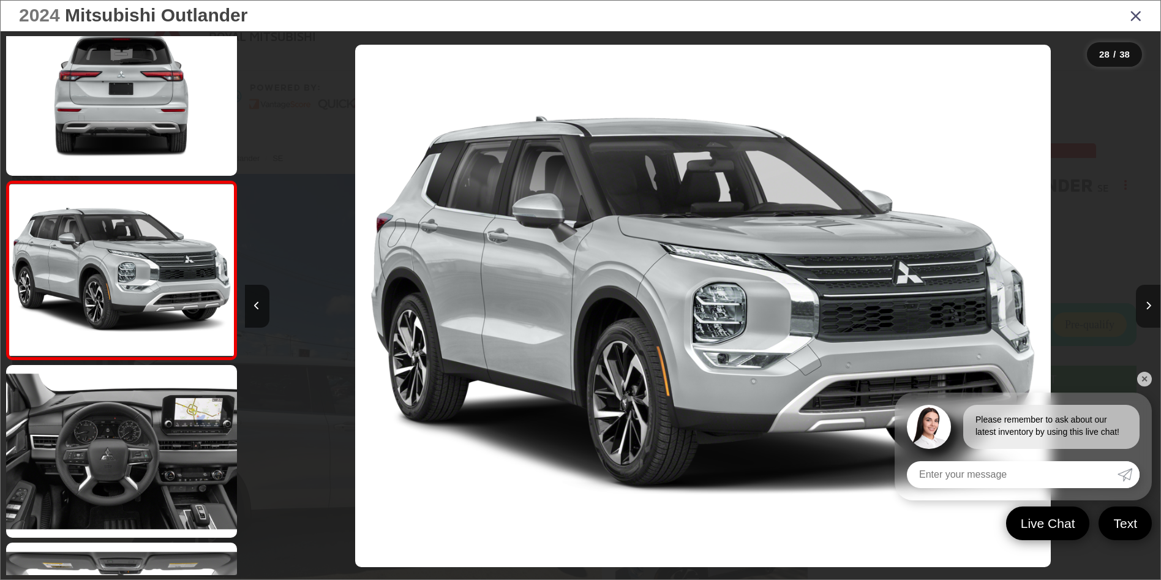
click at [1146, 307] on icon "Next image" at bounding box center [1149, 305] width 6 height 9
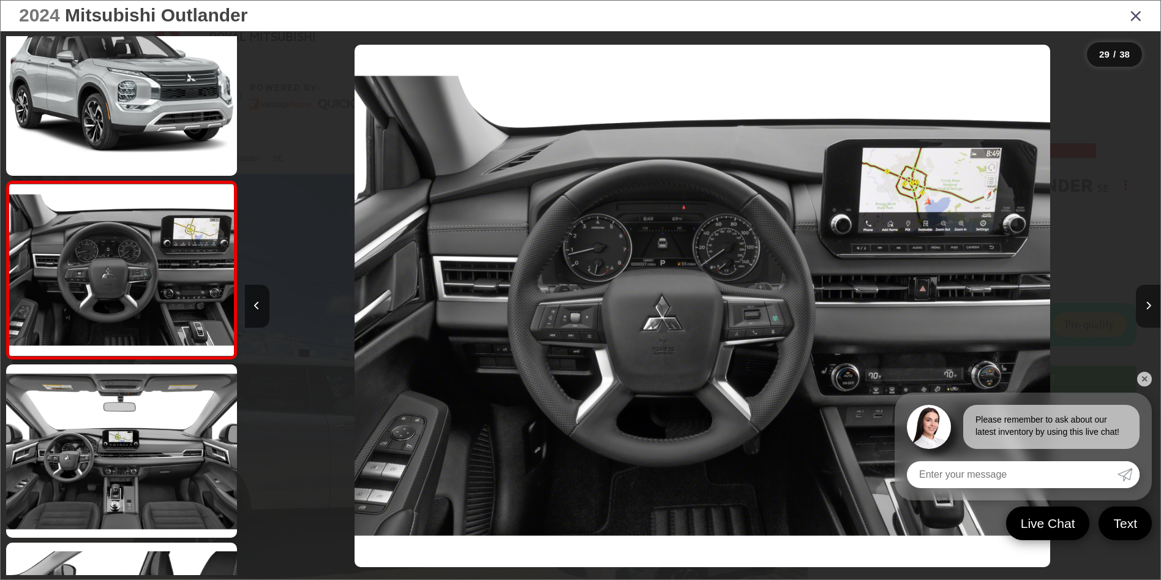
click at [1146, 307] on icon "Next image" at bounding box center [1149, 305] width 6 height 9
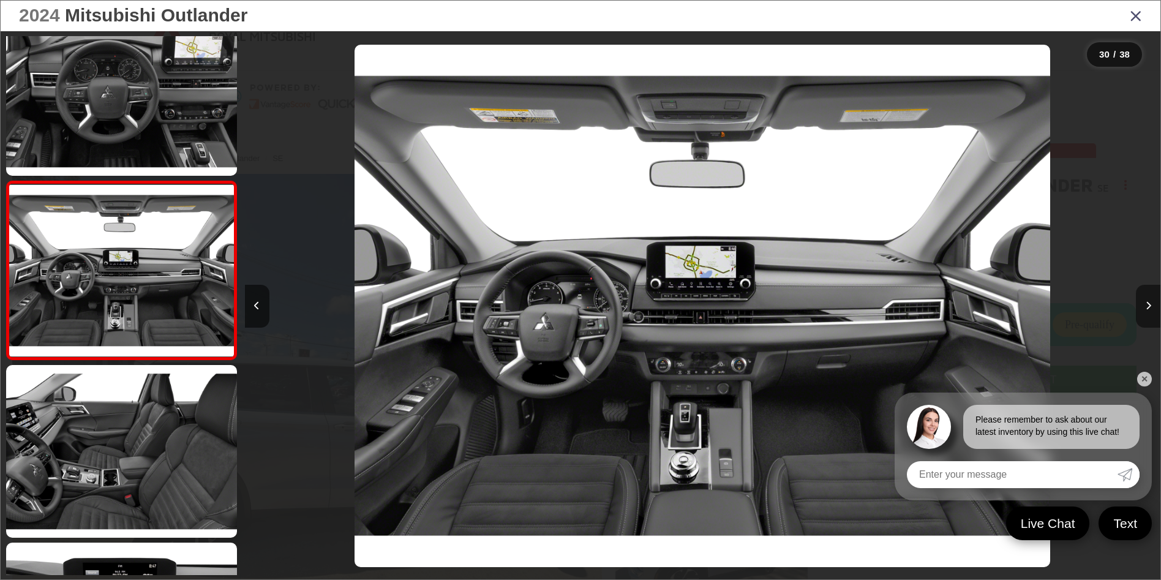
click at [1146, 307] on icon "Next image" at bounding box center [1149, 305] width 6 height 9
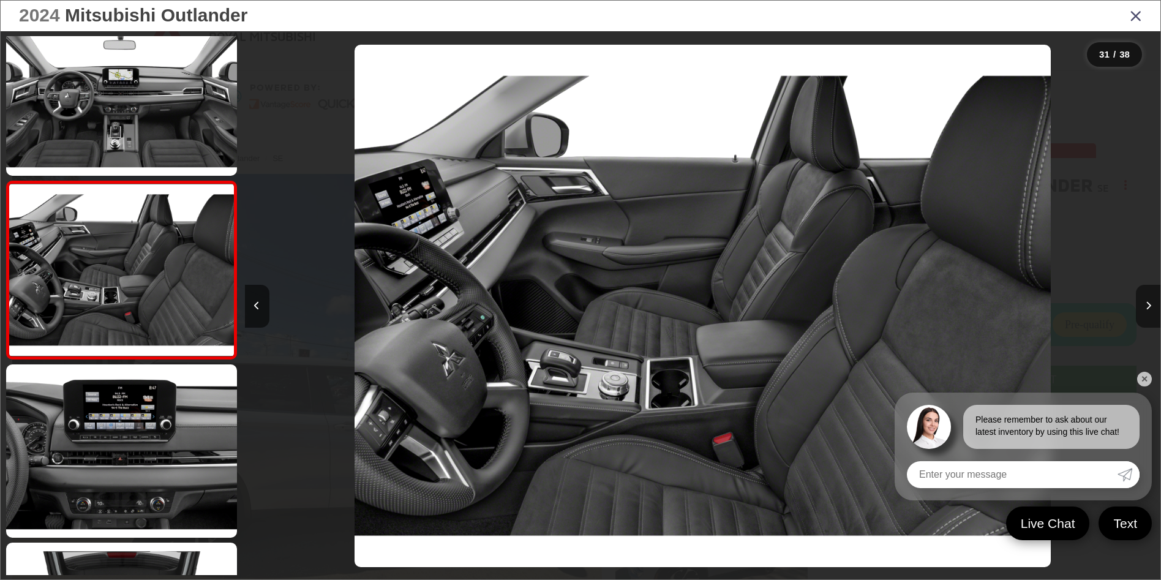
click at [1146, 307] on icon "Next image" at bounding box center [1149, 305] width 6 height 9
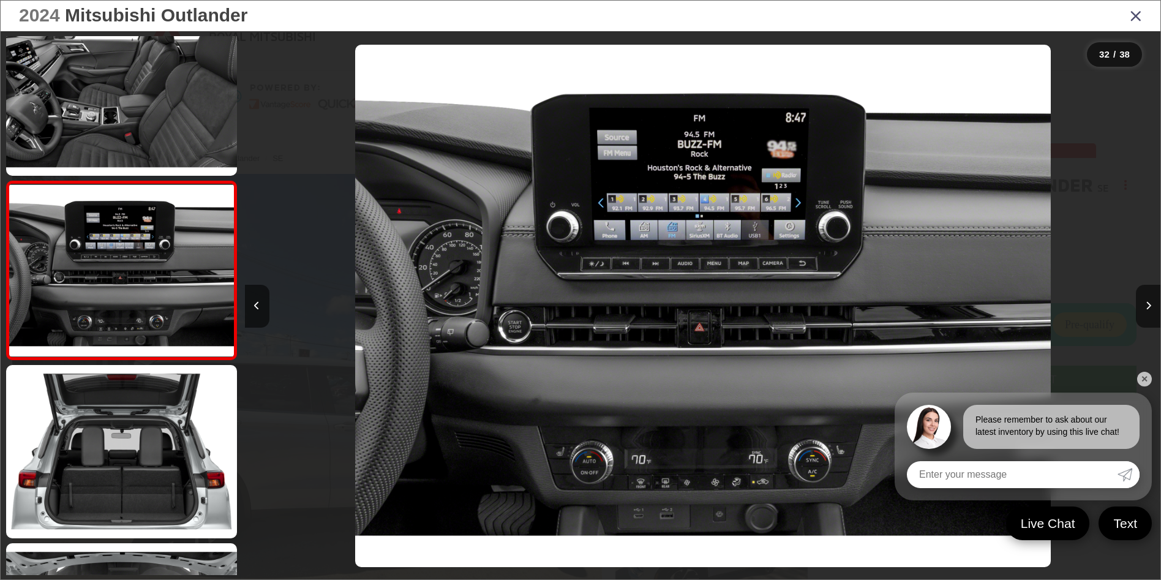
click at [1130, 303] on div at bounding box center [1046, 305] width 229 height 549
click at [1140, 305] on button "Next image" at bounding box center [1148, 306] width 24 height 43
